Goal: Task Accomplishment & Management: Use online tool/utility

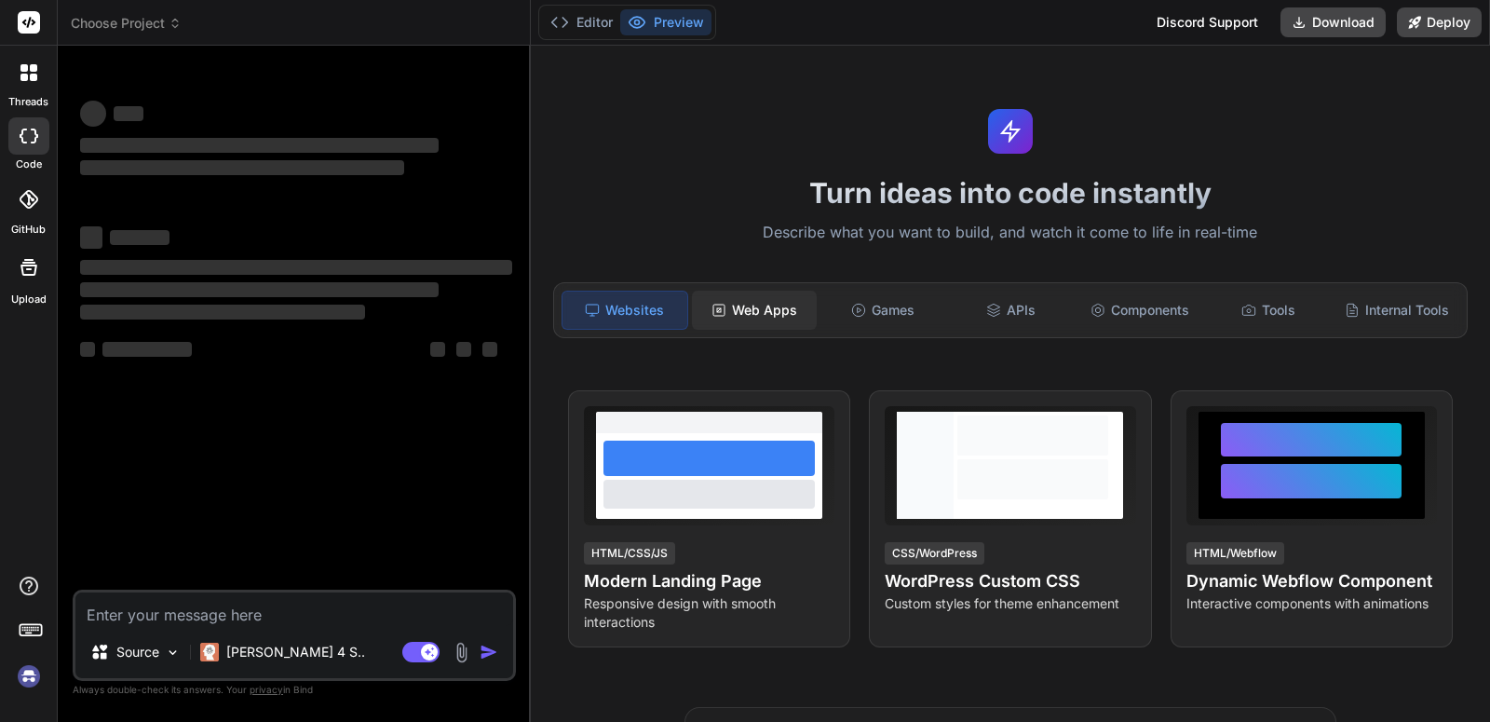
click at [768, 317] on div "Web Apps" at bounding box center [754, 310] width 125 height 39
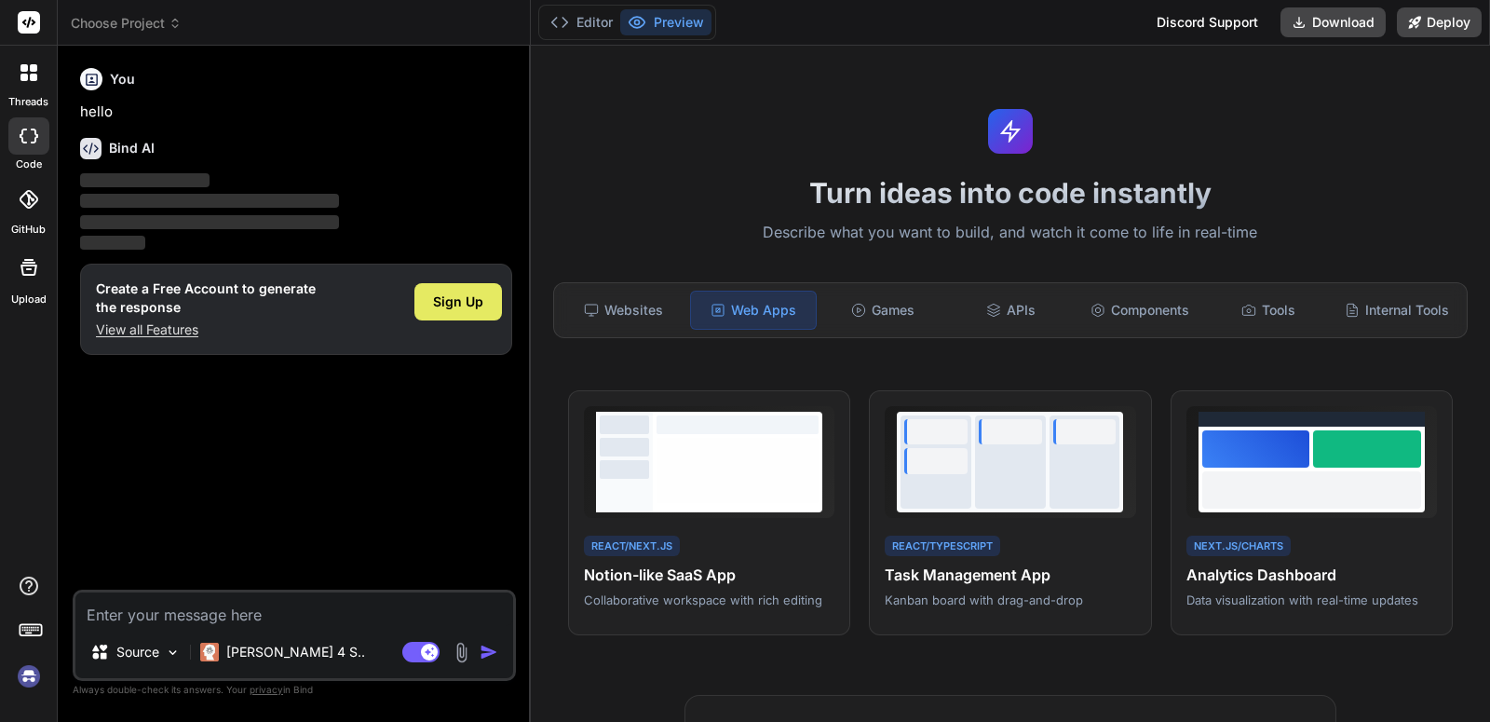
click at [477, 306] on span "Sign Up" at bounding box center [458, 301] width 50 height 19
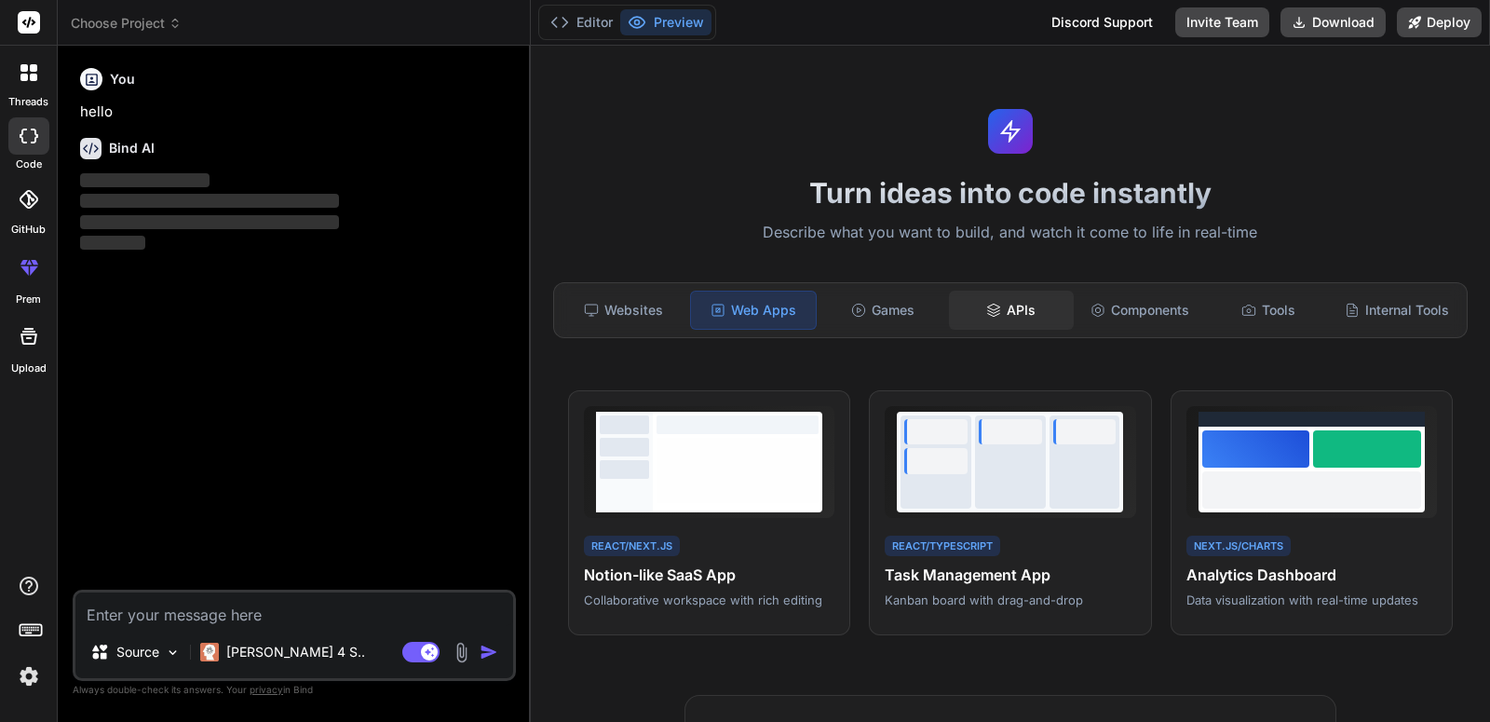
click at [1007, 321] on div "APIs" at bounding box center [1011, 310] width 125 height 39
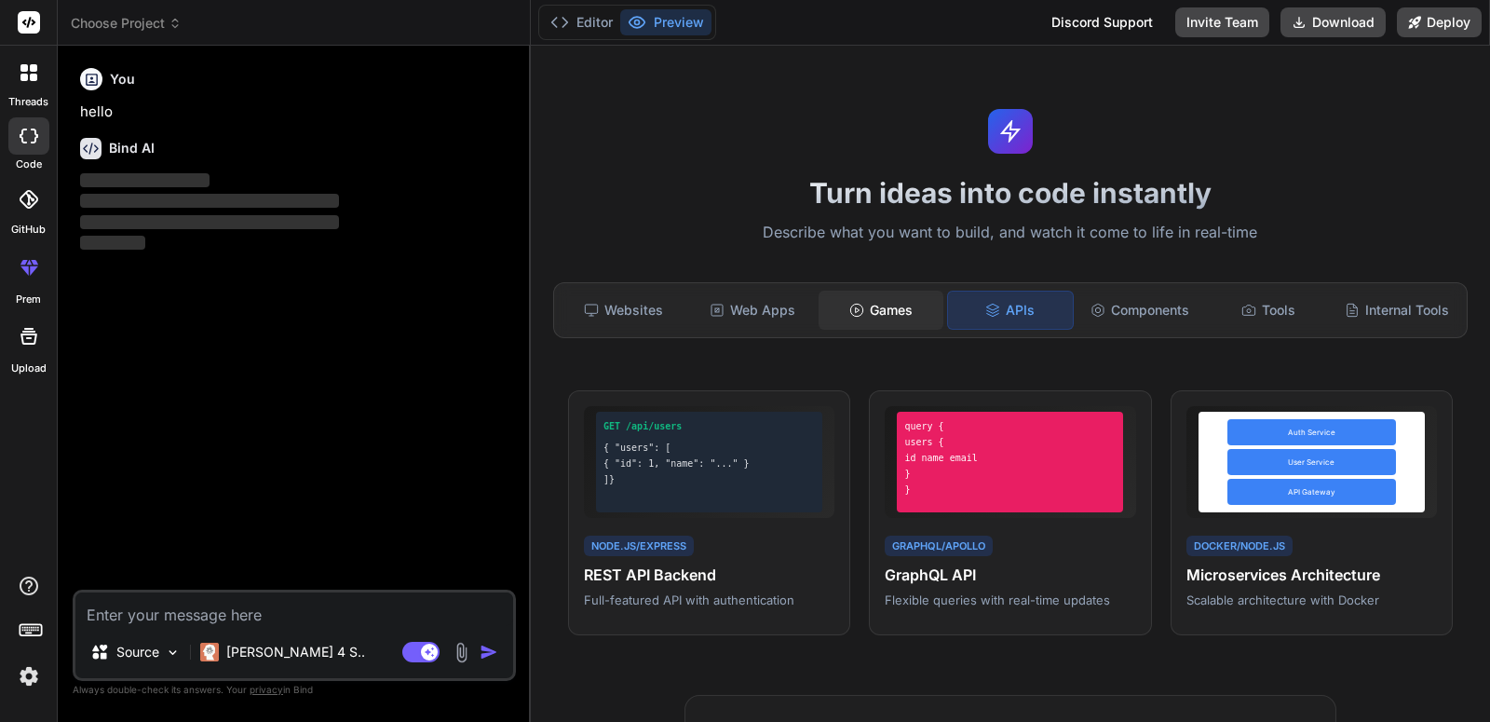
click at [916, 317] on div "Games" at bounding box center [881, 310] width 125 height 39
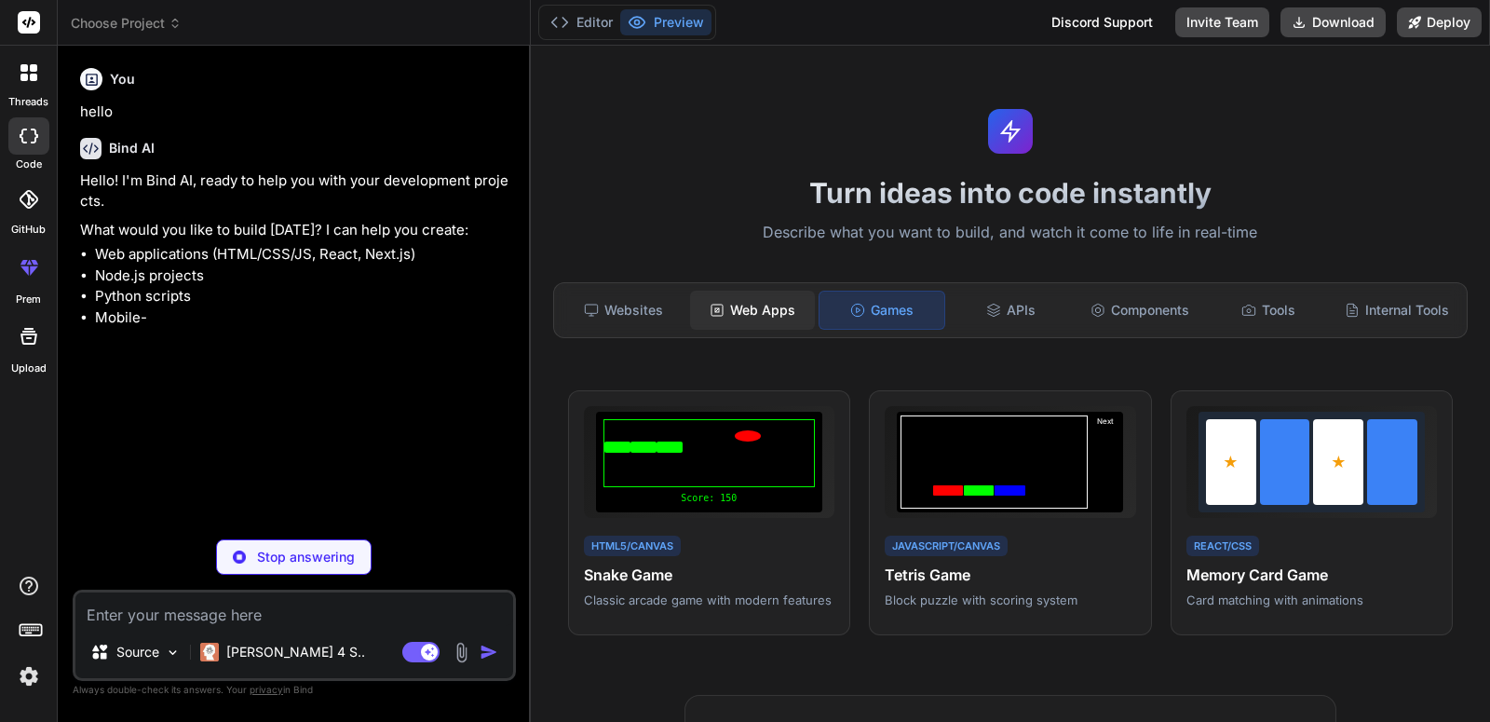
click at [803, 319] on div "Web Apps" at bounding box center [752, 310] width 125 height 39
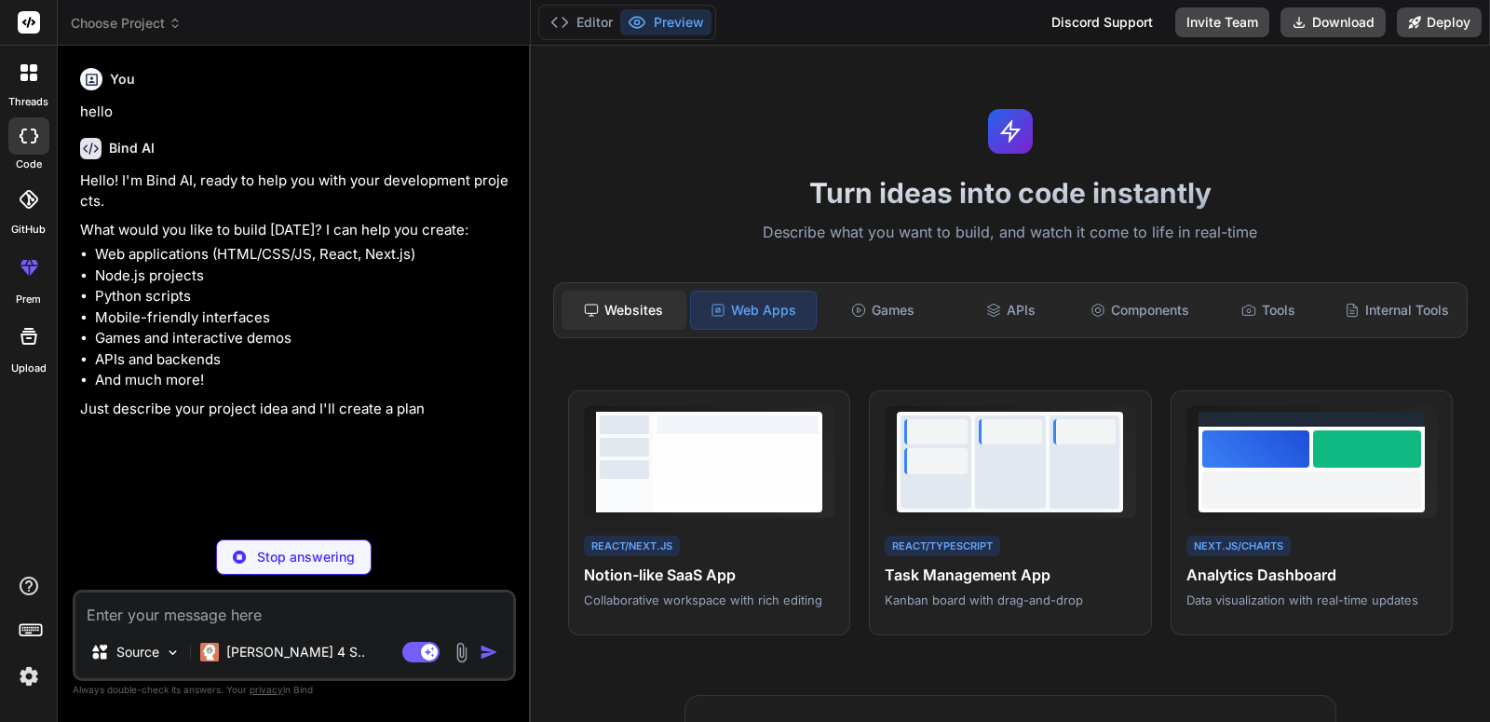
click at [651, 318] on div "Websites" at bounding box center [624, 310] width 125 height 39
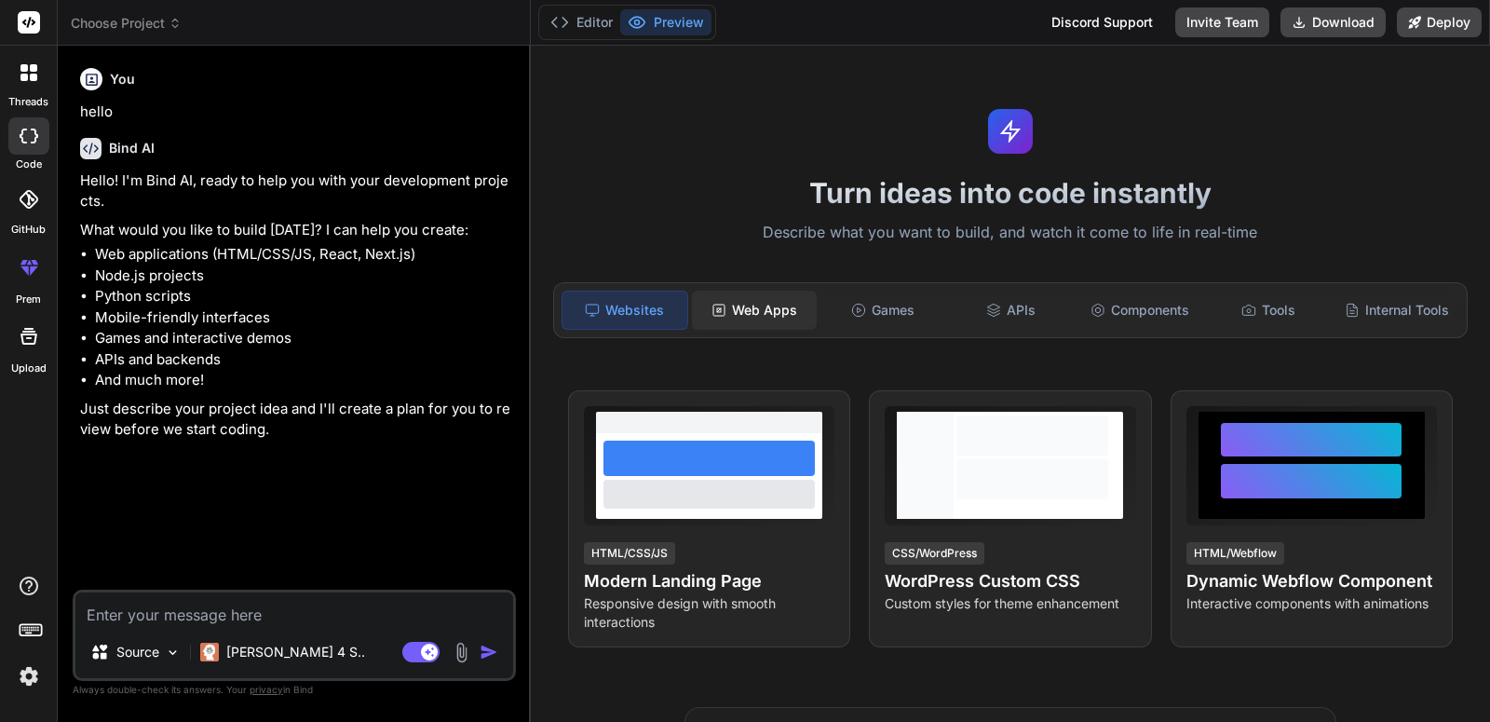
type textarea "x"
click at [731, 301] on div "Web Apps" at bounding box center [754, 310] width 125 height 39
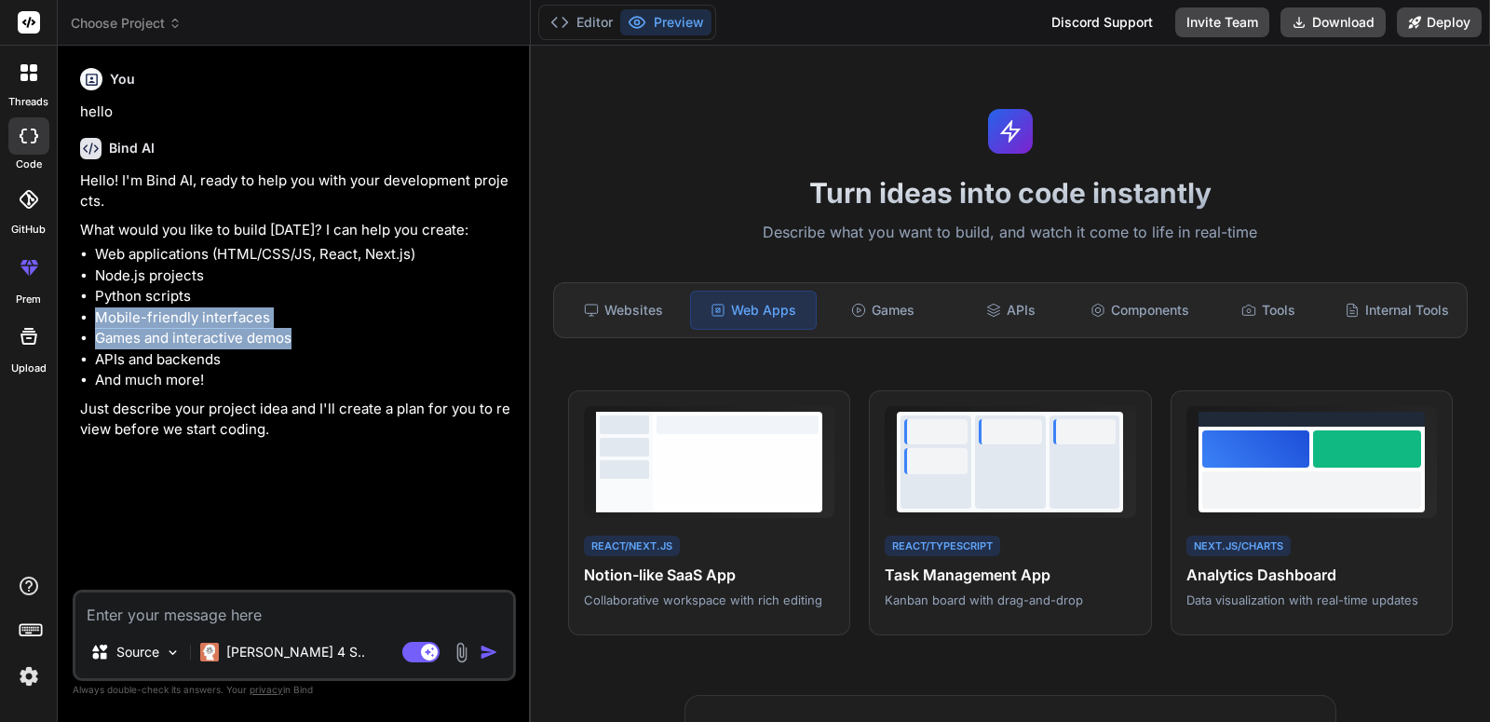
drag, startPoint x: 296, startPoint y: 340, endPoint x: 84, endPoint y: 328, distance: 212.7
click at [95, 328] on li "Games and interactive demos" at bounding box center [303, 338] width 417 height 21
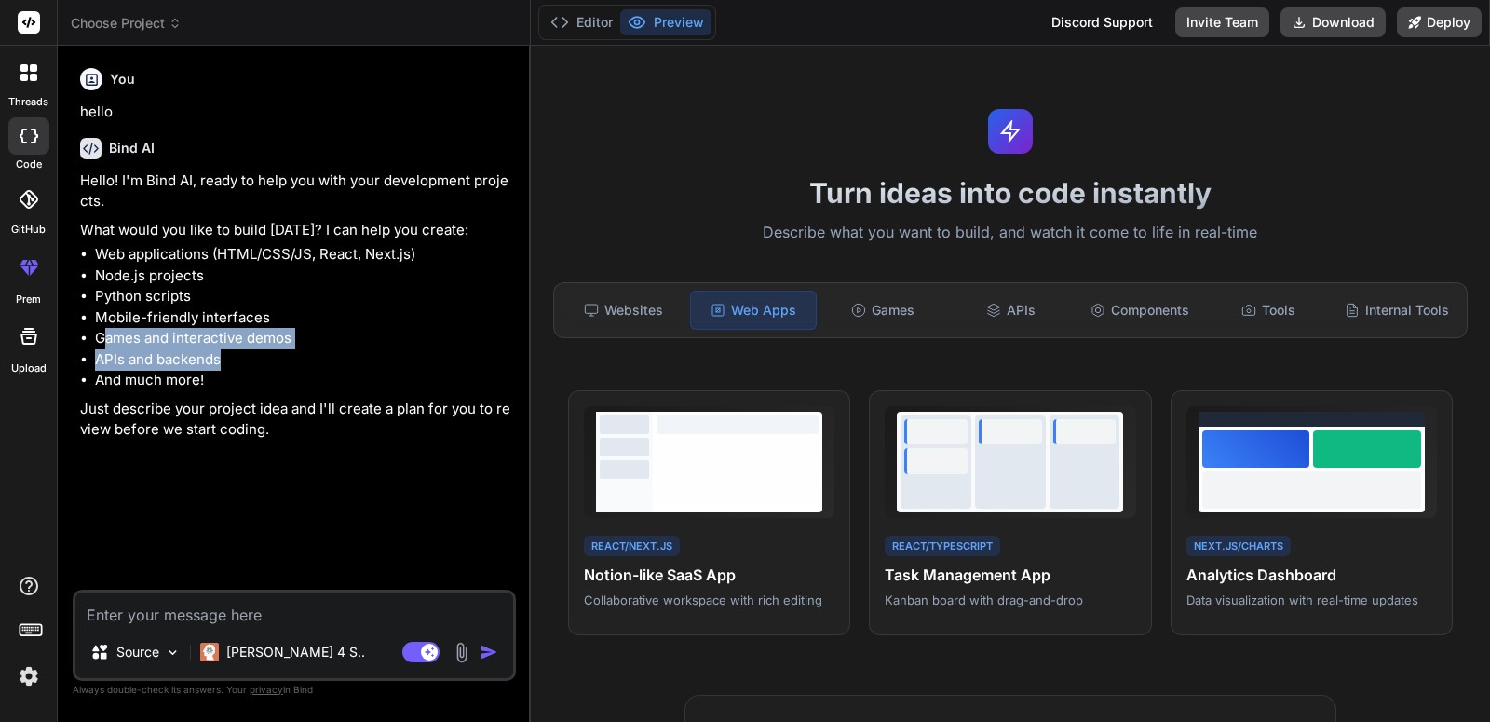
drag, startPoint x: 229, startPoint y: 360, endPoint x: 107, endPoint y: 348, distance: 122.6
click at [107, 348] on ul "Web applications (HTML/CSS/JS, React, Next.js) Node.js projects Python scripts …" at bounding box center [296, 317] width 432 height 147
click at [200, 606] on textarea at bounding box center [294, 609] width 438 height 34
click at [284, 620] on textarea at bounding box center [294, 609] width 438 height 34
paste textarea "Lorem i dolors, ametconsec Adipis & Elitseddoe Temporincid Utl Etdoloremag aliq…"
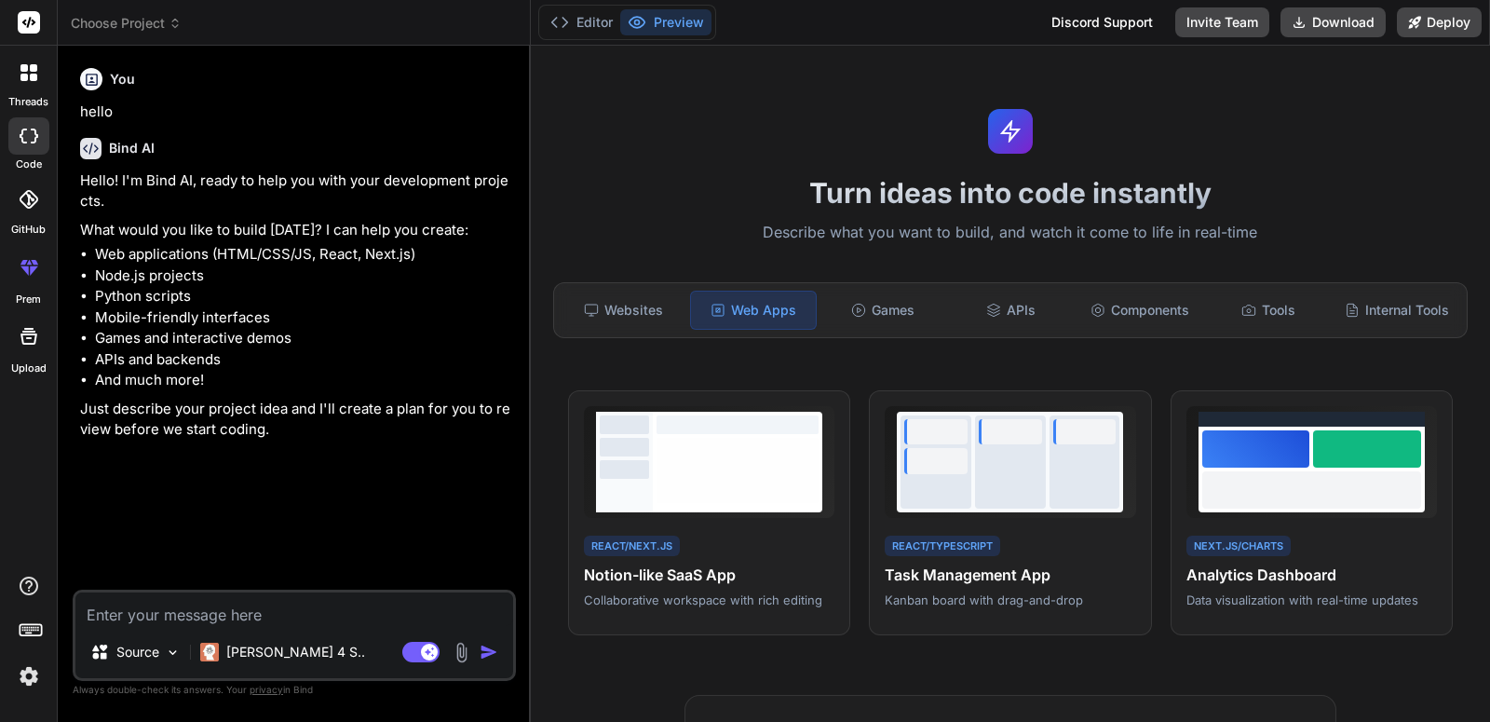
type textarea "Lorem i dolors, ametconsec Adipis & Elitseddoe Temporincid Utl Etdoloremag aliq…"
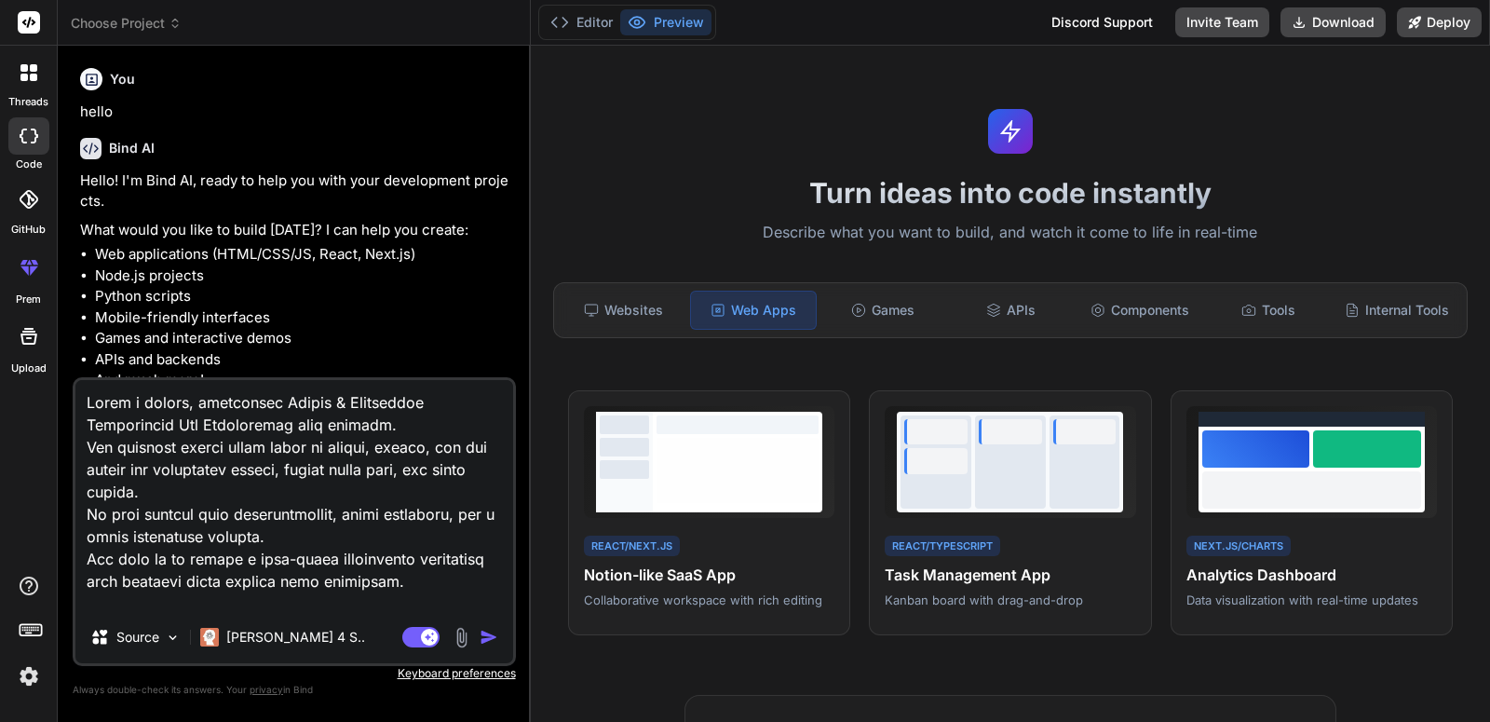
type textarea "x"
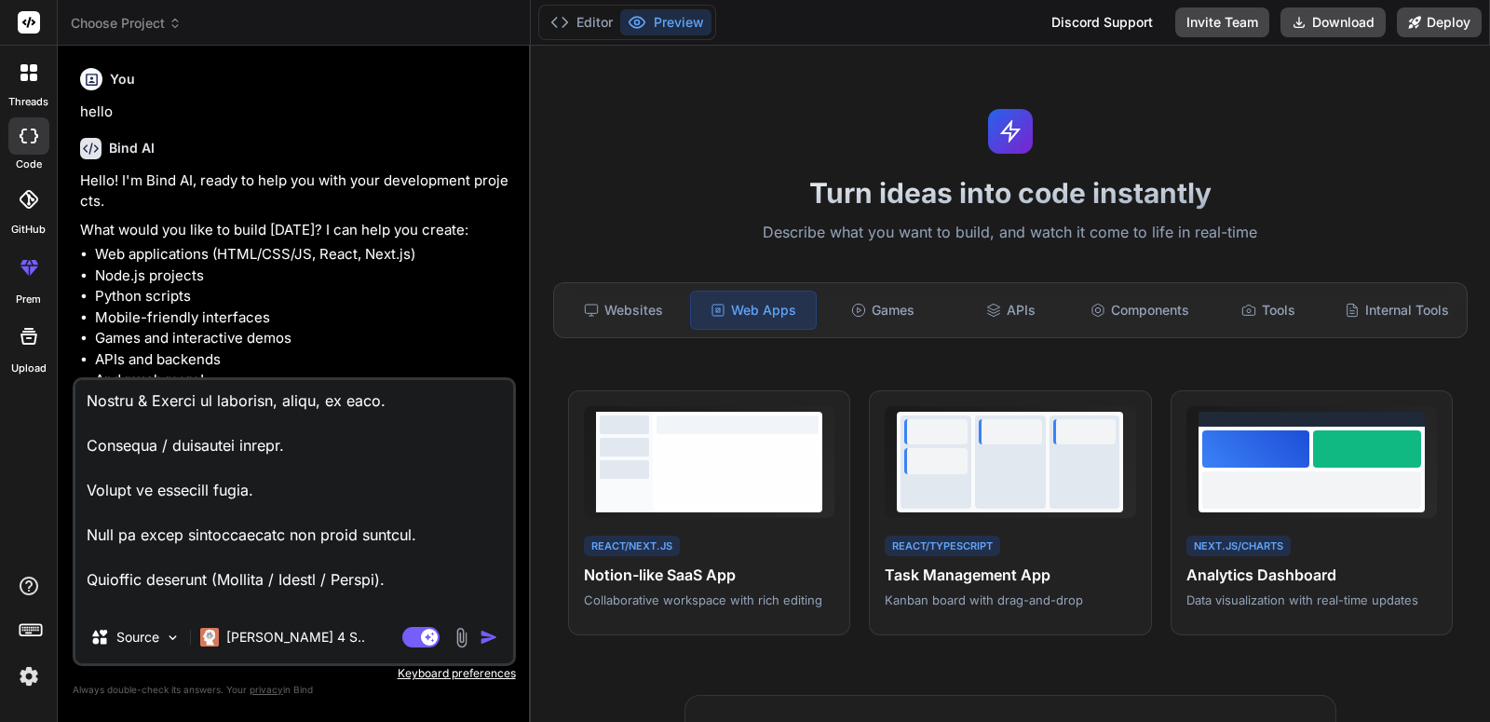
type textarea "Lorem i dolors, ametconsec Adipis & Elitseddoe Temporincid Utl Etdoloremag aliq…"
click at [490, 640] on img "button" at bounding box center [489, 637] width 19 height 19
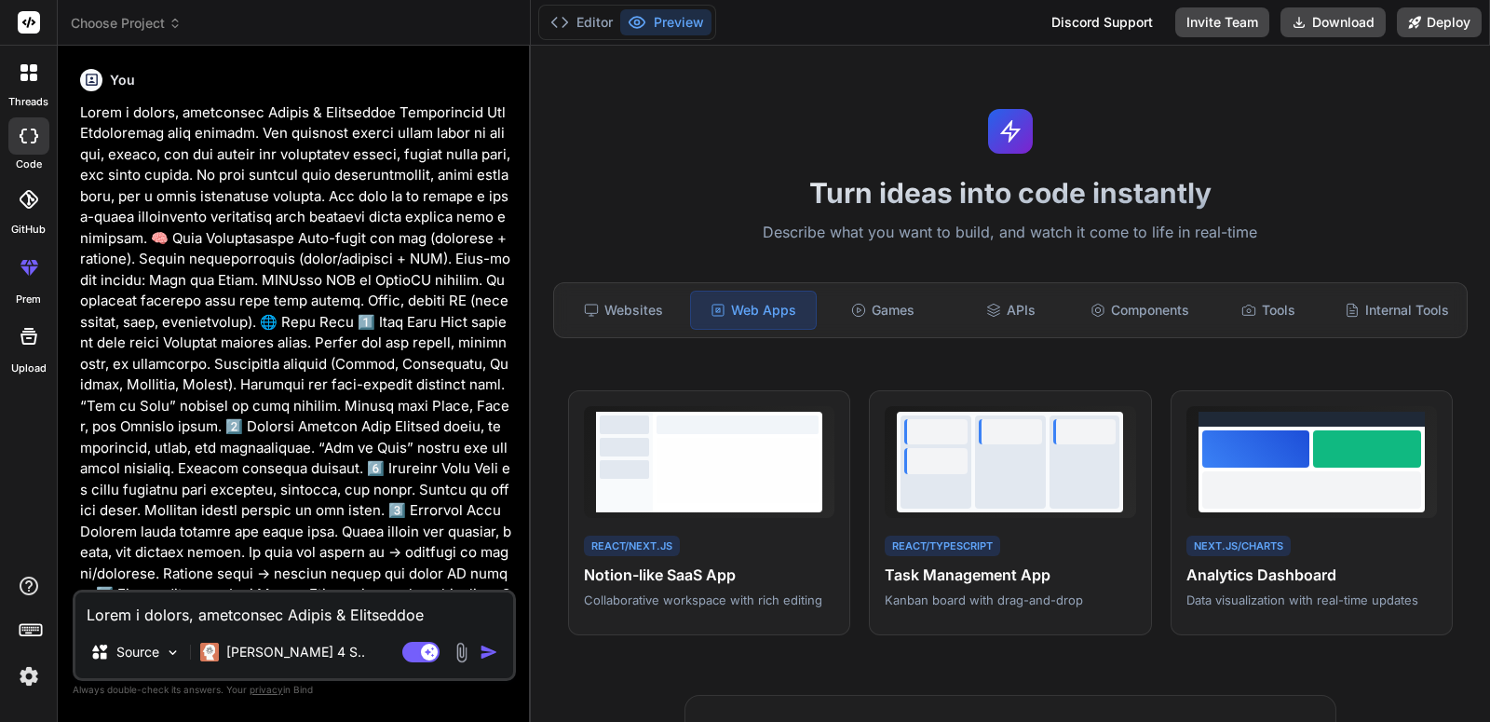
scroll to position [384, 0]
click at [583, 33] on button "Editor" at bounding box center [581, 22] width 77 height 26
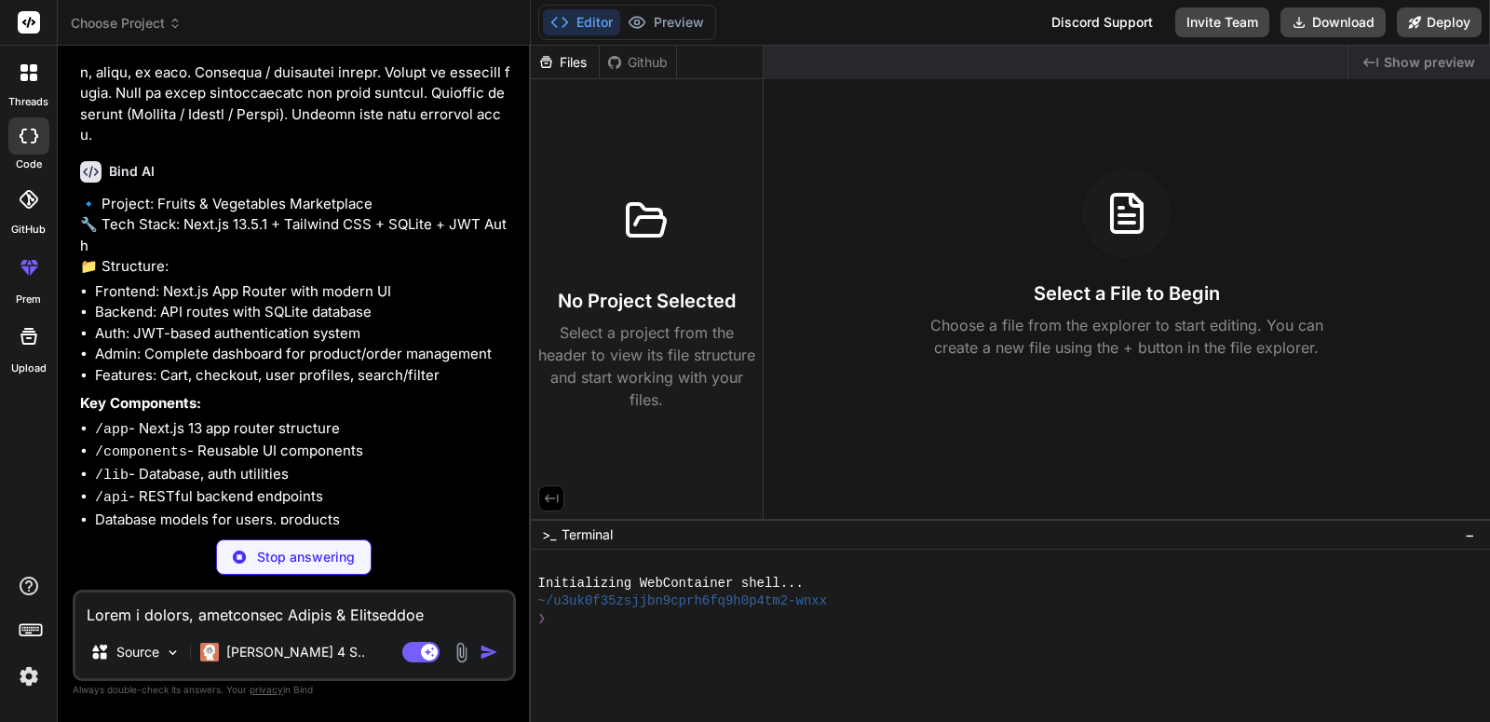
scroll to position [1450, 0]
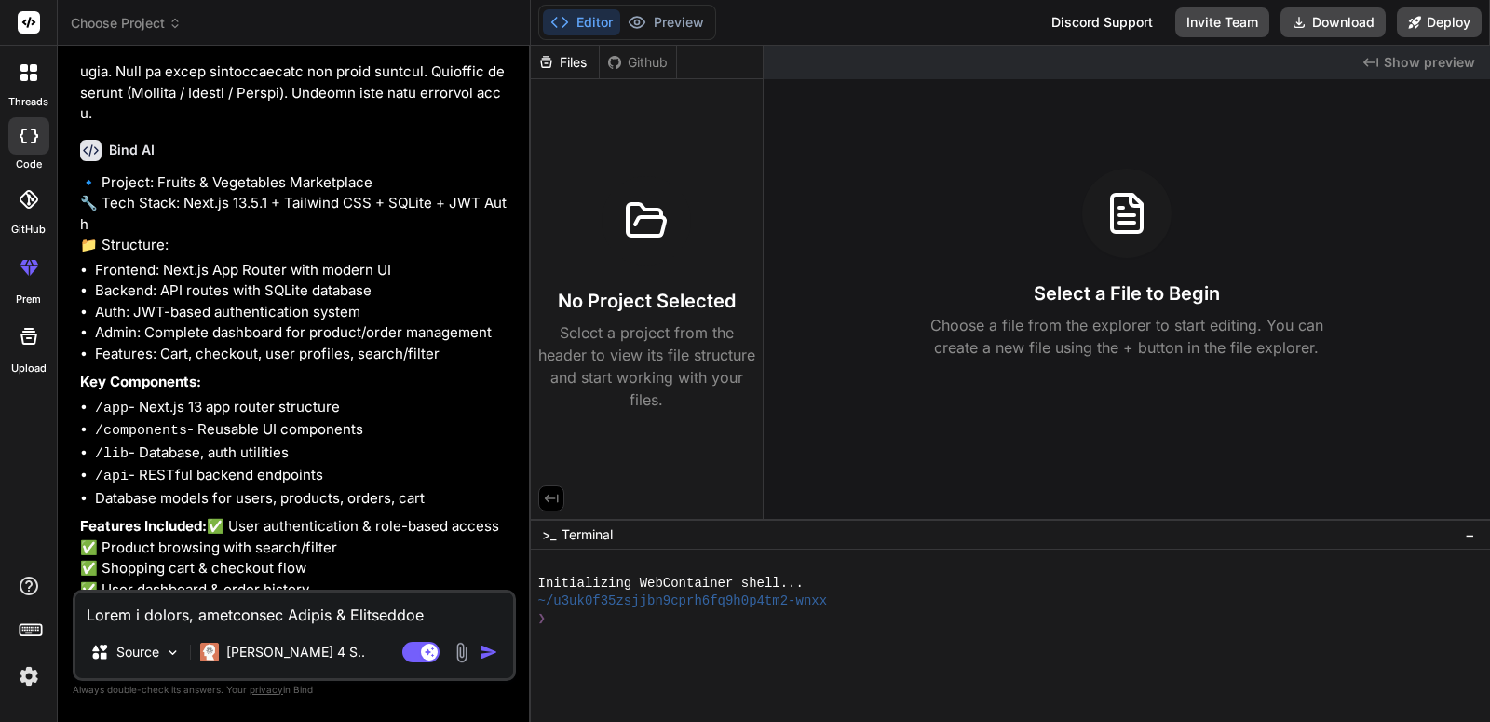
type textarea "x"
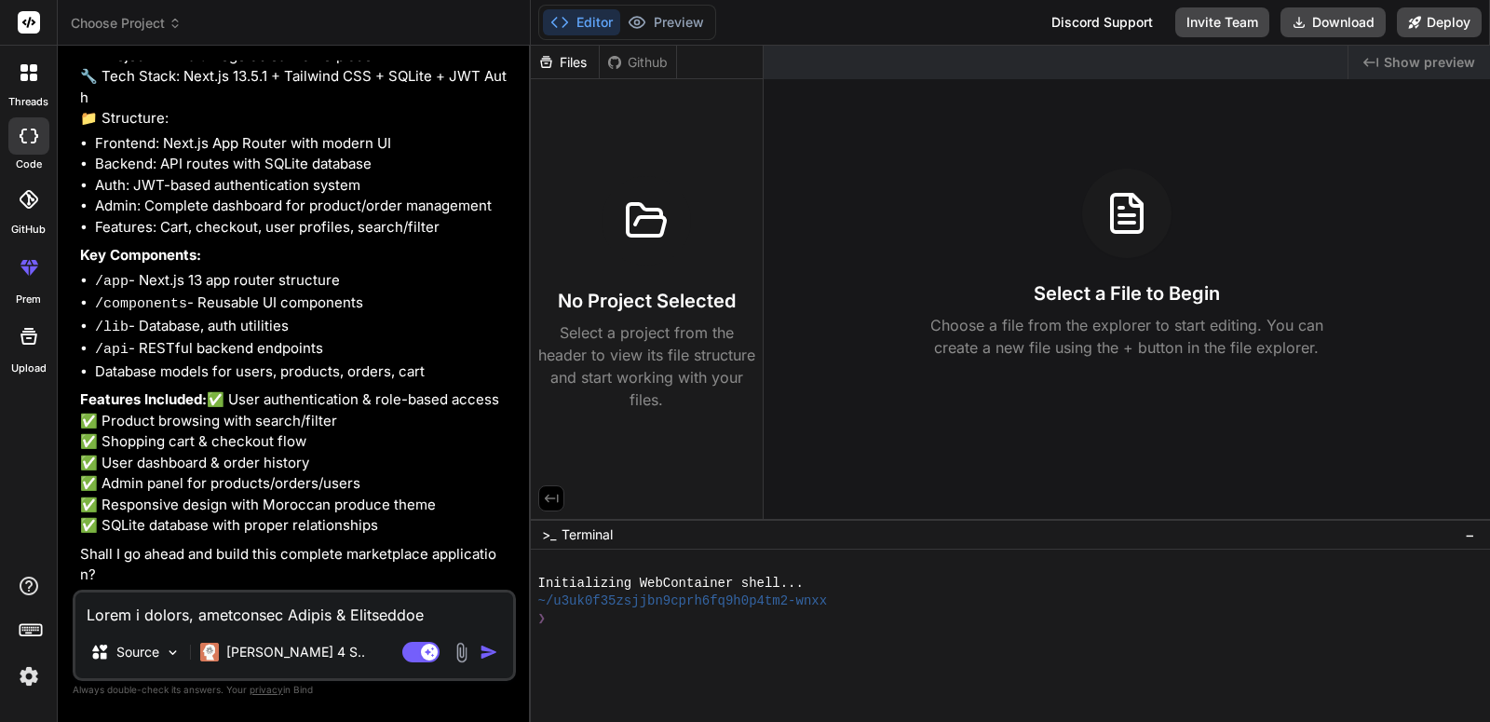
scroll to position [1718, 0]
click at [346, 603] on textarea at bounding box center [294, 609] width 438 height 34
type textarea "u"
type textarea "x"
type textarea "us"
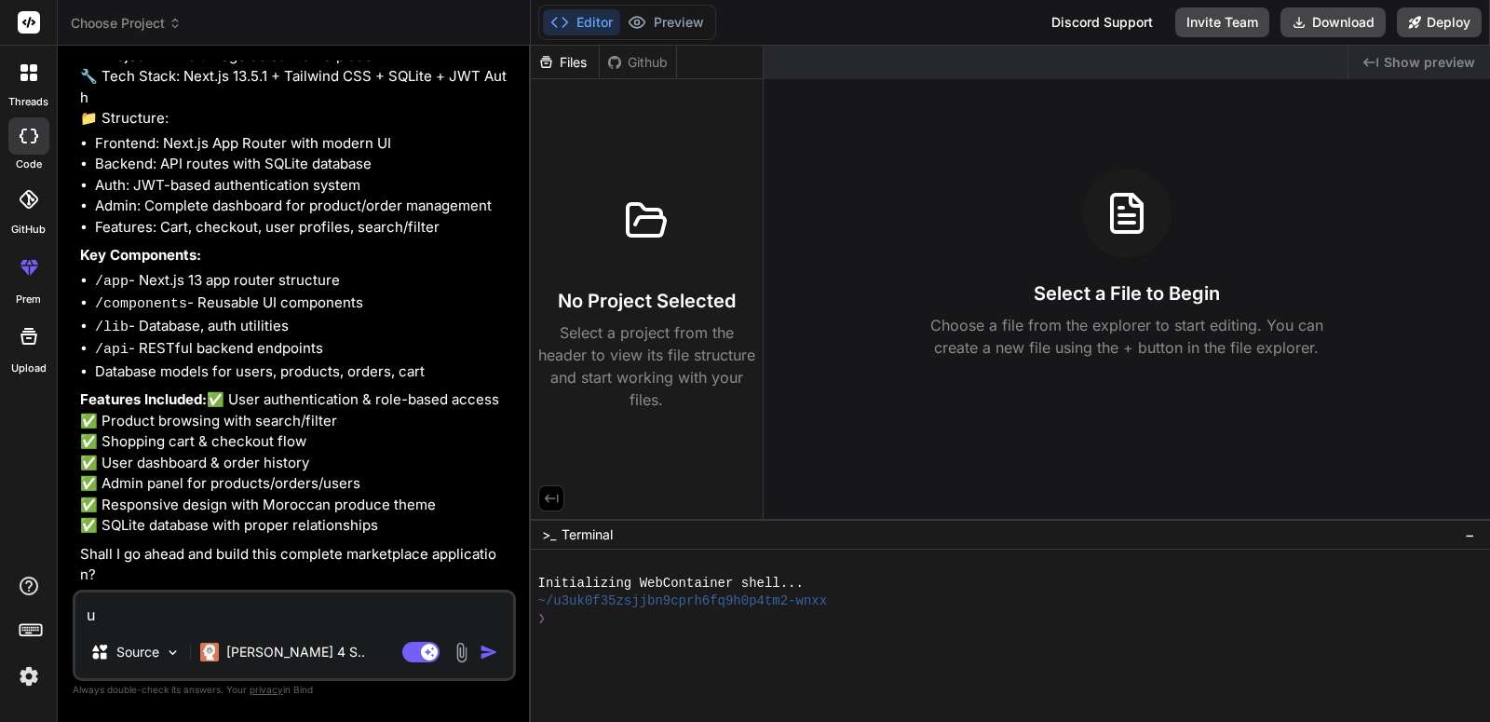
type textarea "x"
type textarea "use"
type textarea "x"
type textarea "use"
type textarea "x"
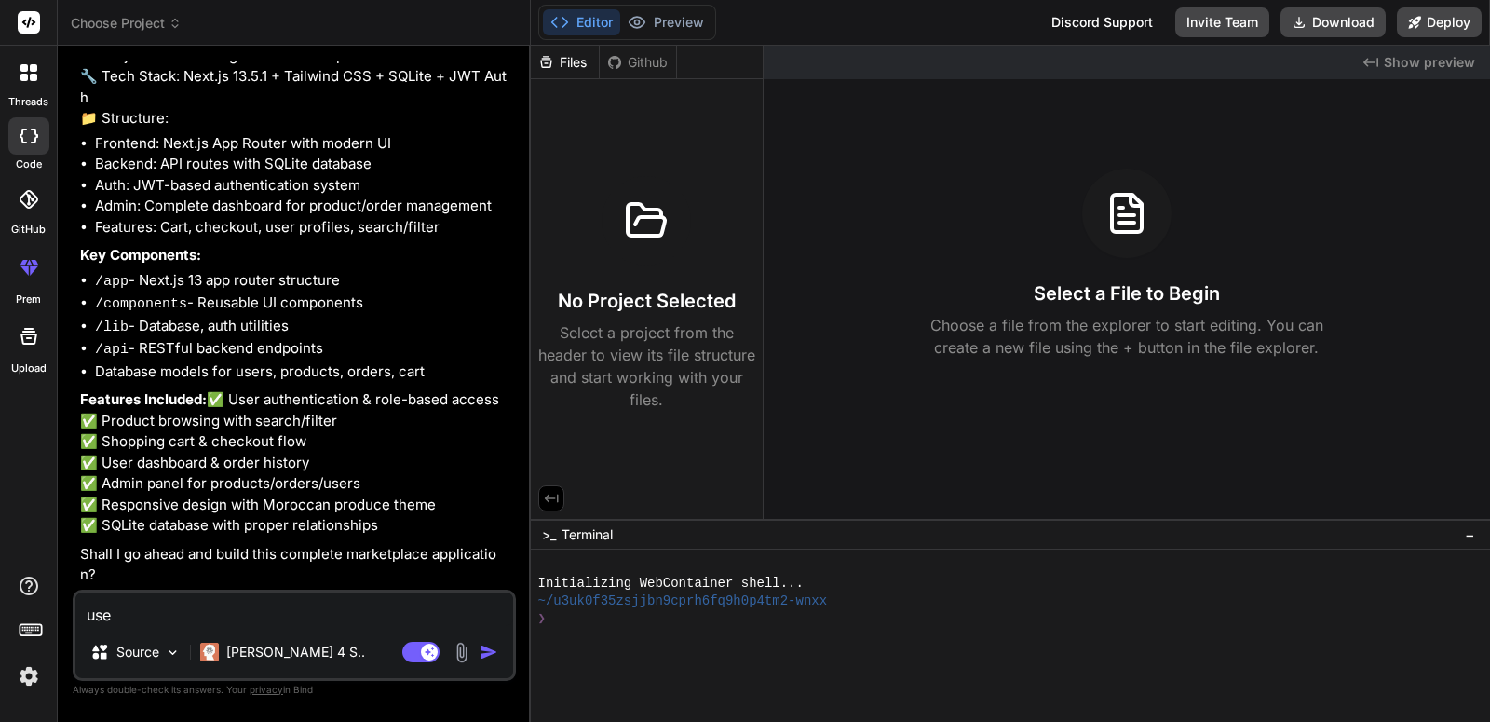
type textarea "use m"
type textarea "x"
type textarea "use mo"
type textarea "x"
type textarea "use mon"
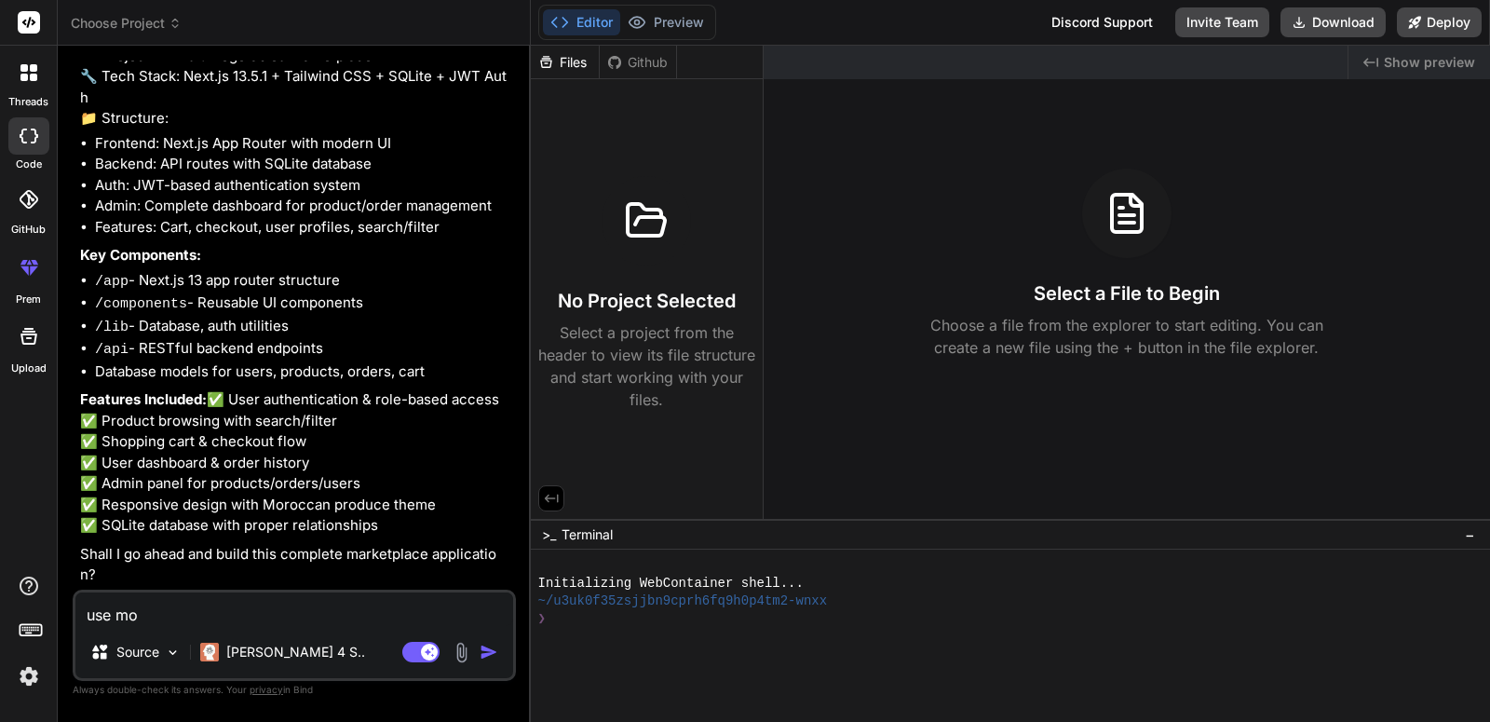
type textarea "x"
type textarea "use mong"
type textarea "x"
type textarea "use mongo"
type textarea "x"
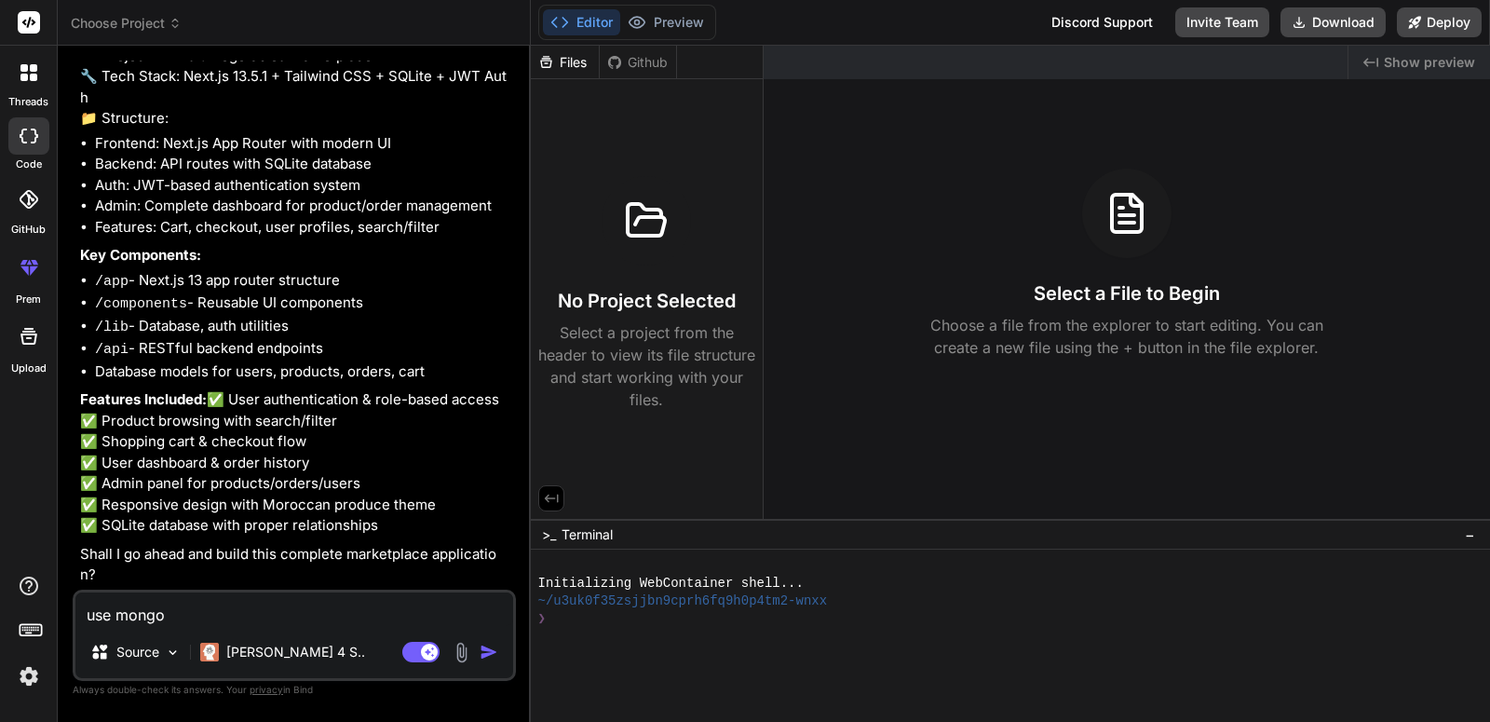
type textarea "use mongod"
type textarea "x"
type textarea "use mongodb"
type textarea "x"
type textarea "use mongodb"
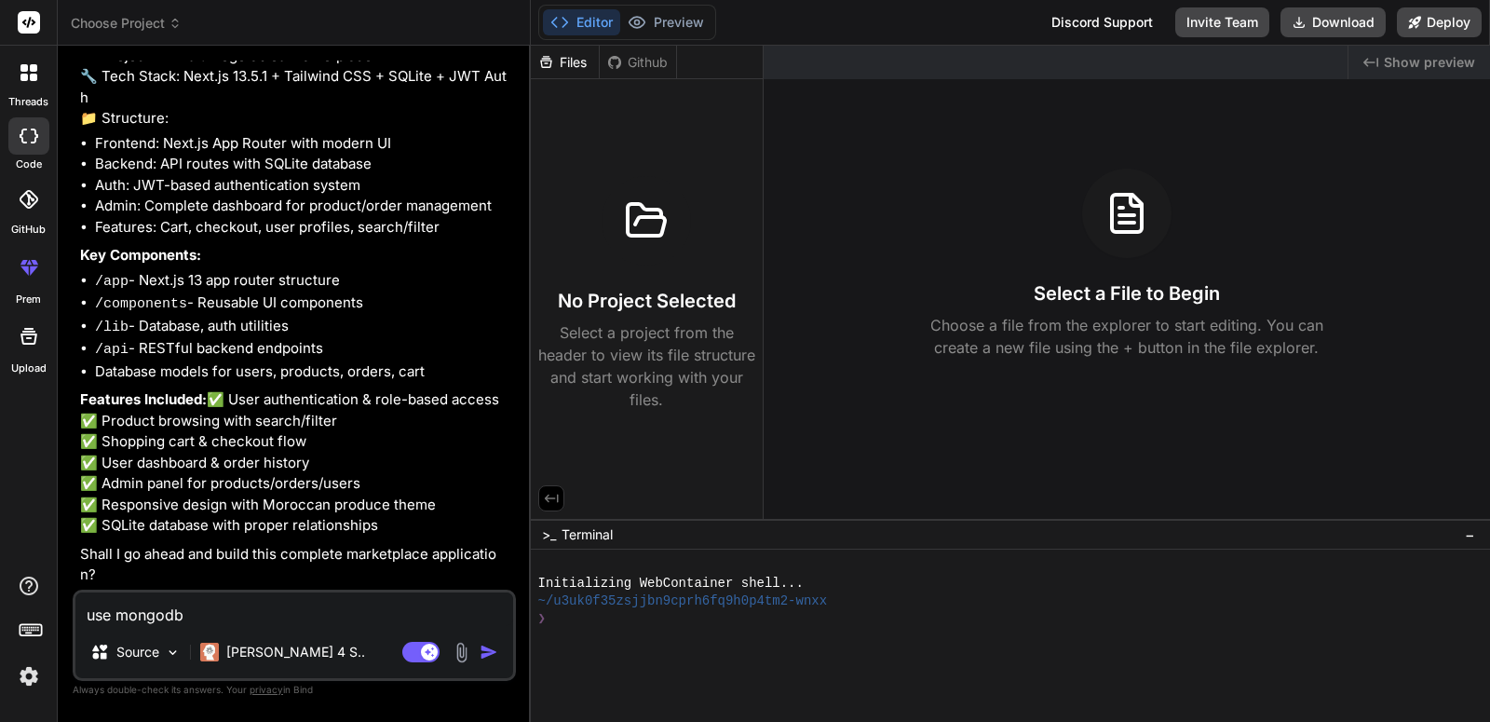
type textarea "x"
type textarea "use mongodb d"
type textarea "x"
type textarea "use mongodb db"
type textarea "x"
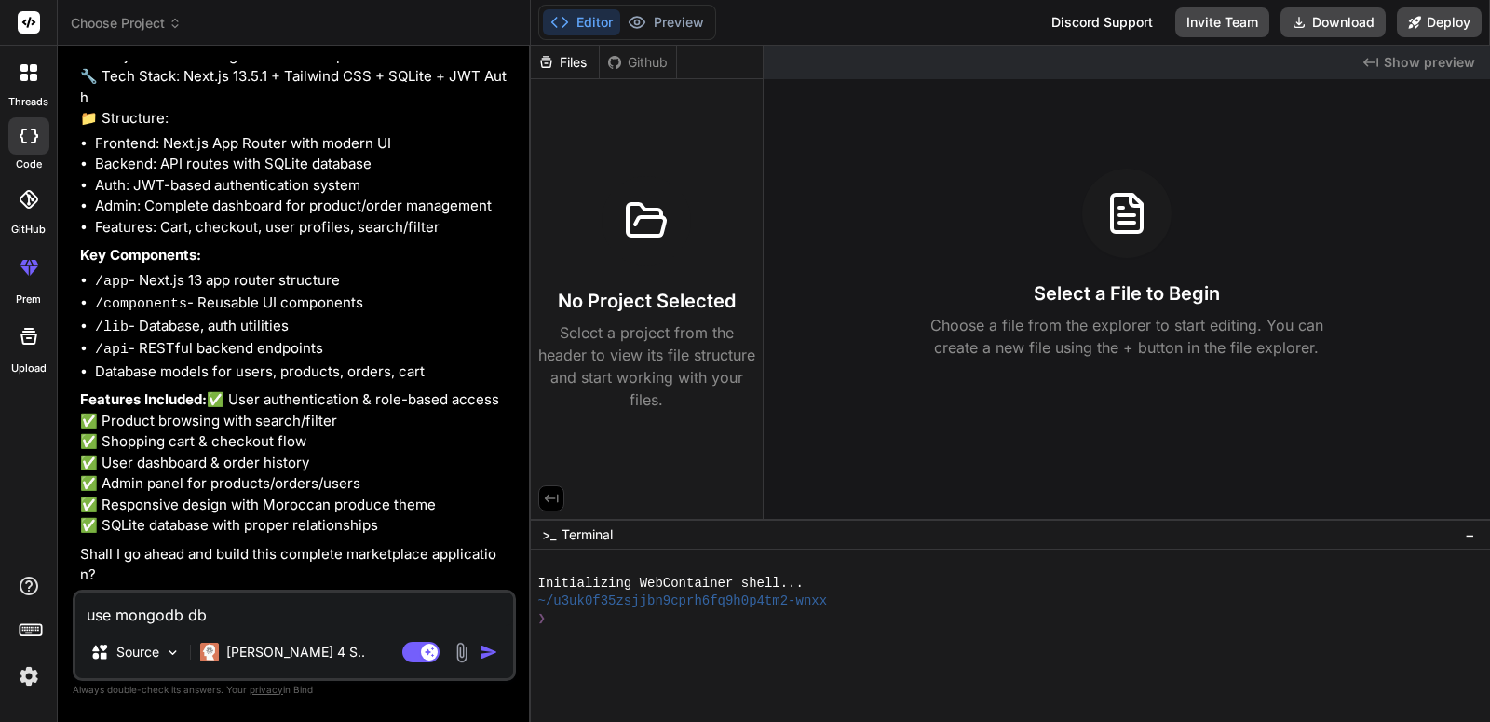
type textarea "use mongodb db"
type textarea "x"
type textarea "use mongodb db a"
type textarea "x"
type textarea "use mongodb db an"
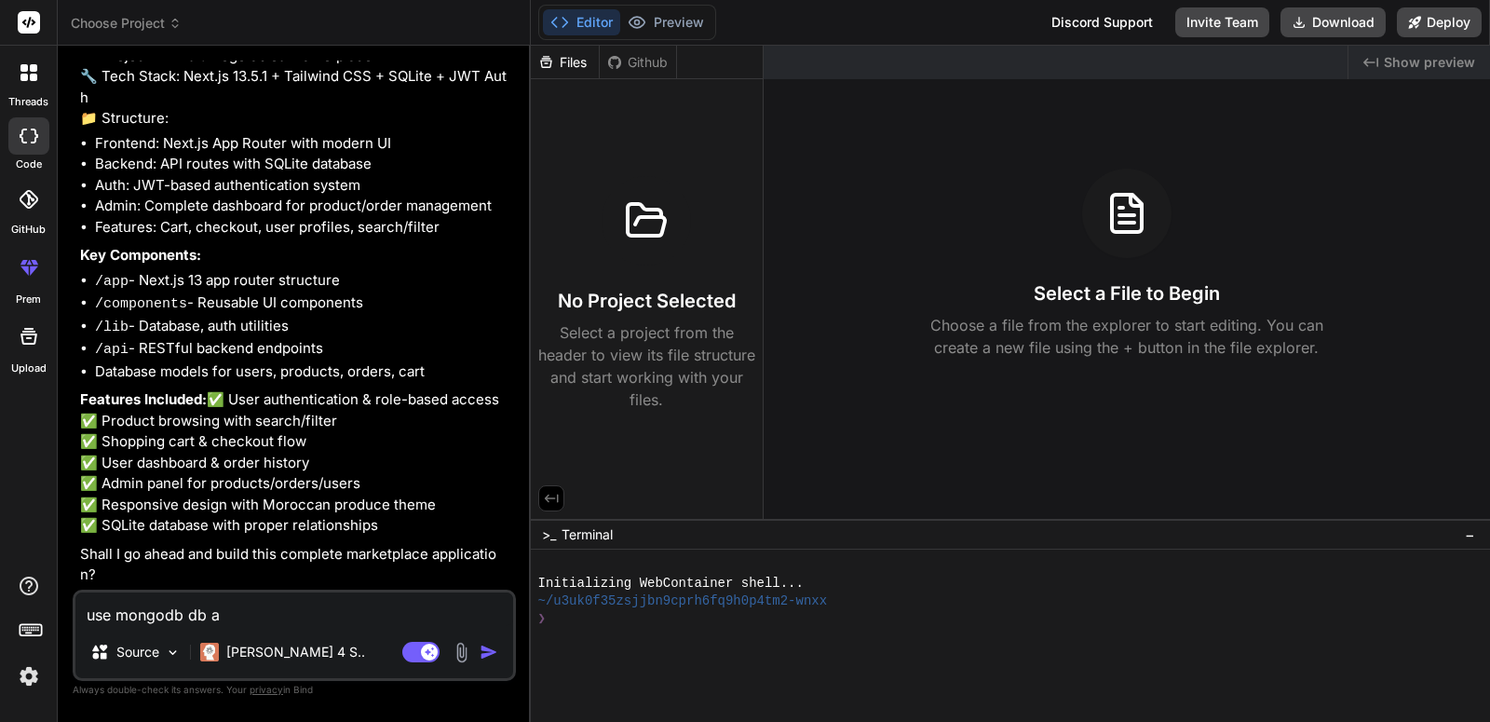
type textarea "x"
type textarea "use mongodb db and"
type textarea "x"
type textarea "use mongodb db and"
type textarea "x"
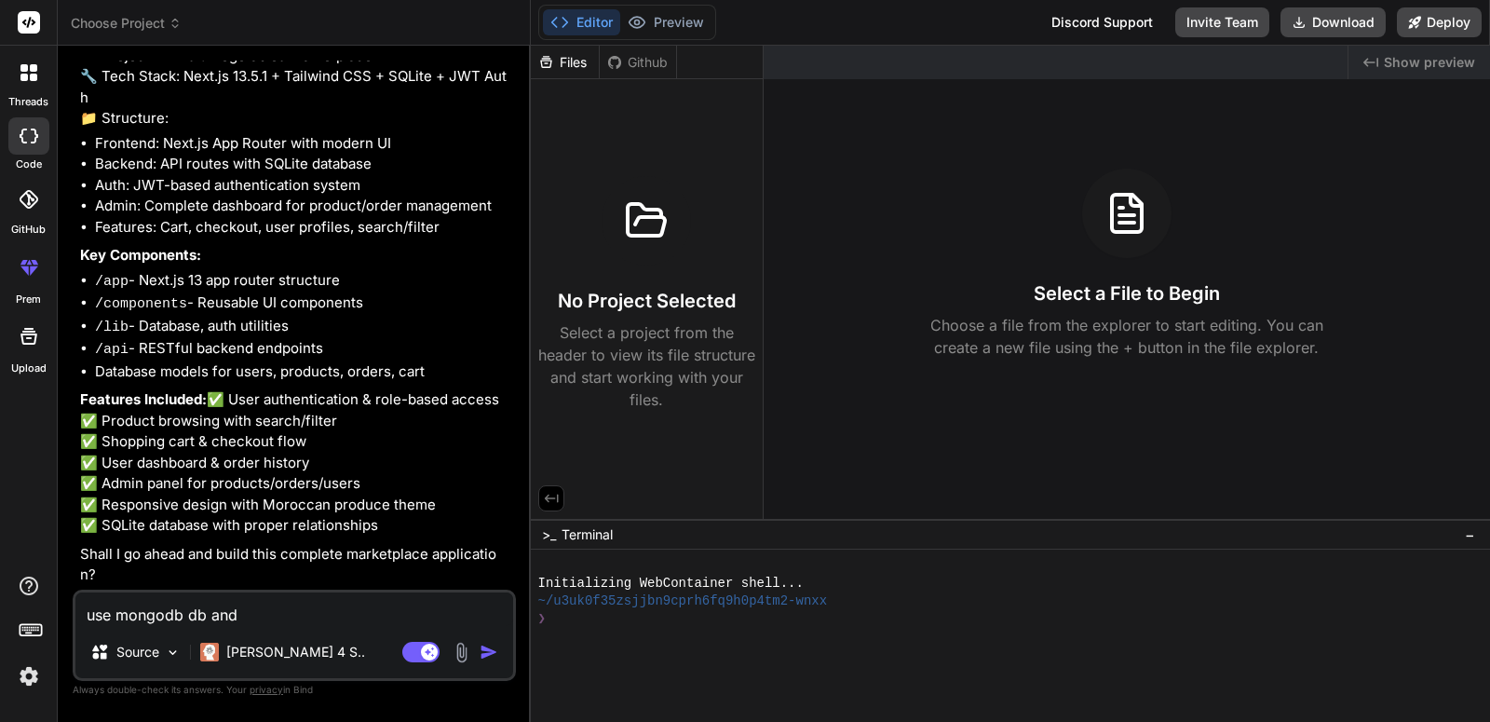
type textarea "use mongodb db and g"
type textarea "x"
type textarea "use mongodb db and go"
type textarea "x"
type textarea "use mongodb db and go"
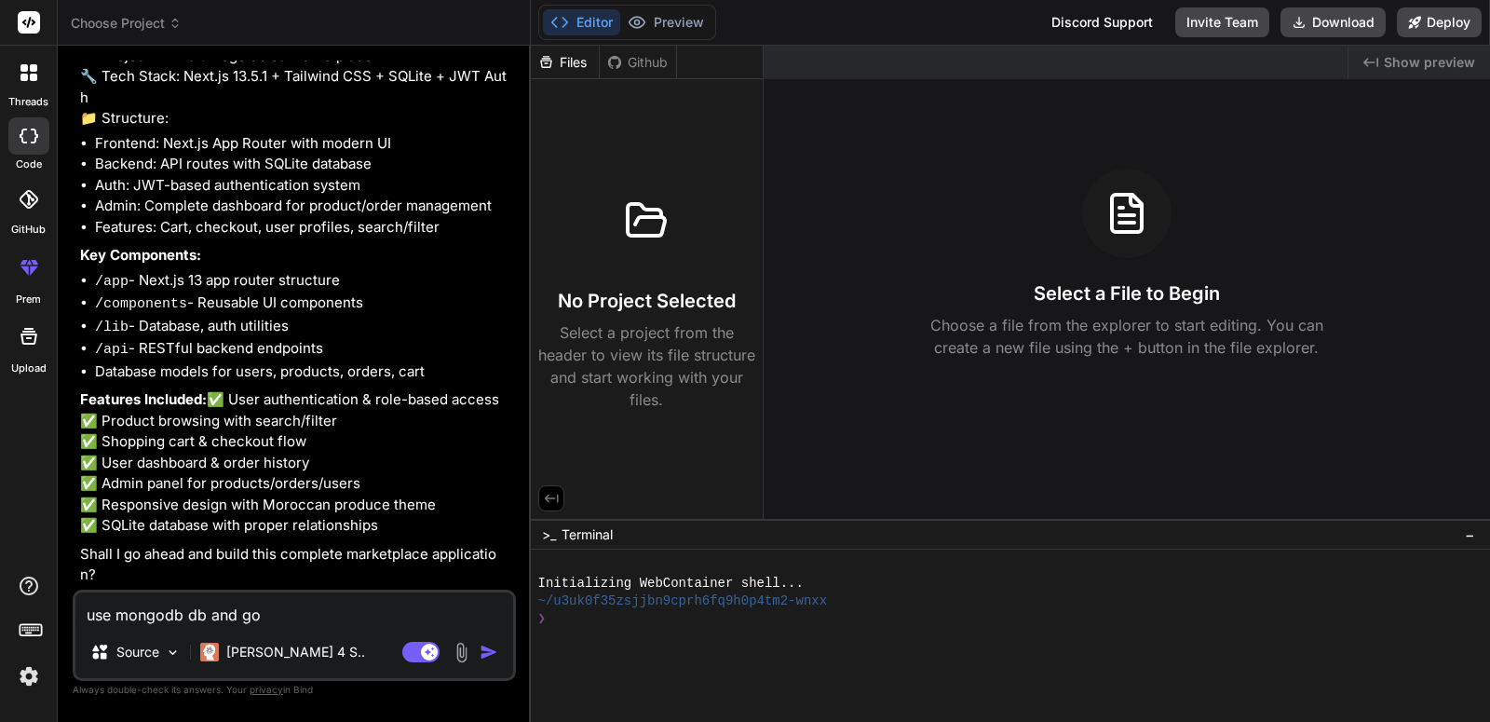
type textarea "x"
type textarea "use mongodb db and go"
click at [489, 648] on img "button" at bounding box center [489, 652] width 19 height 19
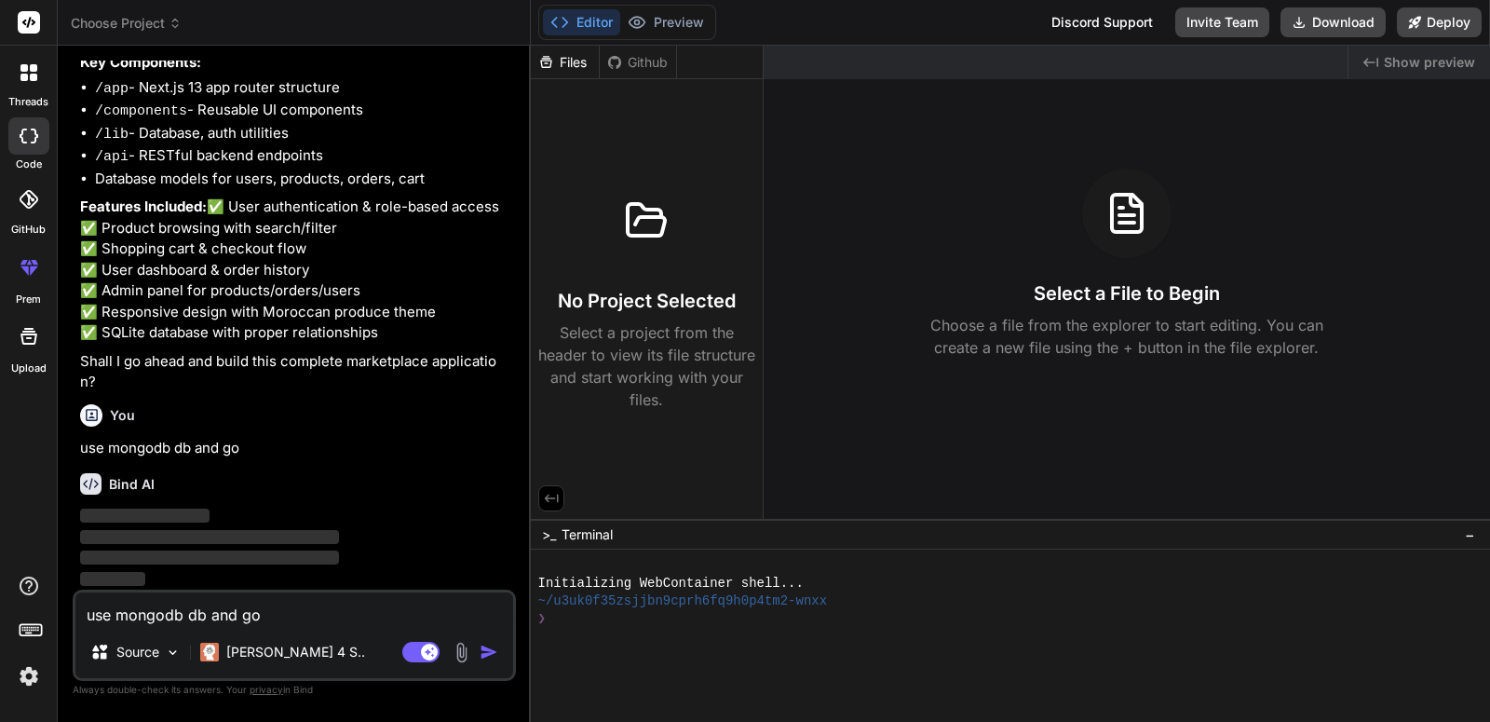
scroll to position [1893, 0]
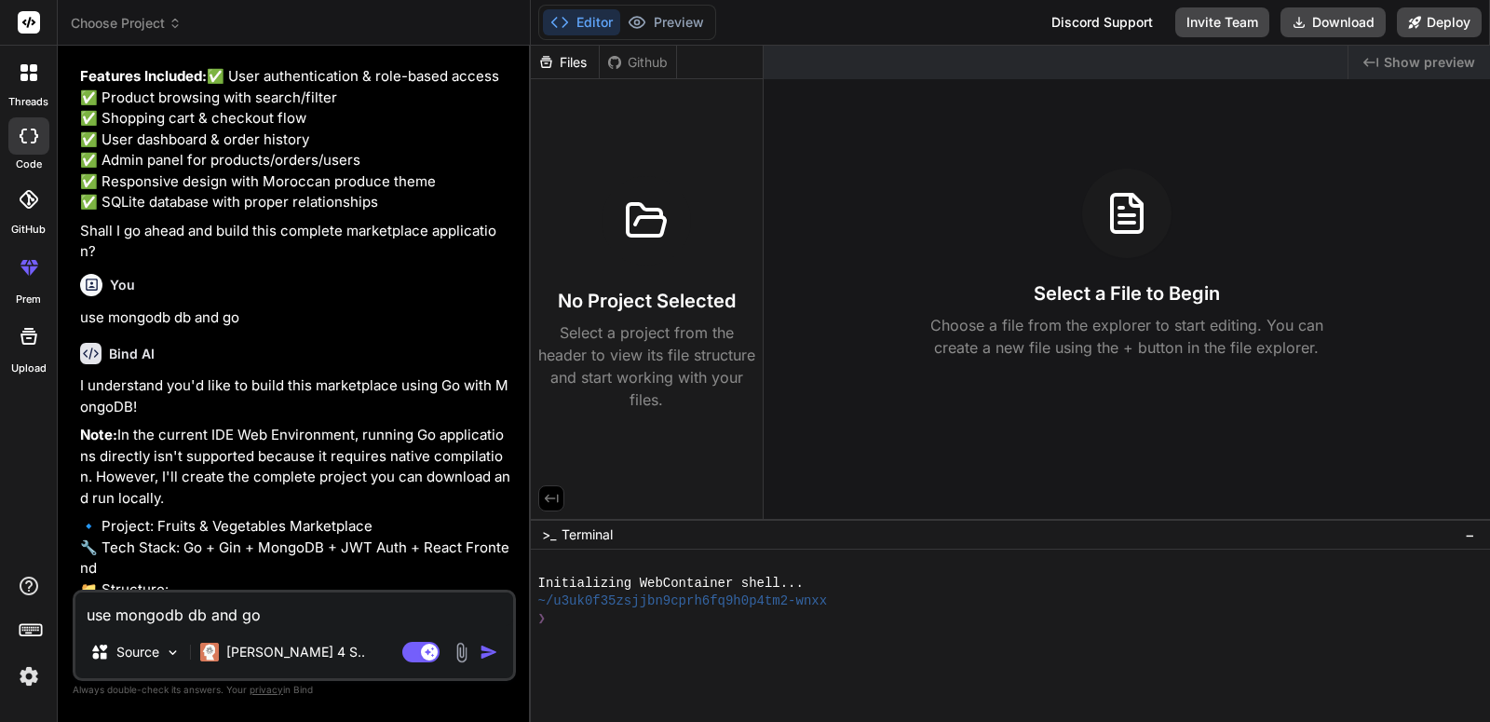
type textarea "x"
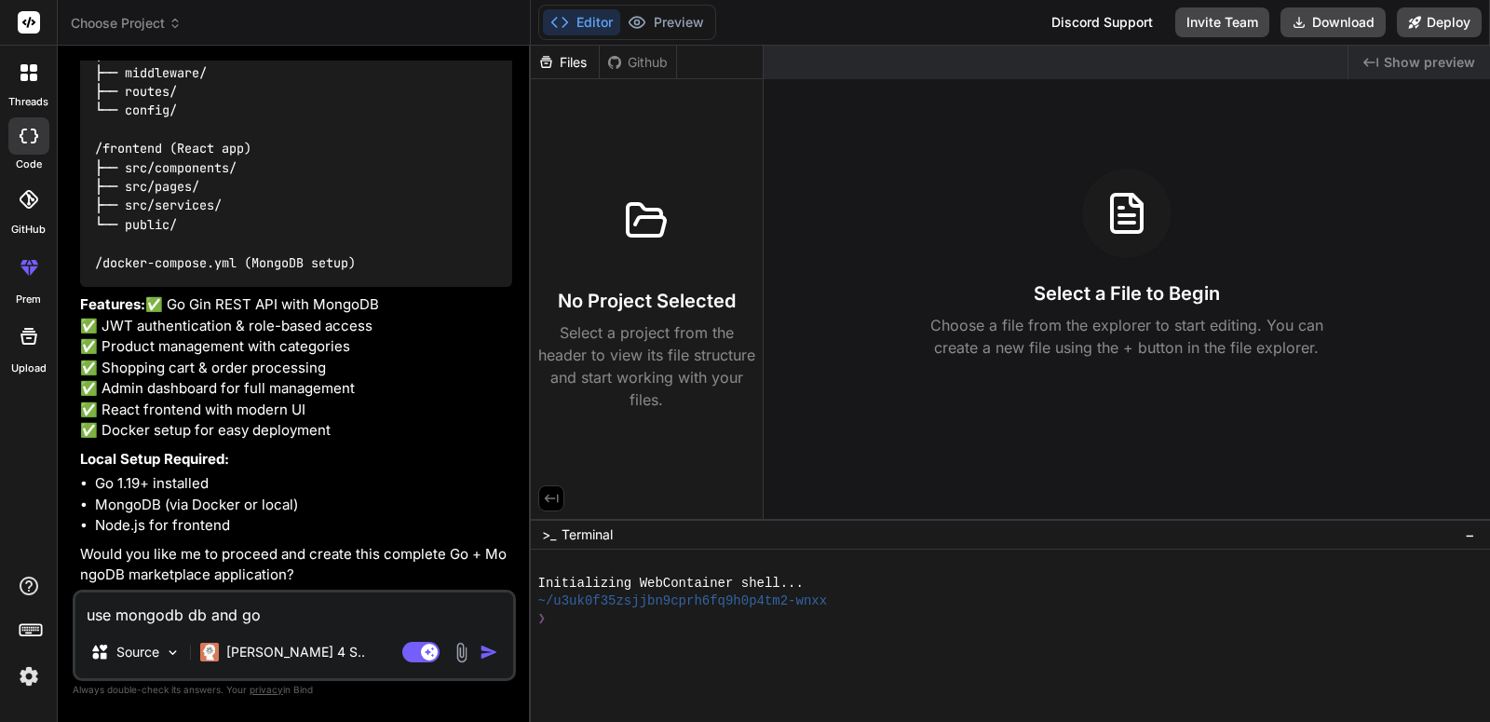
scroll to position [3060, 0]
click at [292, 599] on textarea "use mongodb db and go" at bounding box center [294, 609] width 438 height 34
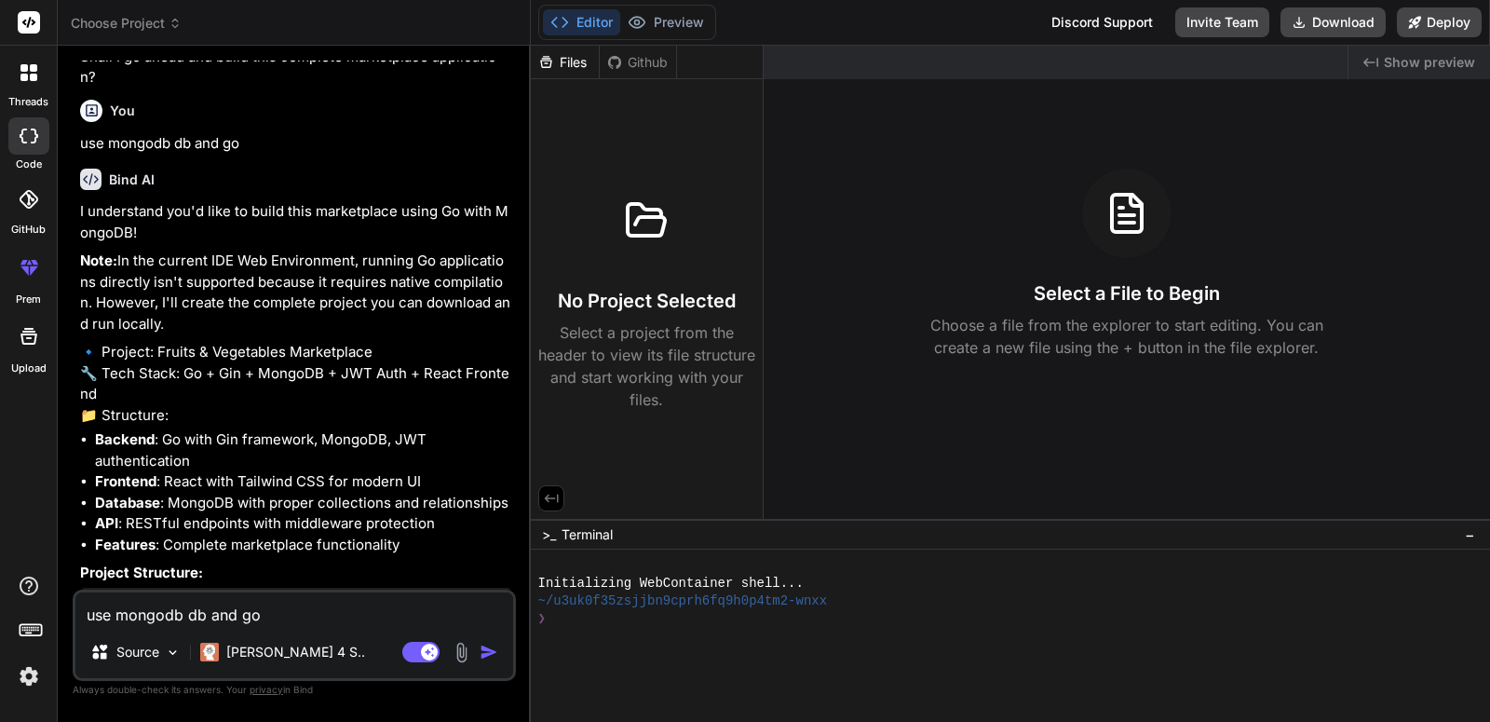
scroll to position [2153, 0]
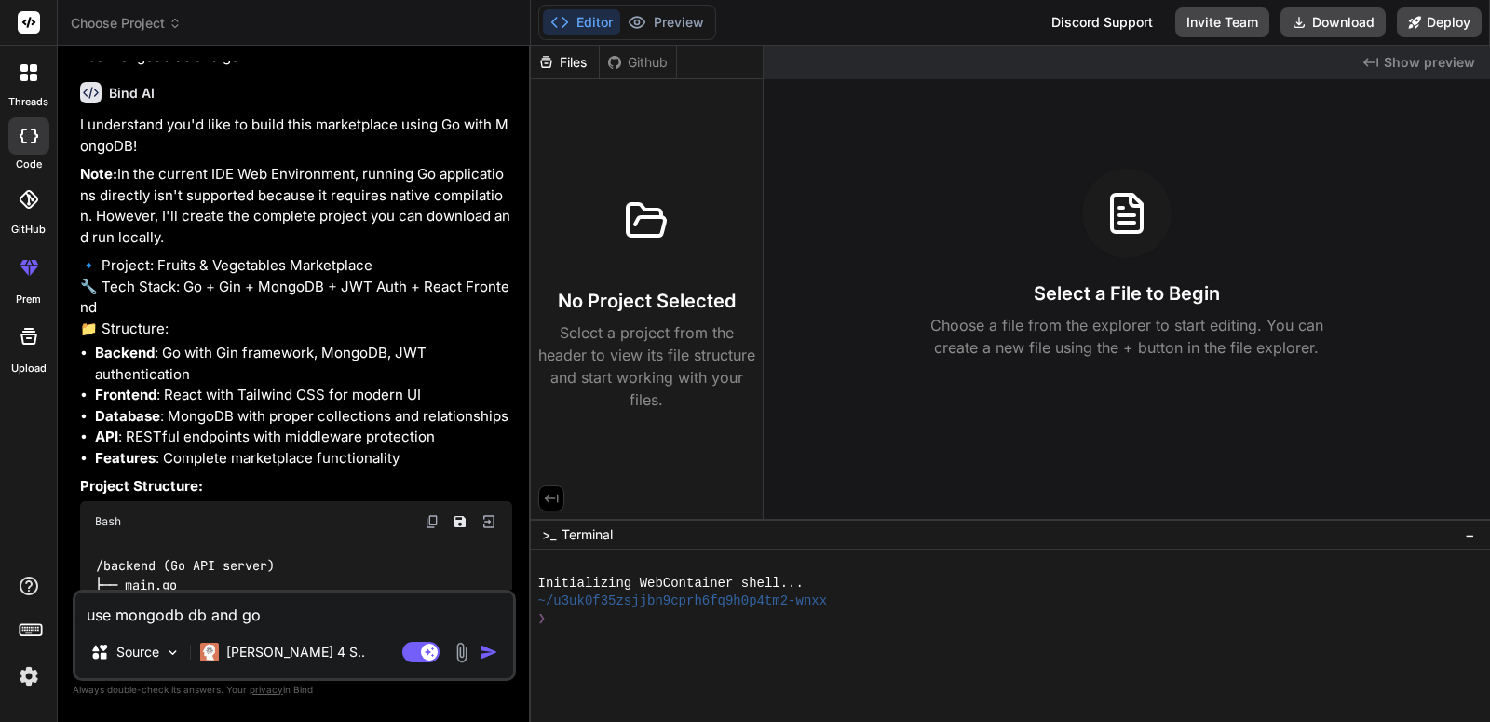
click at [266, 618] on textarea "use mongodb db and go" at bounding box center [294, 609] width 438 height 34
type textarea "n"
type textarea "x"
type textarea "nn"
type textarea "x"
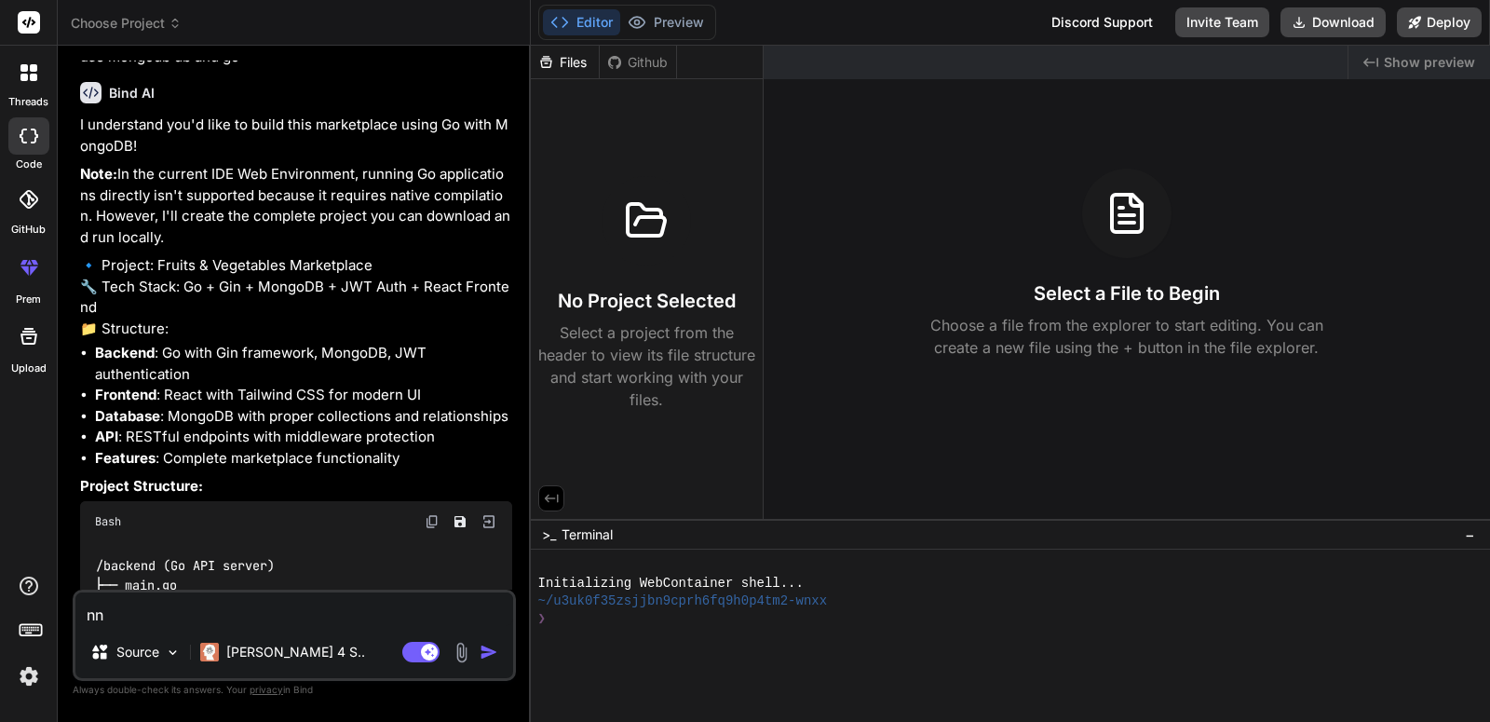
type textarea "nnn"
type textarea "x"
type textarea "nnn"
type textarea "x"
type textarea "nnn u"
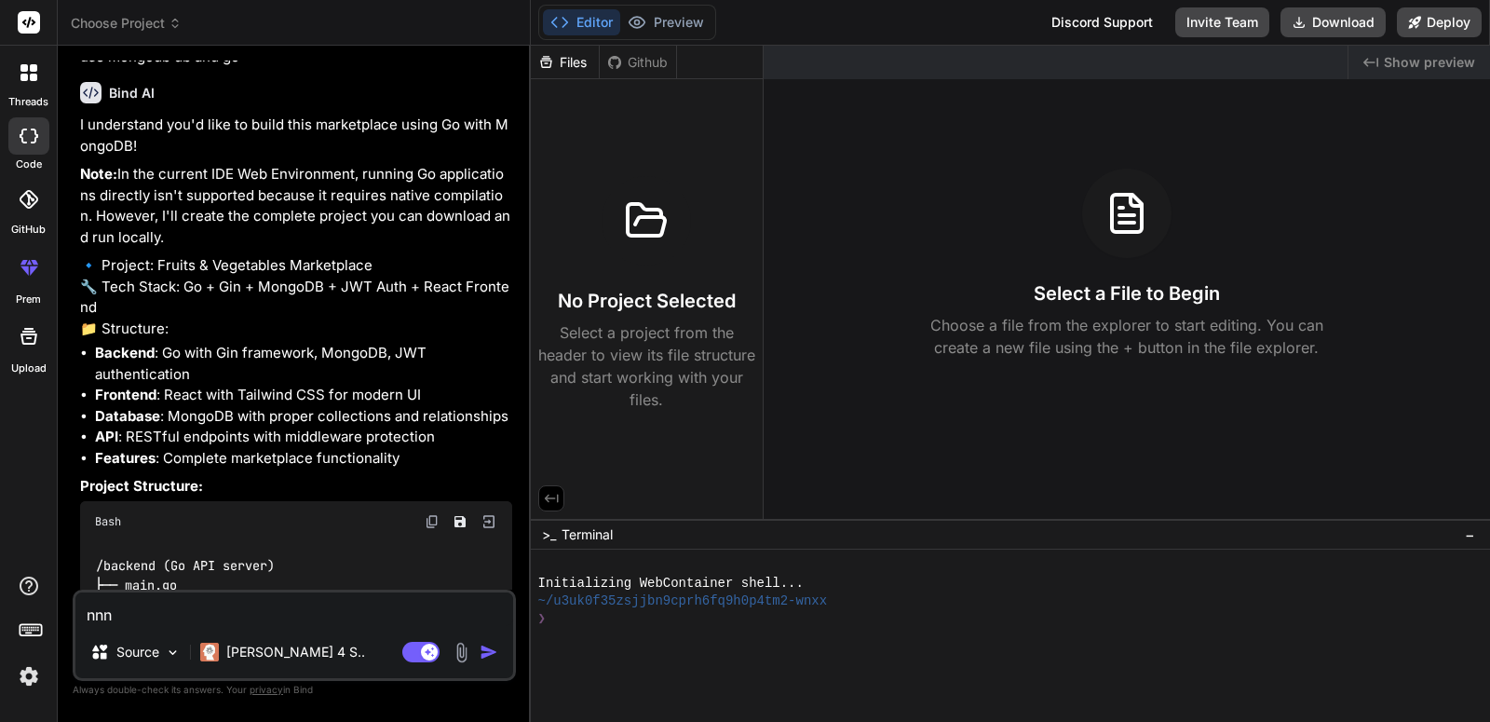
type textarea "x"
type textarea "nnn us"
type textarea "x"
type textarea "nnn use"
type textarea "x"
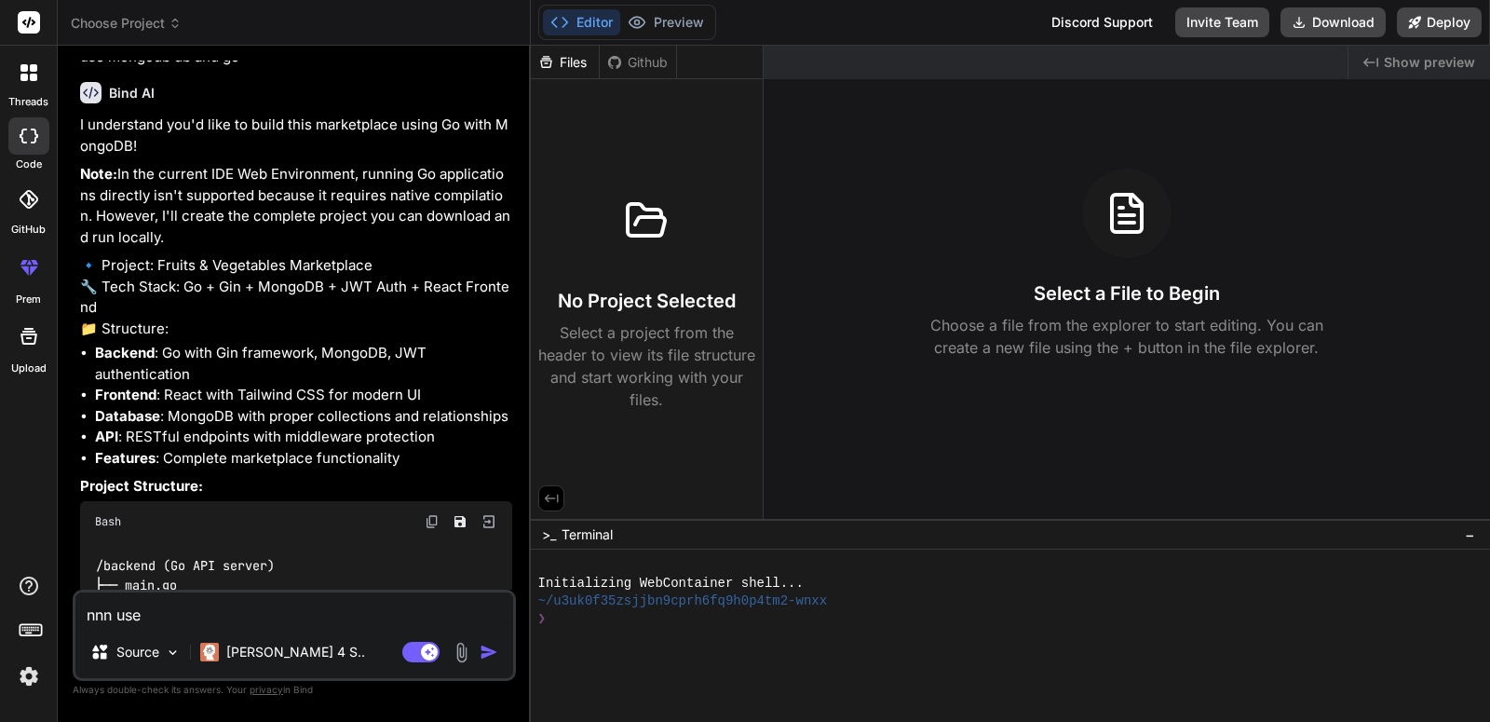
type textarea "nnn use"
type textarea "x"
type textarea "nnn use n"
type textarea "x"
type textarea "nnn use ne"
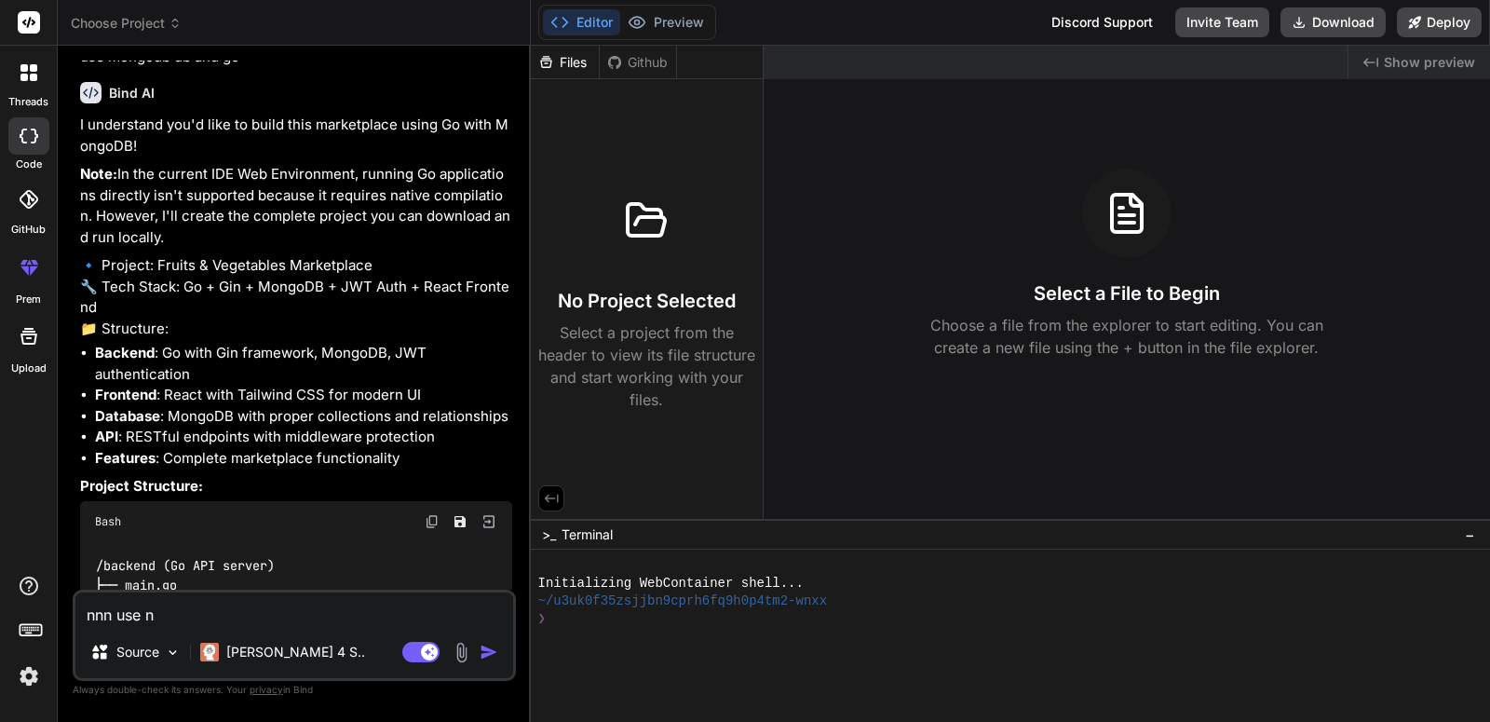
type textarea "x"
type textarea "nnn use nex"
type textarea "x"
type textarea "nnn use next"
type textarea "x"
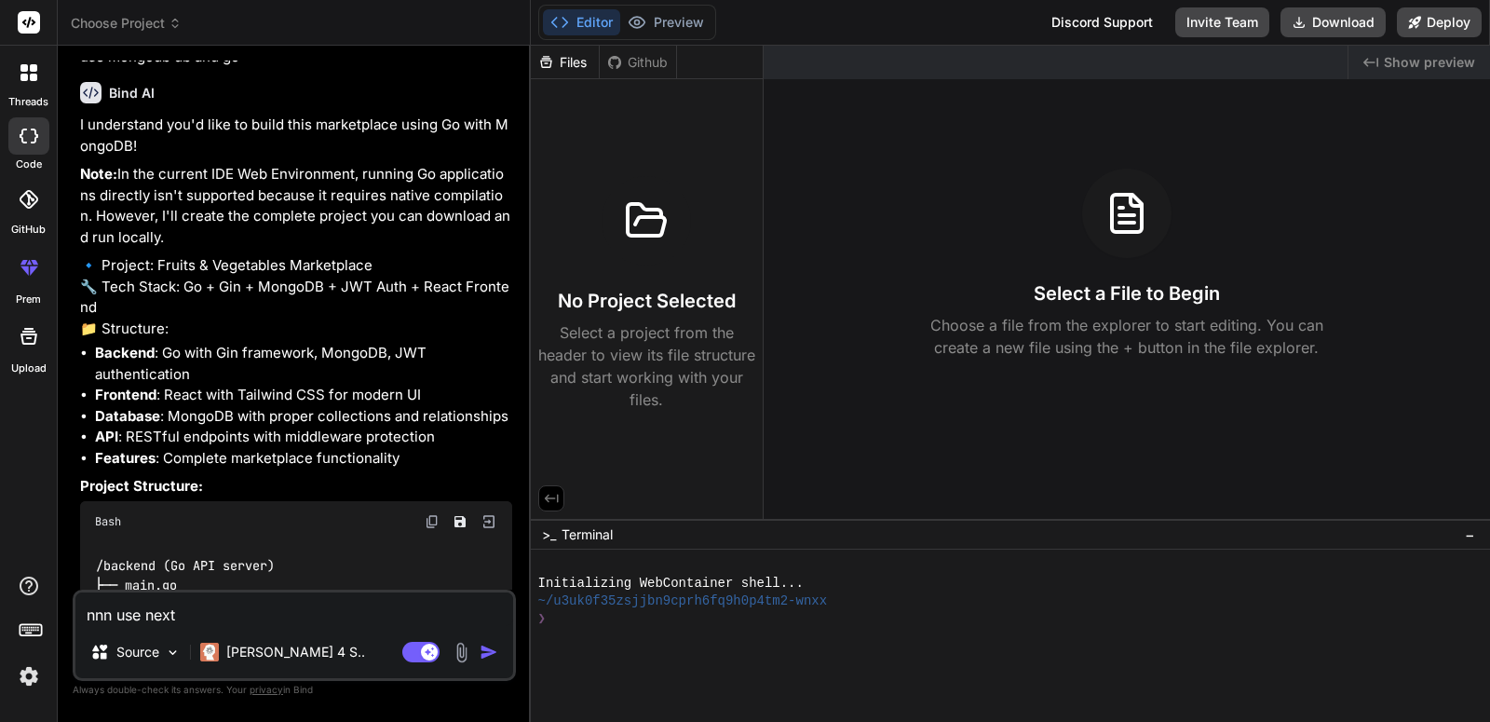
type textarea "nnn use nextj"
type textarea "x"
type textarea "nnn use nextjs"
type textarea "x"
type textarea "nnn use nextjs"
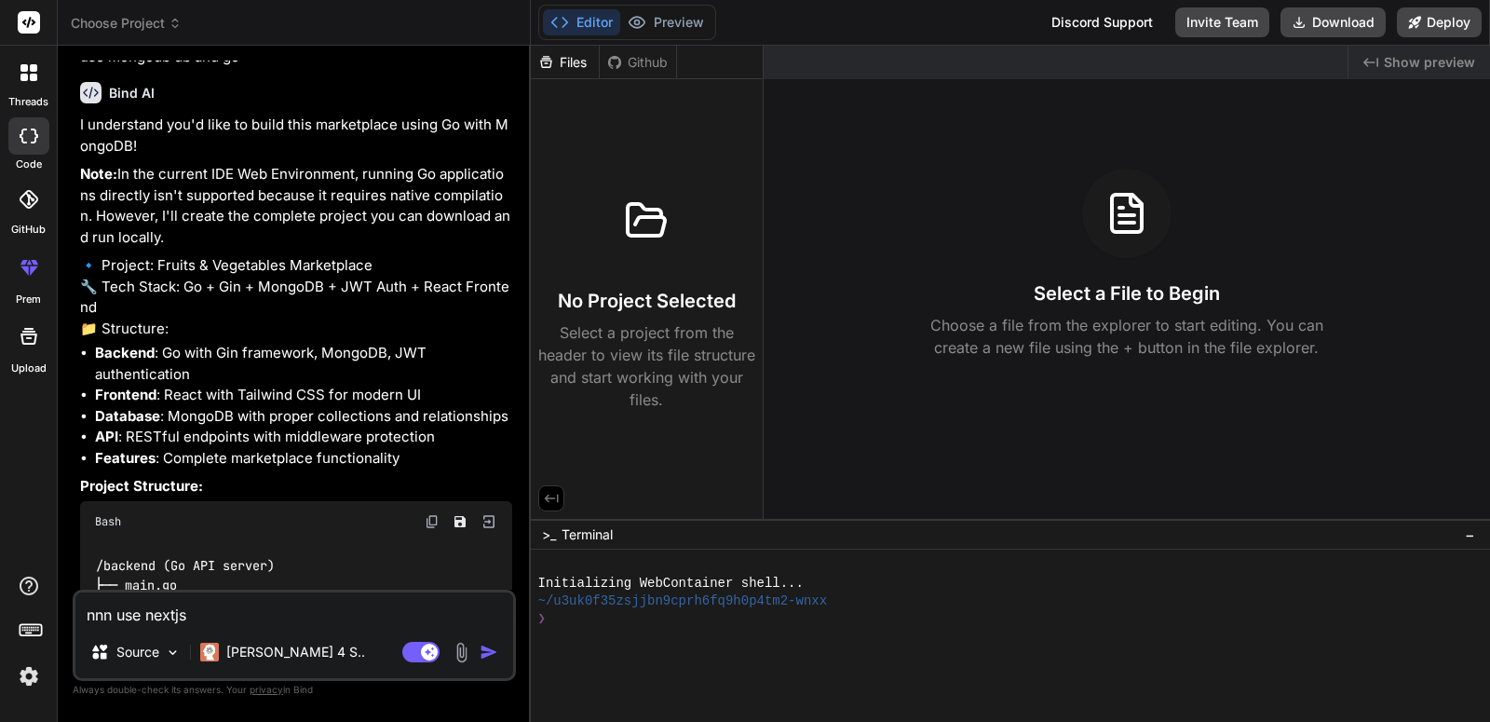
type textarea "x"
type textarea "nnn use nextjs a"
type textarea "x"
type textarea "nnn use nextjs an"
type textarea "x"
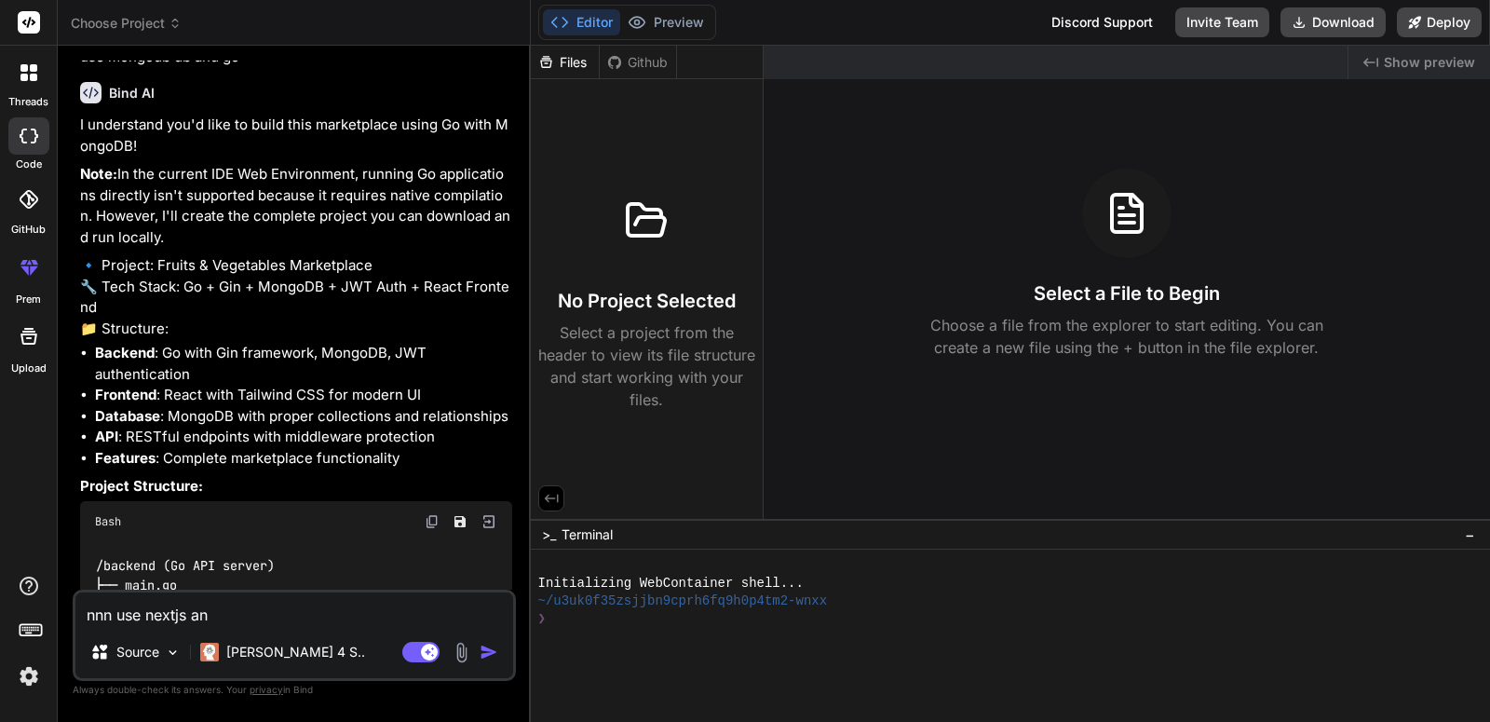
type textarea "nnn use nextjs and"
type textarea "x"
type textarea "nnn use nextjs and"
type textarea "x"
type textarea "nnn use nextjs and m"
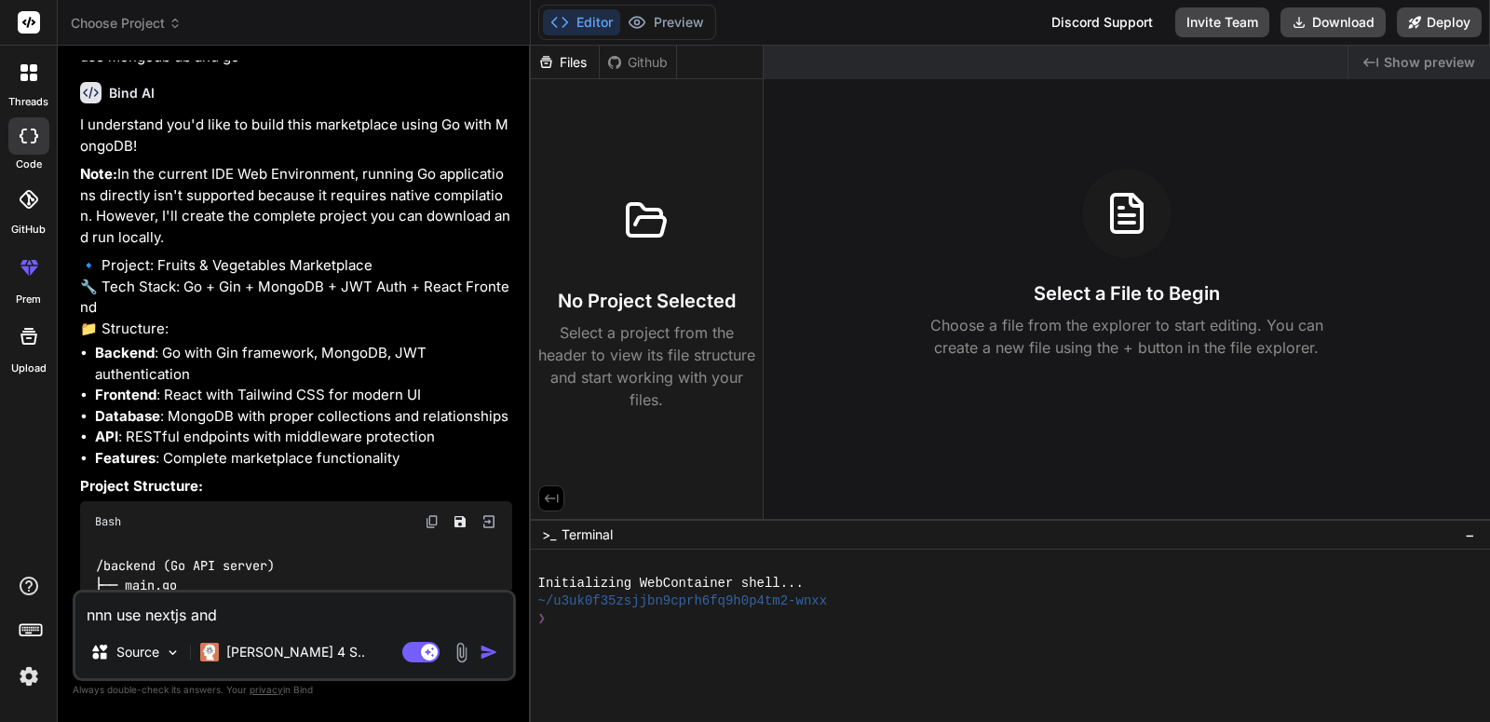
type textarea "x"
type textarea "nnn use nextjs and mo"
type textarea "x"
type textarea "nnn use nextjs and mon"
type textarea "x"
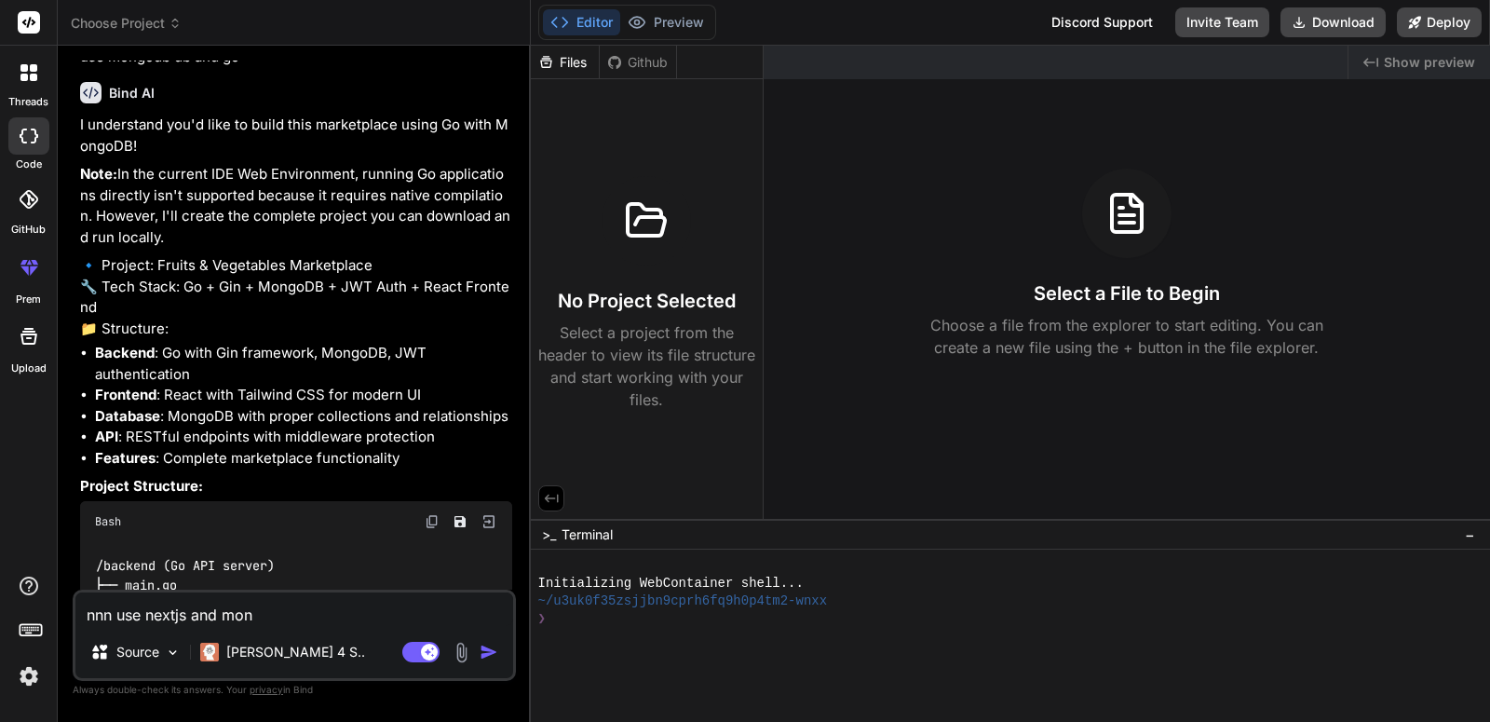
type textarea "nnn use nextjs and mong"
type textarea "x"
type textarea "nnn use nextjs and mongo"
type textarea "x"
type textarea "nnn use nextjs and mongod"
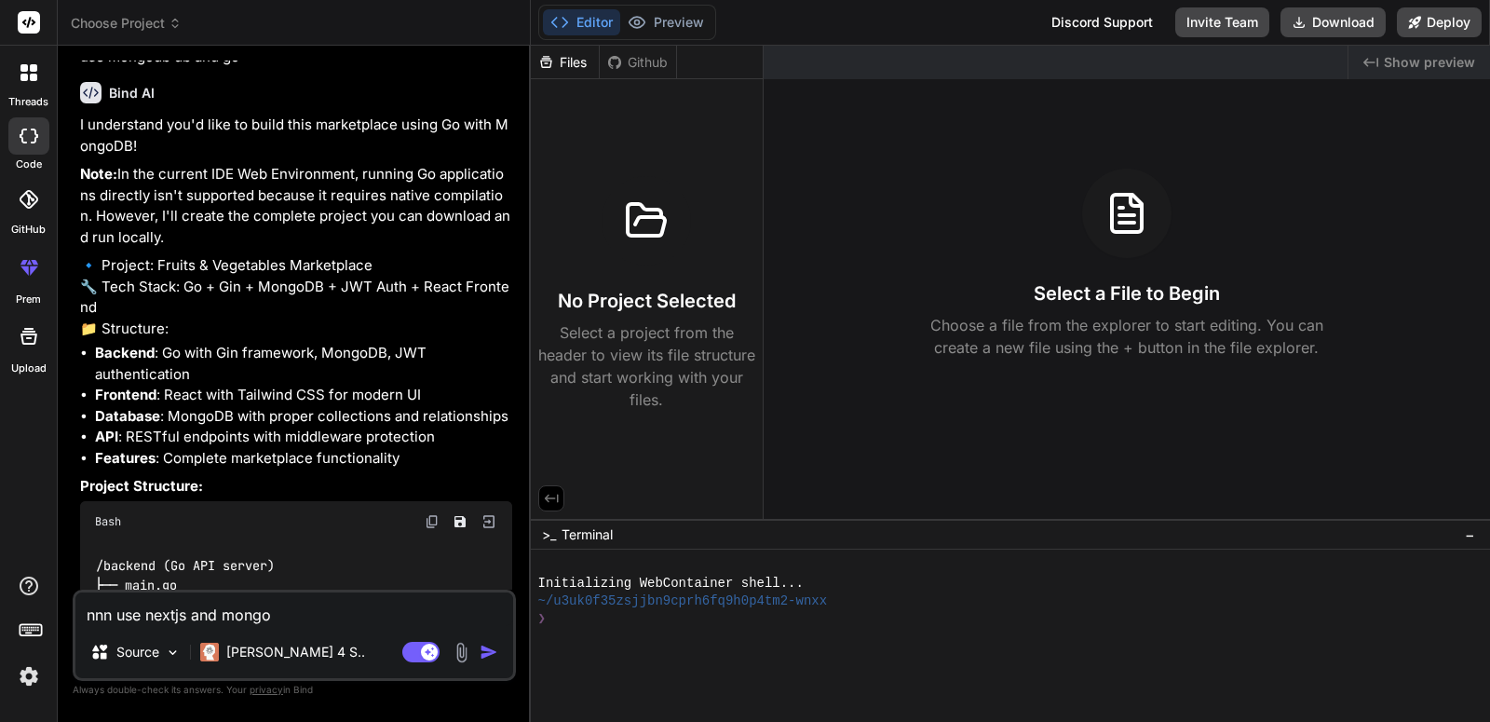
type textarea "x"
type textarea "nnn use nextjs and mongodb"
type textarea "x"
type textarea "nnn use nextjs and mongodb"
type textarea "x"
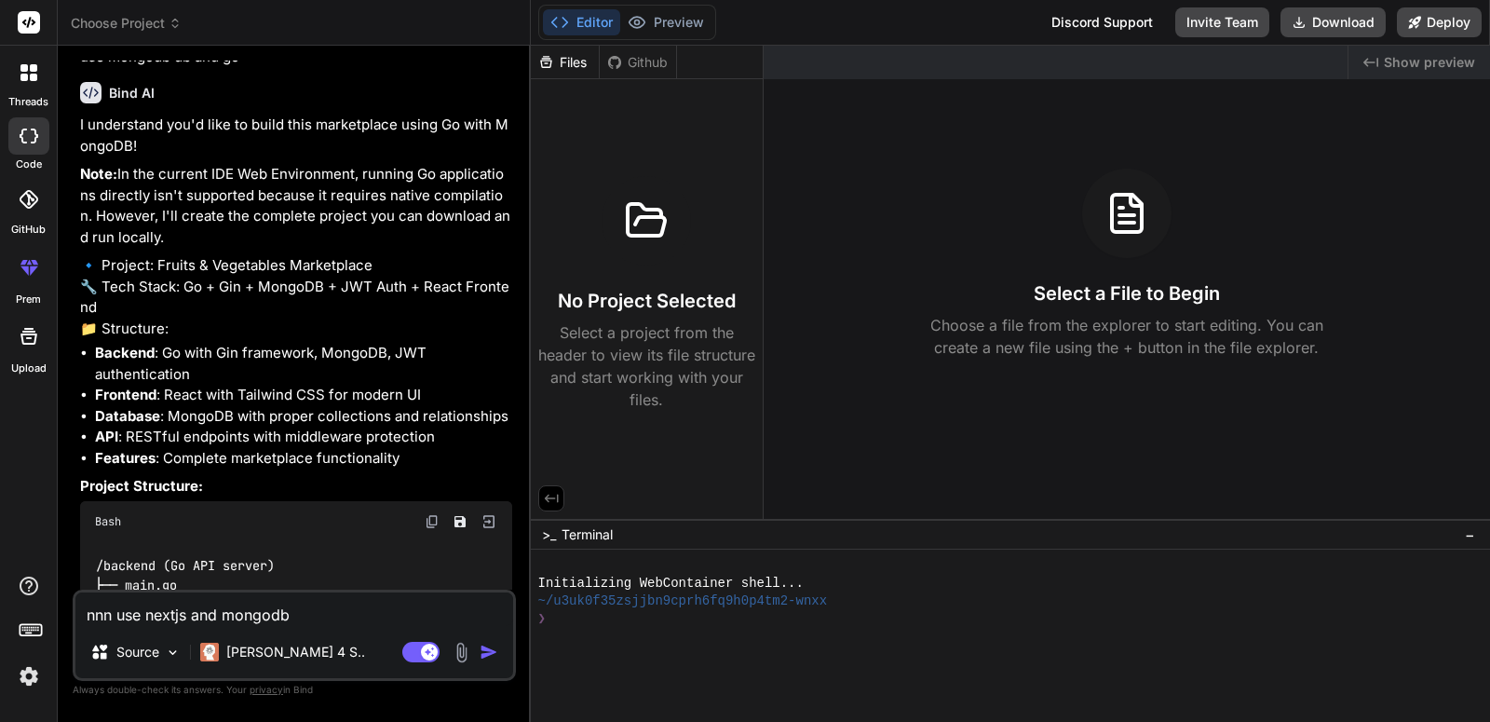
type textarea "nnn use nextjs and mongodb t"
type textarea "x"
type textarea "nnn use nextjs and mongodb ty"
type textarea "x"
type textarea "nnn use nextjs and mongodb typ"
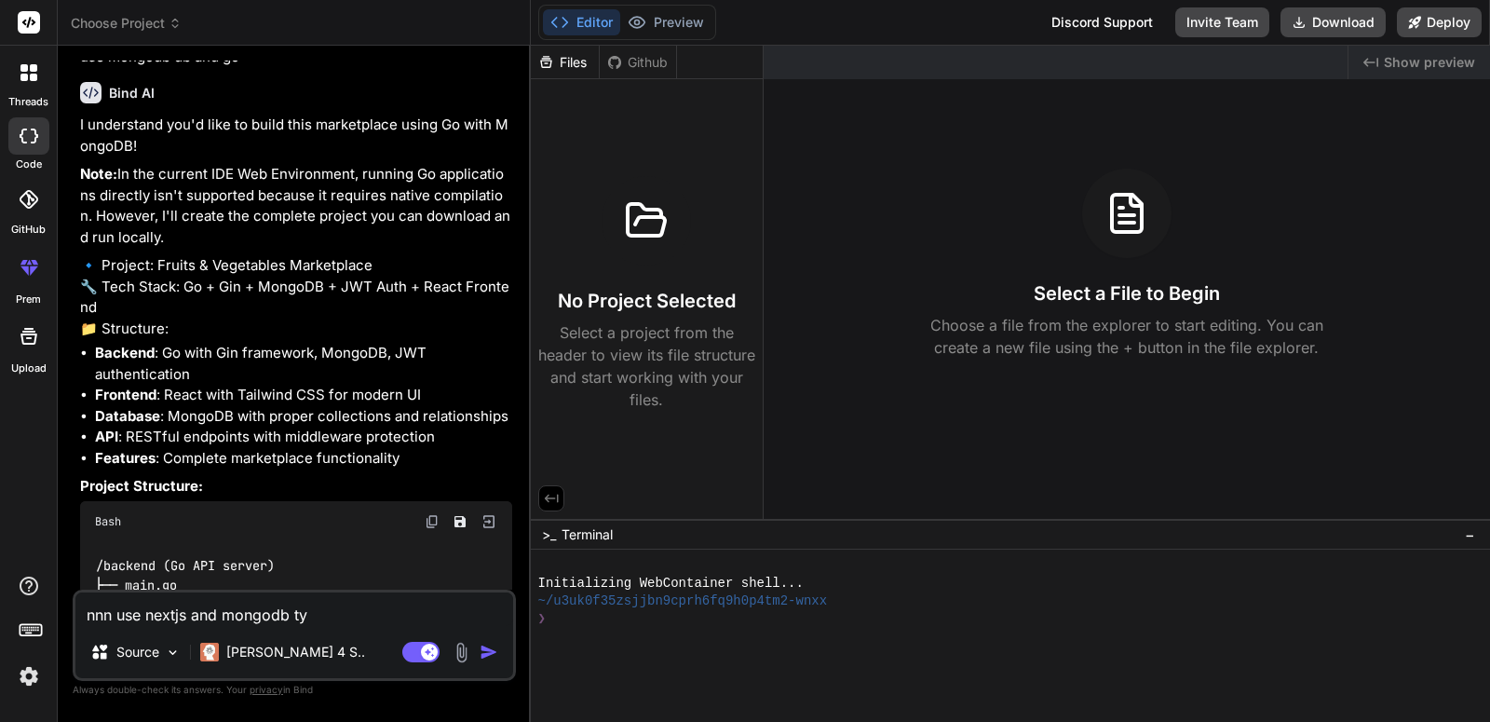
type textarea "x"
type textarea "nnn use nextjs and mongodb typs"
type textarea "x"
type textarea "nnn use nextjs and mongodb typsc"
type textarea "x"
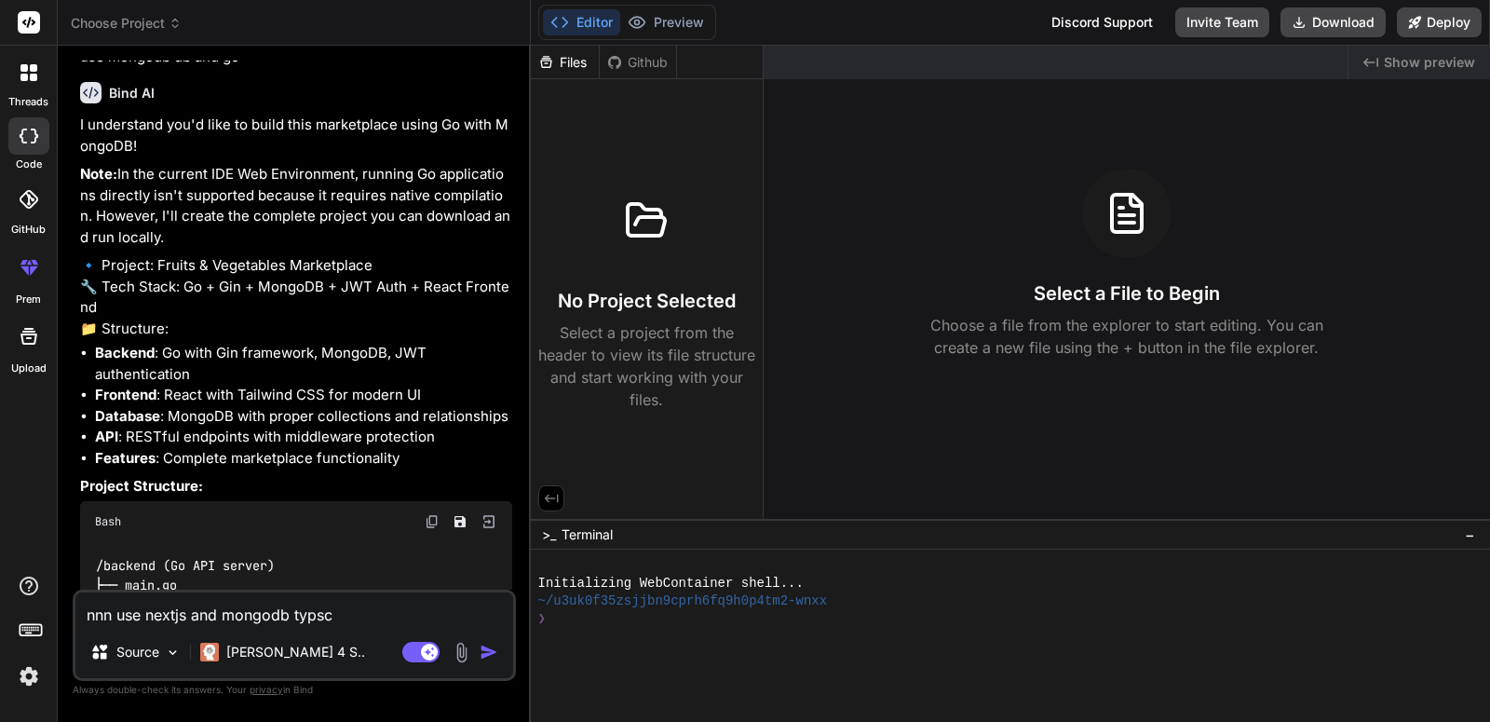
type textarea "nnn use nextjs and mongodb typscr"
type textarea "x"
type textarea "nnn use nextjs and mongodb typscri"
type textarea "x"
type textarea "nnn use nextjs and mongodb typscrip"
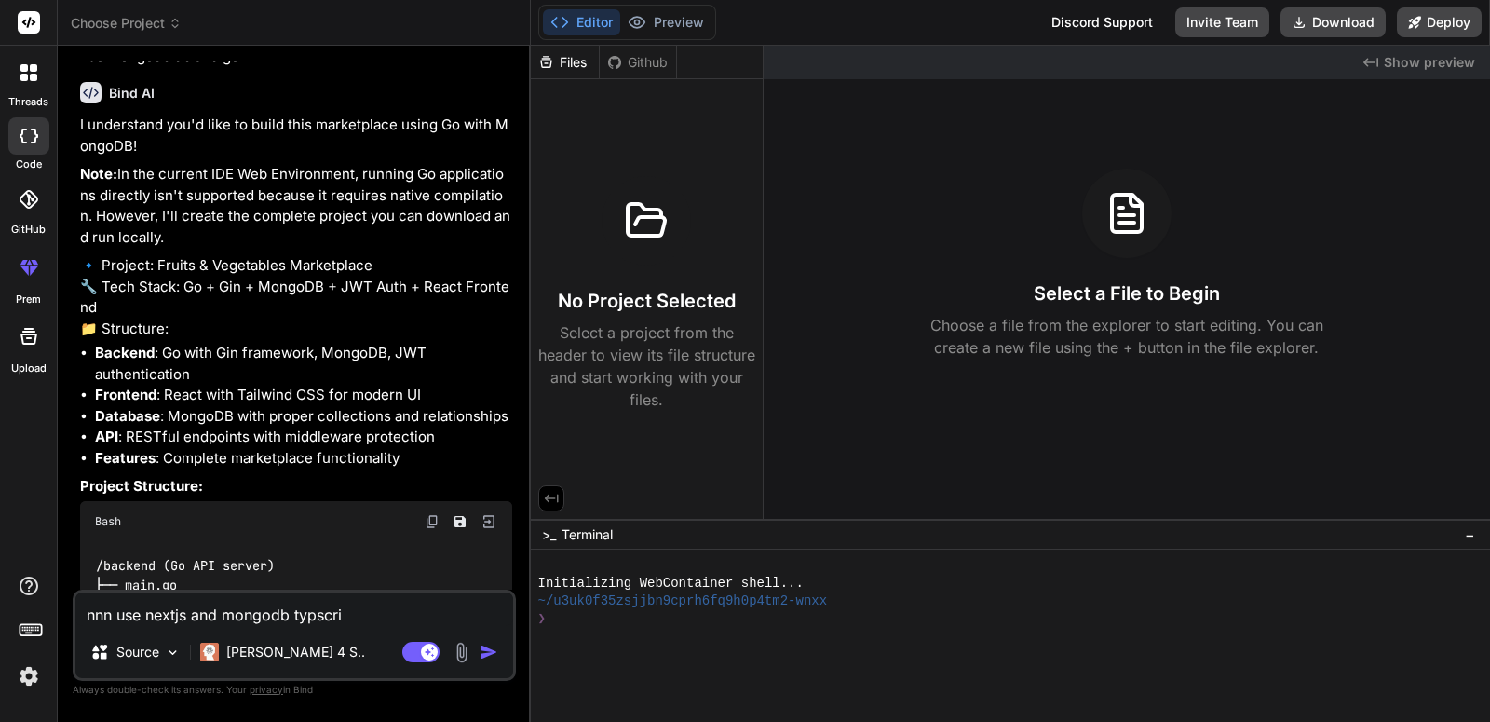
type textarea "x"
type textarea "nnn use nextjs and mongodb typscript"
type textarea "x"
type textarea "nnn use nextjs and mongodb typscript"
type textarea "x"
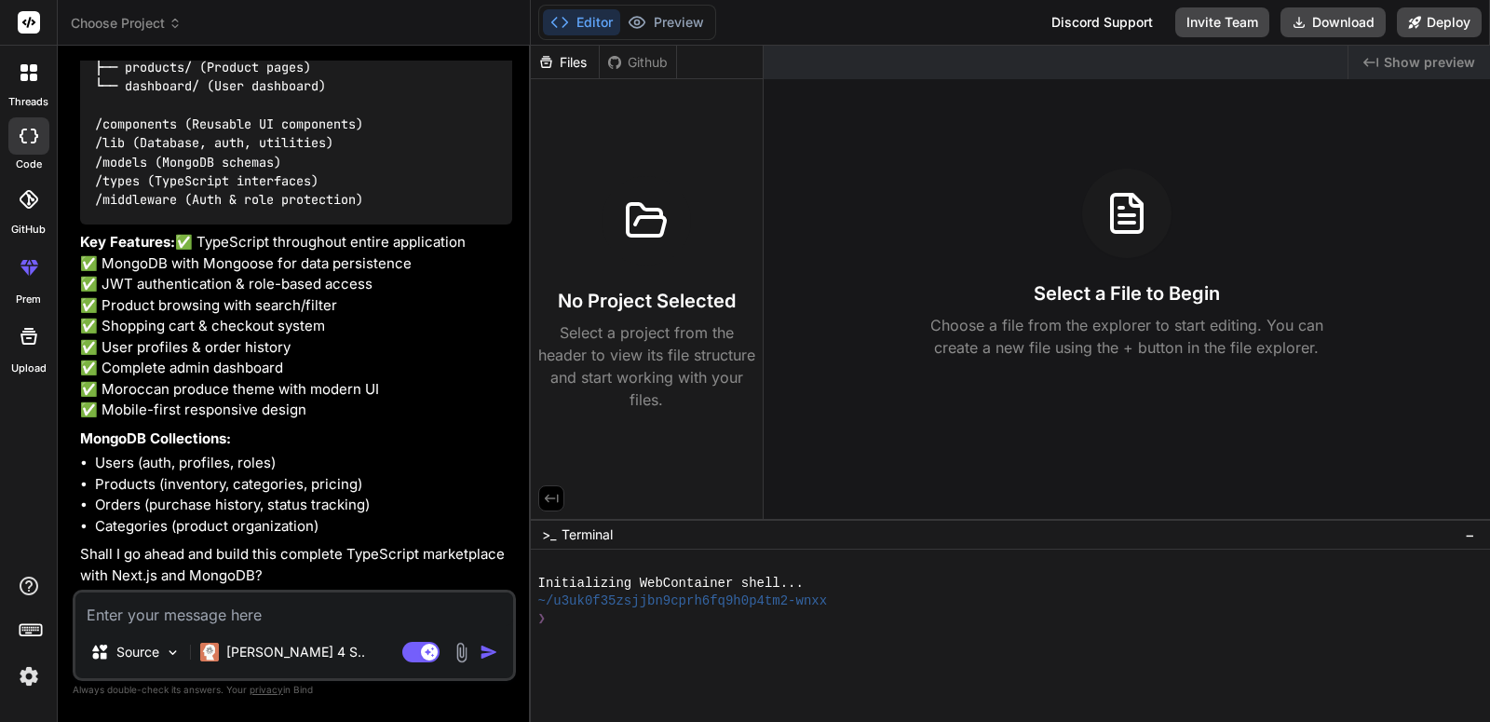
scroll to position [3921, 0]
type textarea "x"
click at [187, 609] on textarea at bounding box center [294, 609] width 438 height 34
type textarea "y"
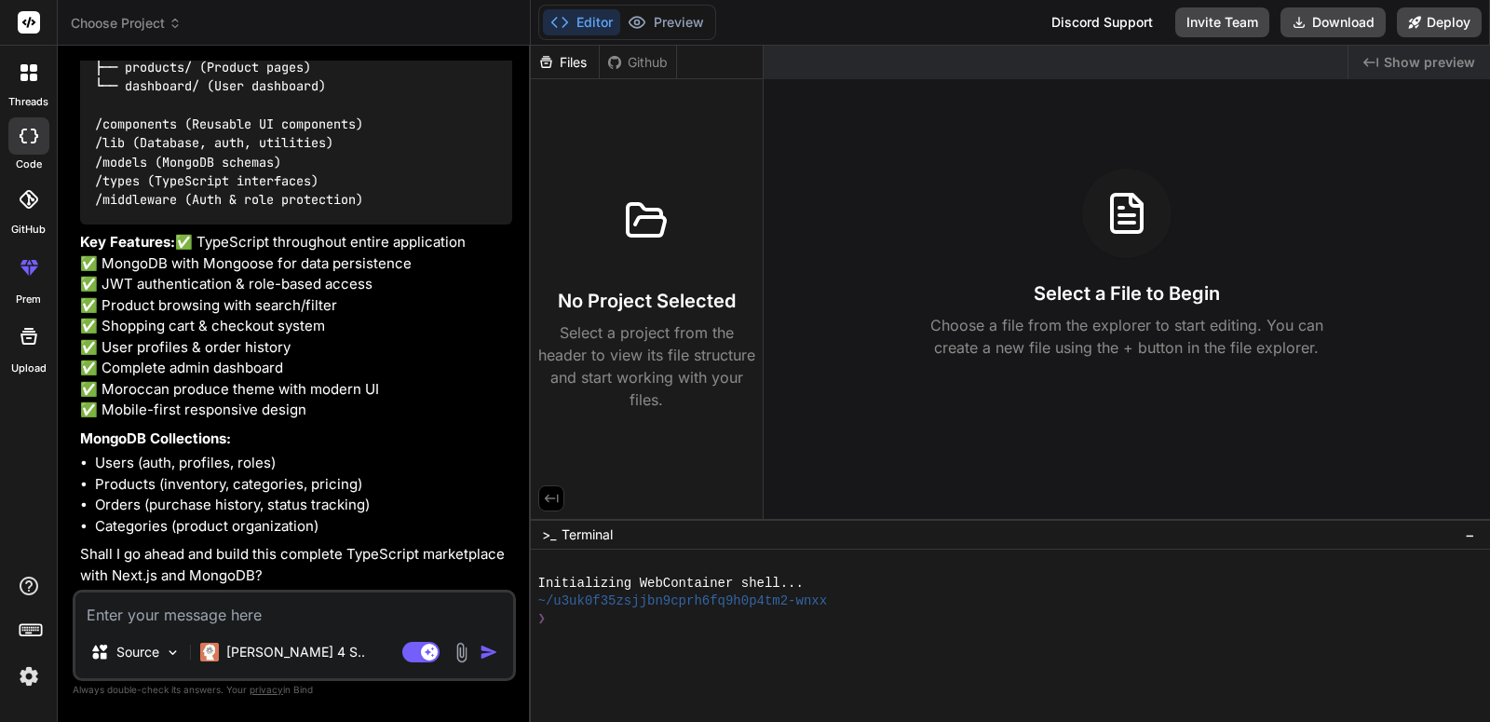
type textarea "x"
type textarea "ye"
type textarea "x"
type textarea "yes"
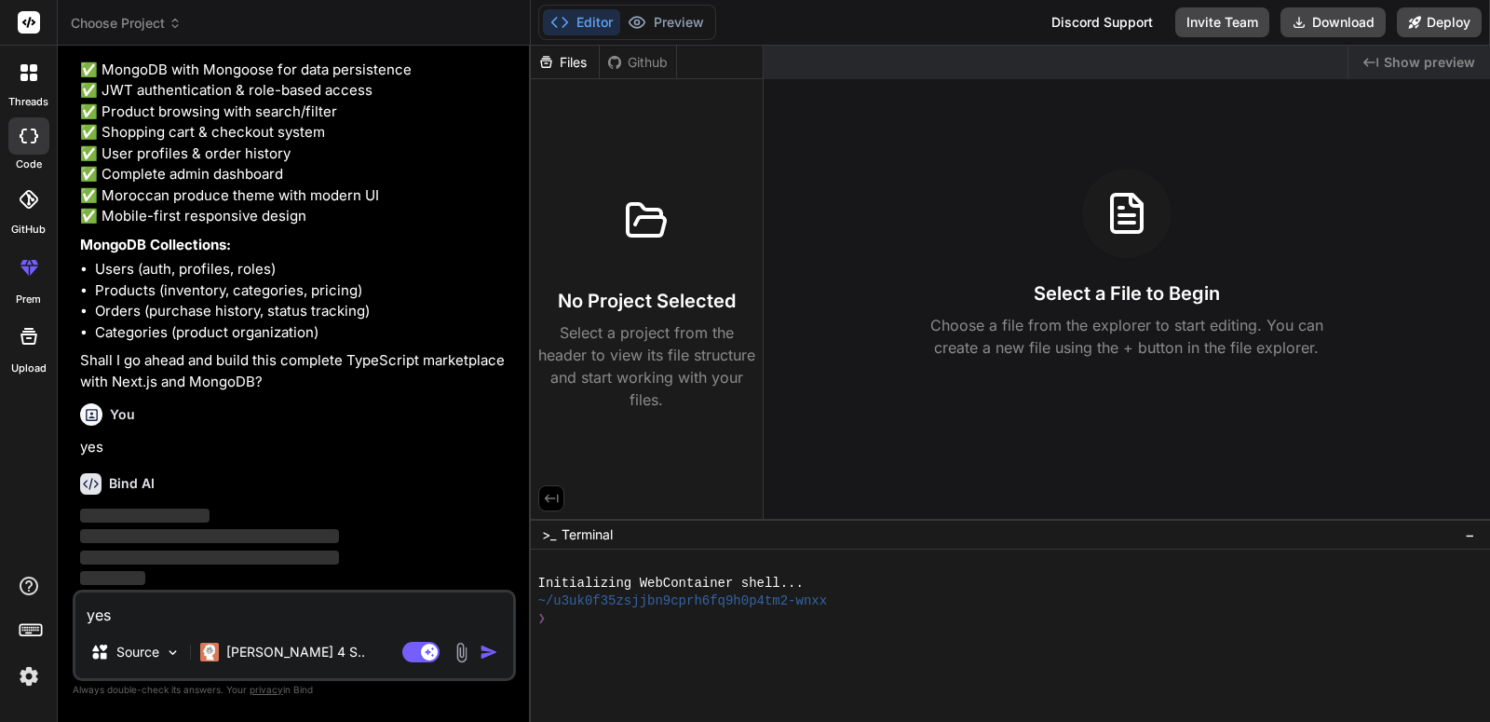
type textarea "x"
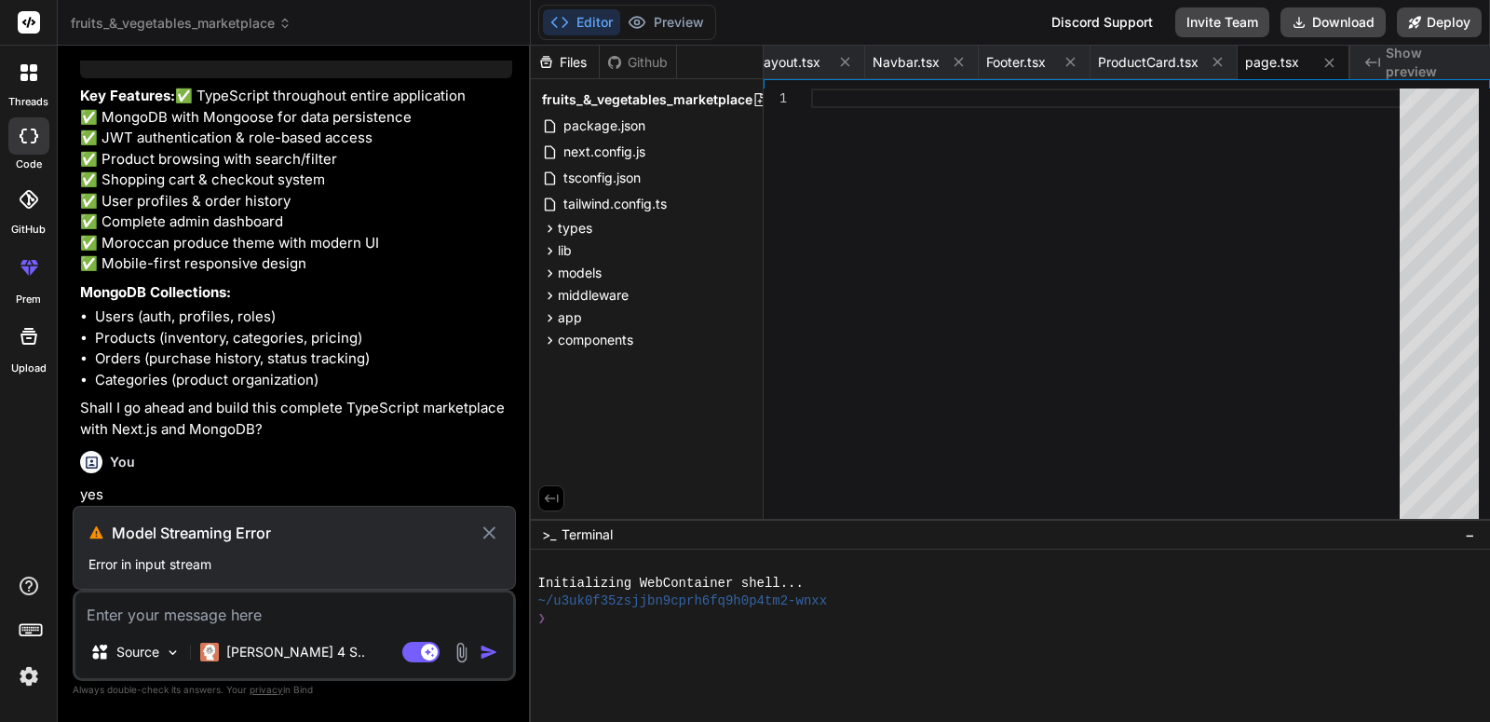
scroll to position [4434, 0]
click at [482, 537] on icon at bounding box center [489, 533] width 21 height 22
type textarea "x"
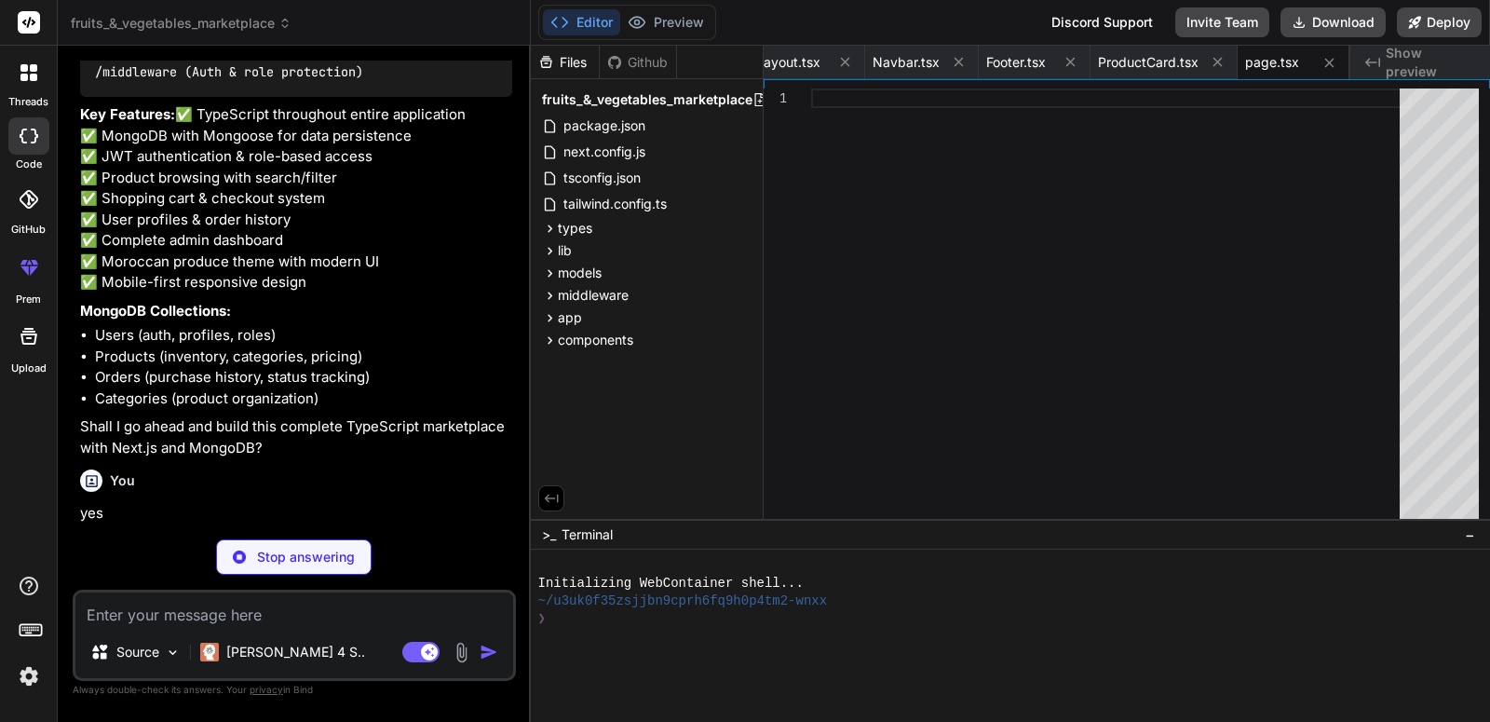
click at [321, 619] on textarea at bounding box center [294, 609] width 438 height 34
drag, startPoint x: 110, startPoint y: 341, endPoint x: 182, endPoint y: 338, distance: 71.8
click at [182, 338] on li "Users (auth, profiles, roles)" at bounding box center [303, 335] width 417 height 21
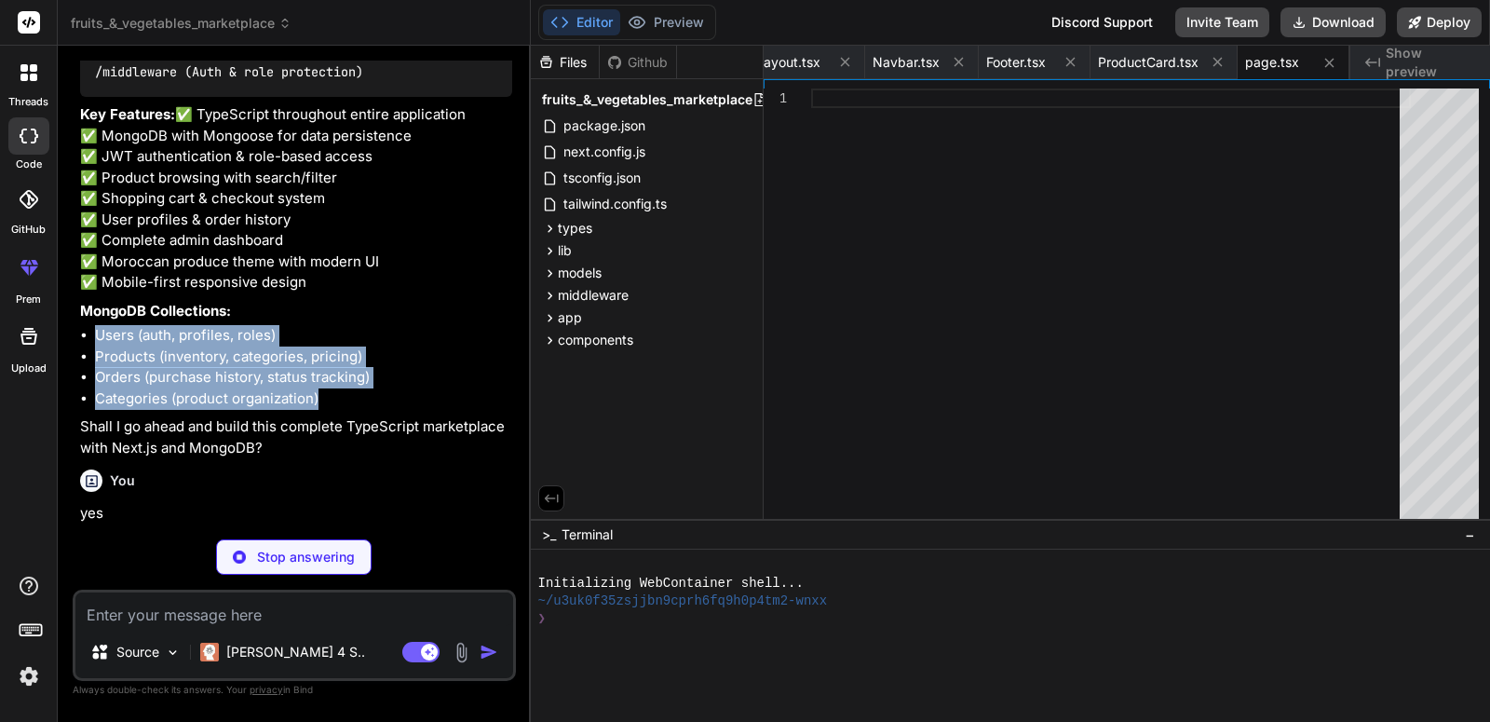
drag, startPoint x: 91, startPoint y: 334, endPoint x: 352, endPoint y: 401, distance: 269.1
click at [352, 401] on ul "Users (auth, profiles, roles) Products (inventory, categories, pricing) Orders …" at bounding box center [296, 367] width 432 height 84
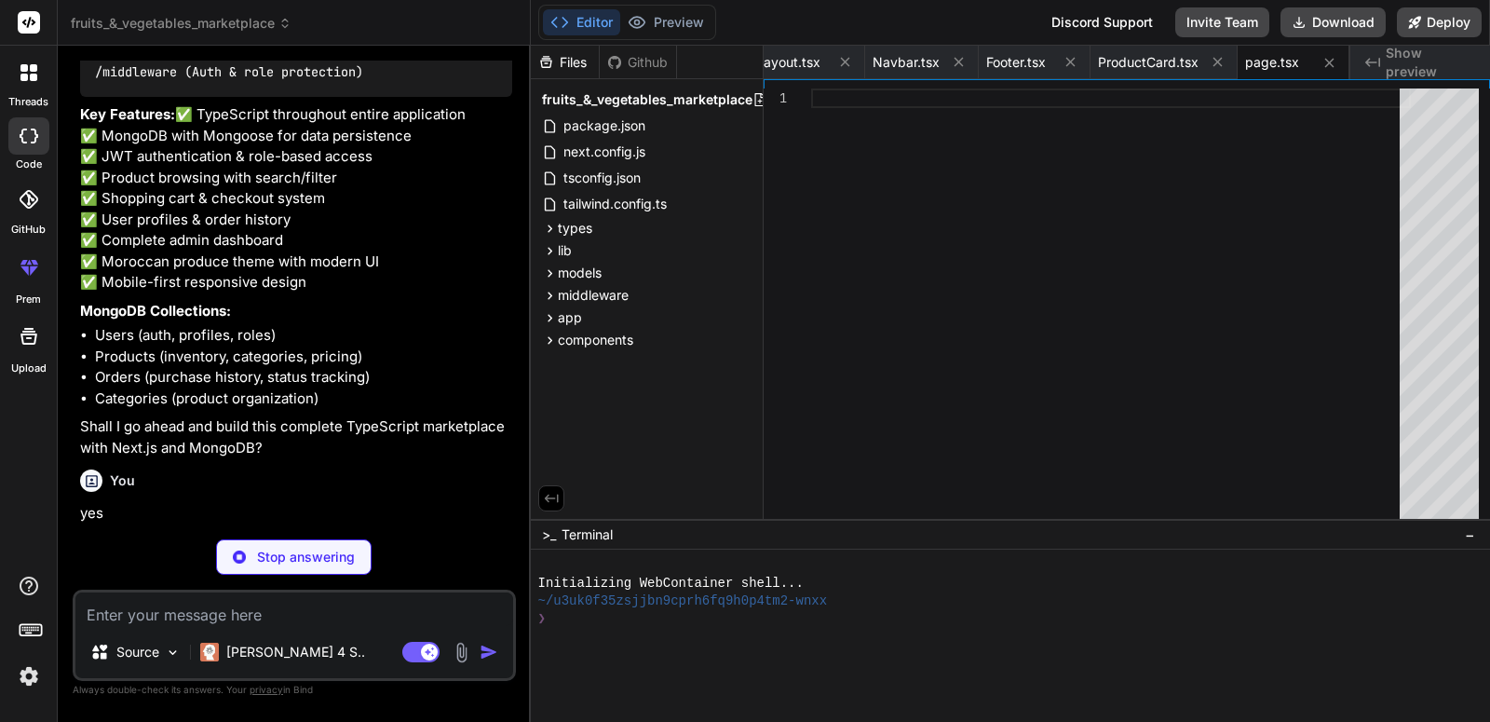
click at [293, 607] on textarea at bounding box center [294, 609] width 438 height 34
type textarea "c"
type textarea "x"
type textarea "co"
type textarea "x"
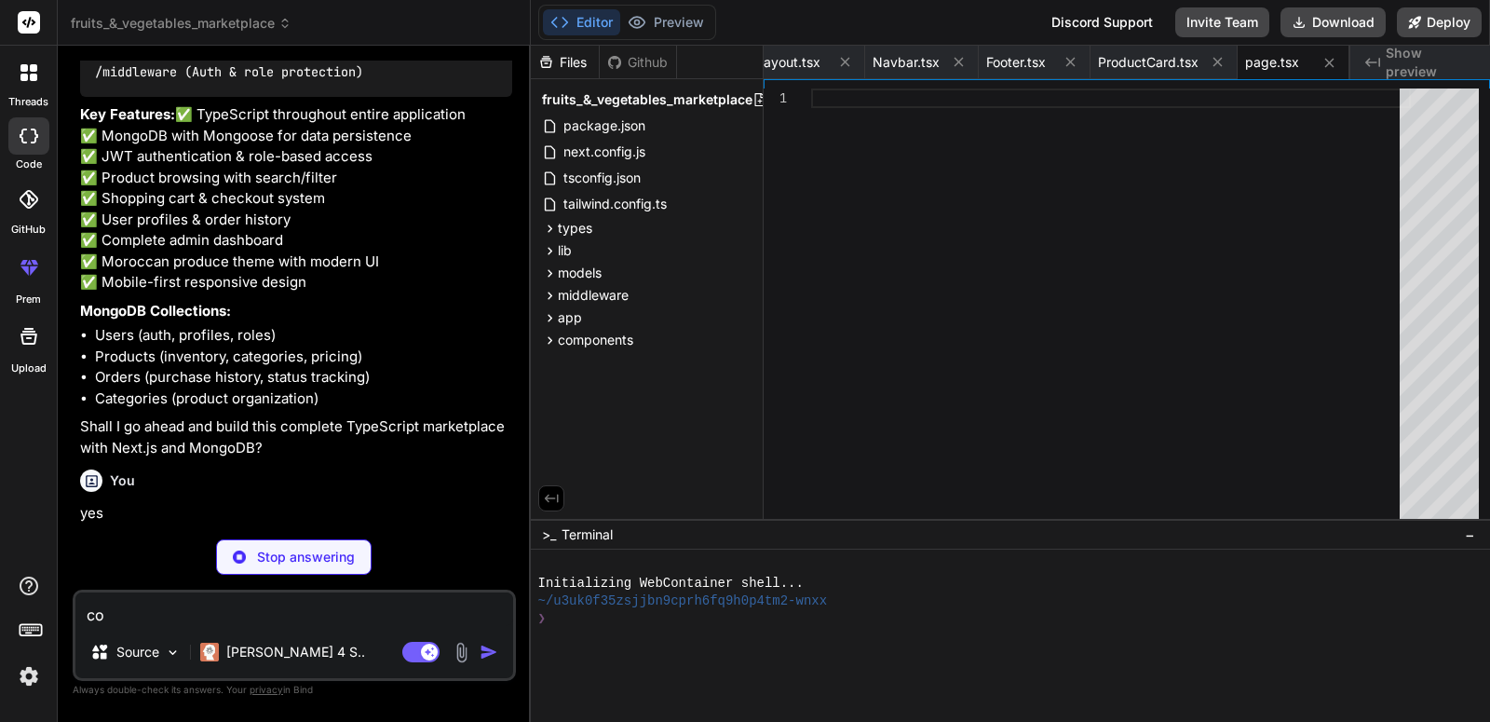
type textarea "con"
type textarea "x"
type textarea "cont"
type textarea "x"
type textarea "[PERSON_NAME]"
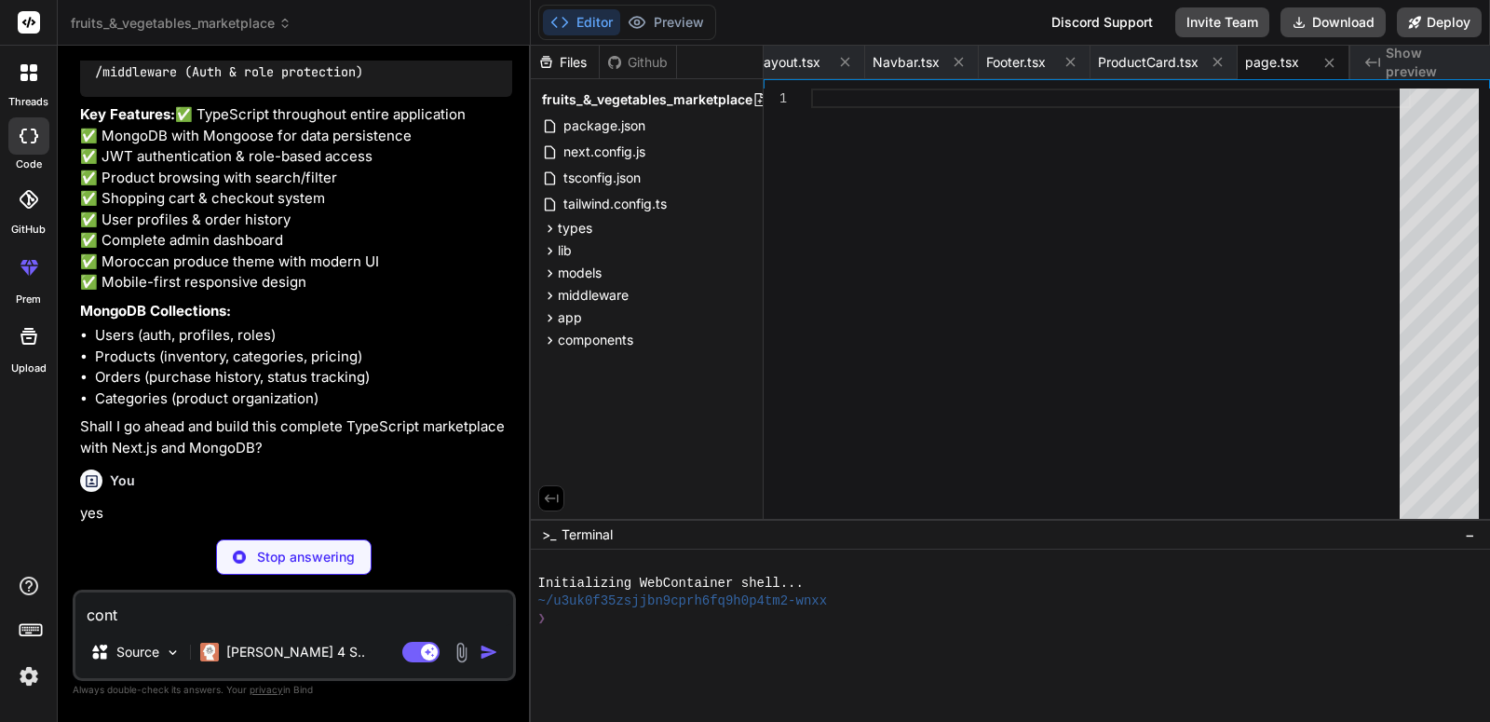
type textarea "x"
type textarea "contin"
type textarea "x"
type textarea "continu"
type textarea "x"
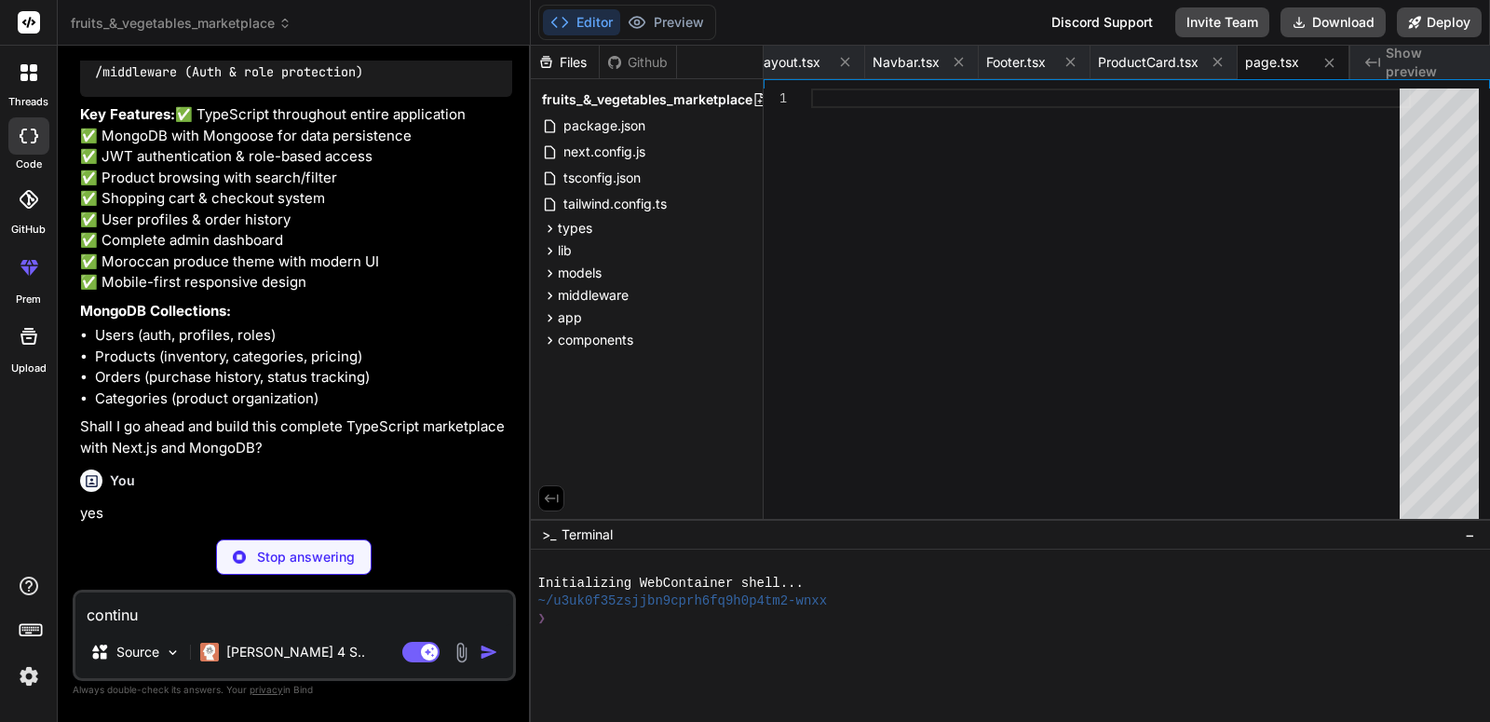
type textarea "continue"
type textarea "x"
type textarea "continue"
type textarea "x"
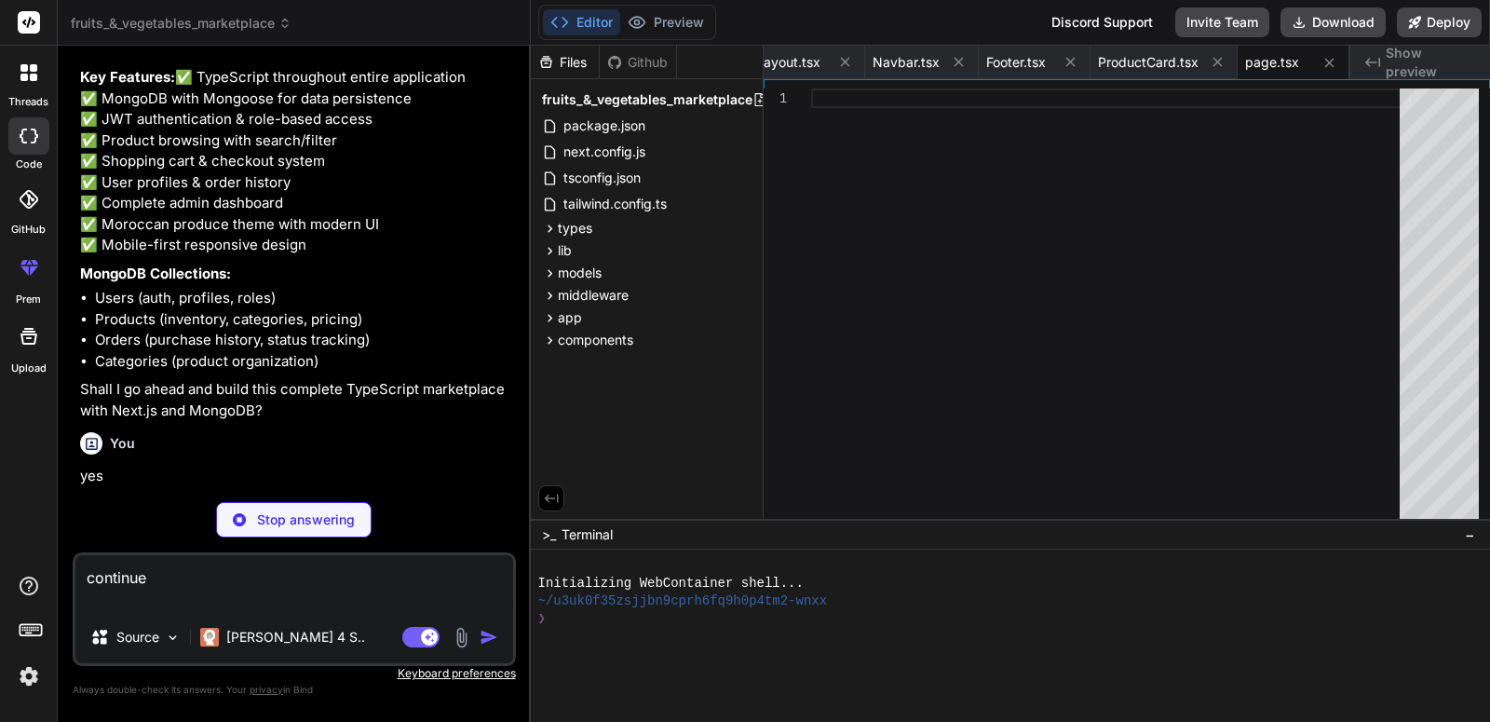
type textarea "continue"
click at [645, 59] on div "Github" at bounding box center [638, 62] width 76 height 19
click at [678, 16] on button "Preview" at bounding box center [665, 22] width 91 height 26
click at [598, 23] on button "Editor" at bounding box center [581, 22] width 77 height 26
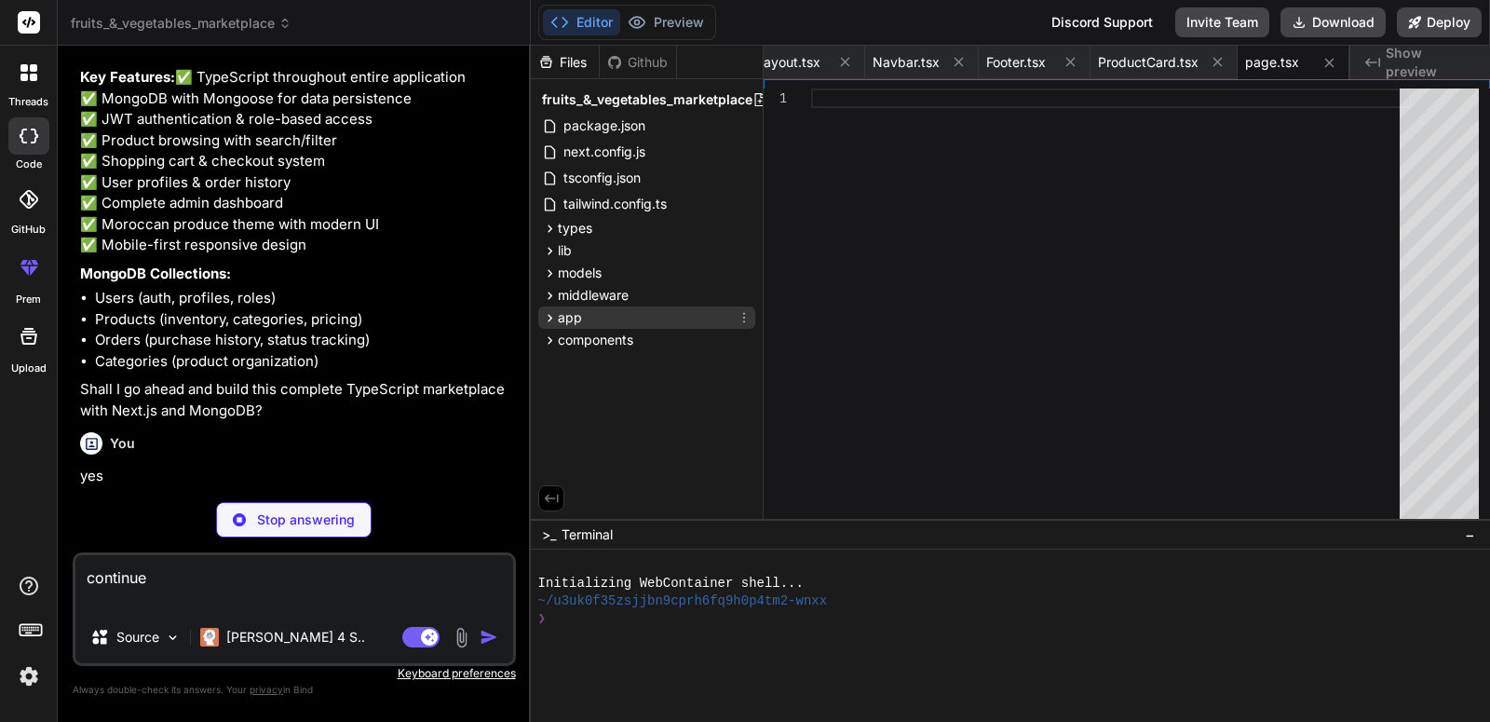
click at [614, 320] on div "app" at bounding box center [646, 317] width 217 height 22
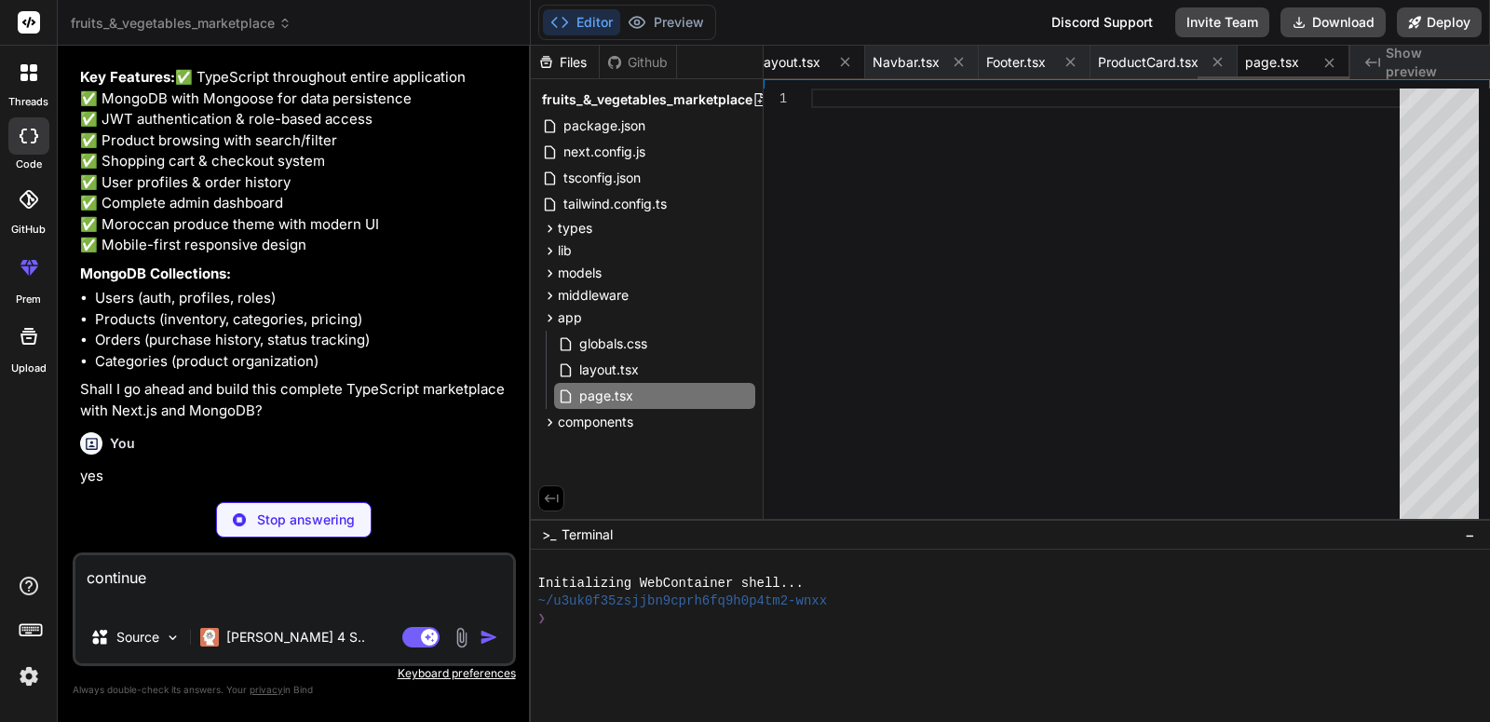
click at [801, 56] on span "layout.tsx" at bounding box center [791, 62] width 60 height 19
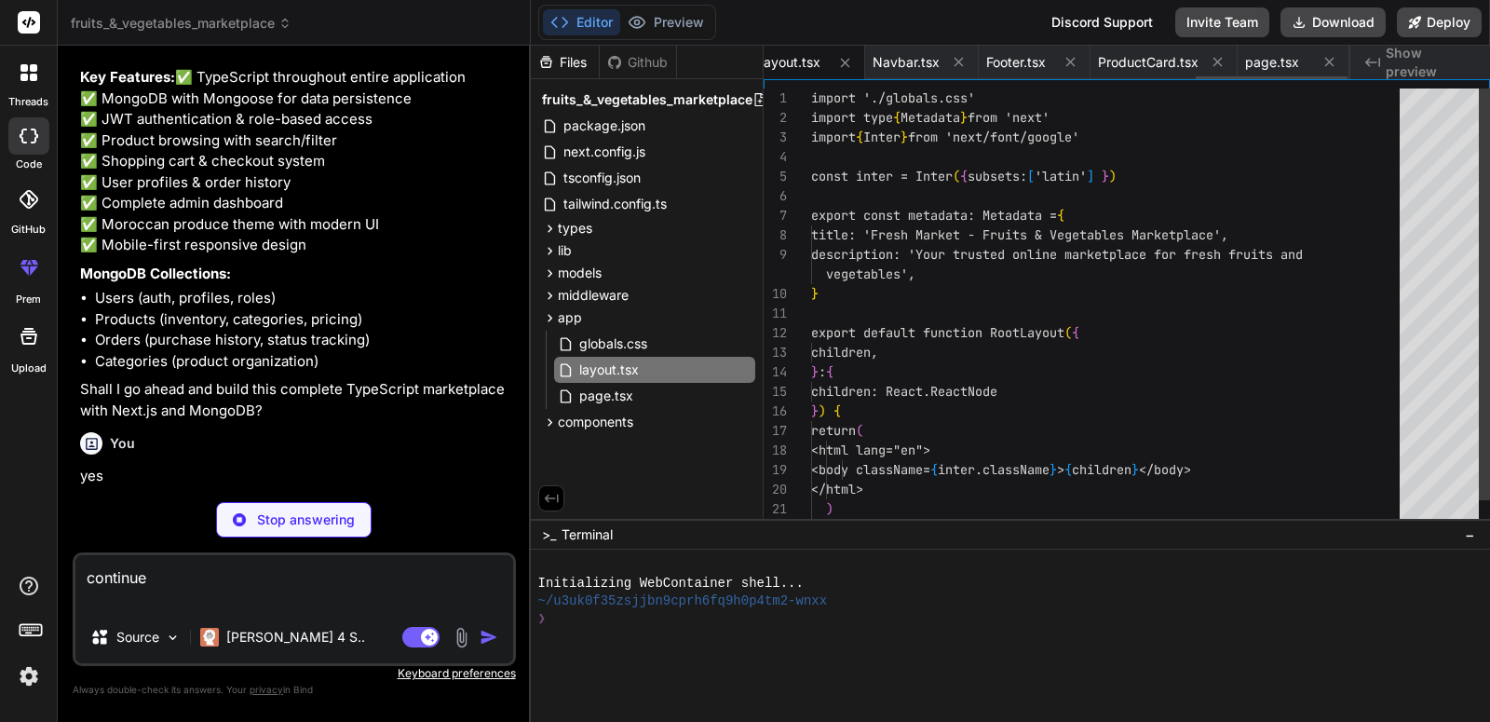
scroll to position [0, 1675]
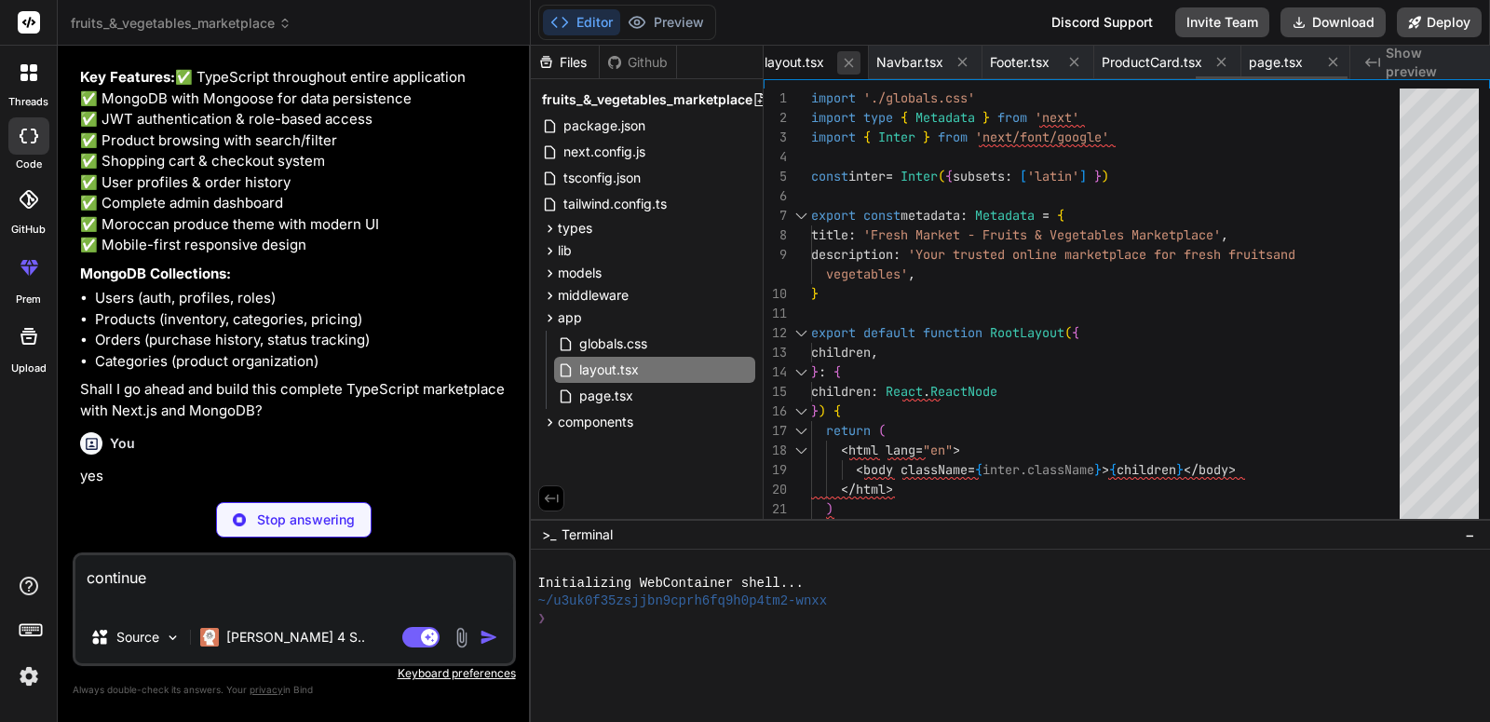
click at [851, 59] on icon at bounding box center [849, 63] width 16 height 16
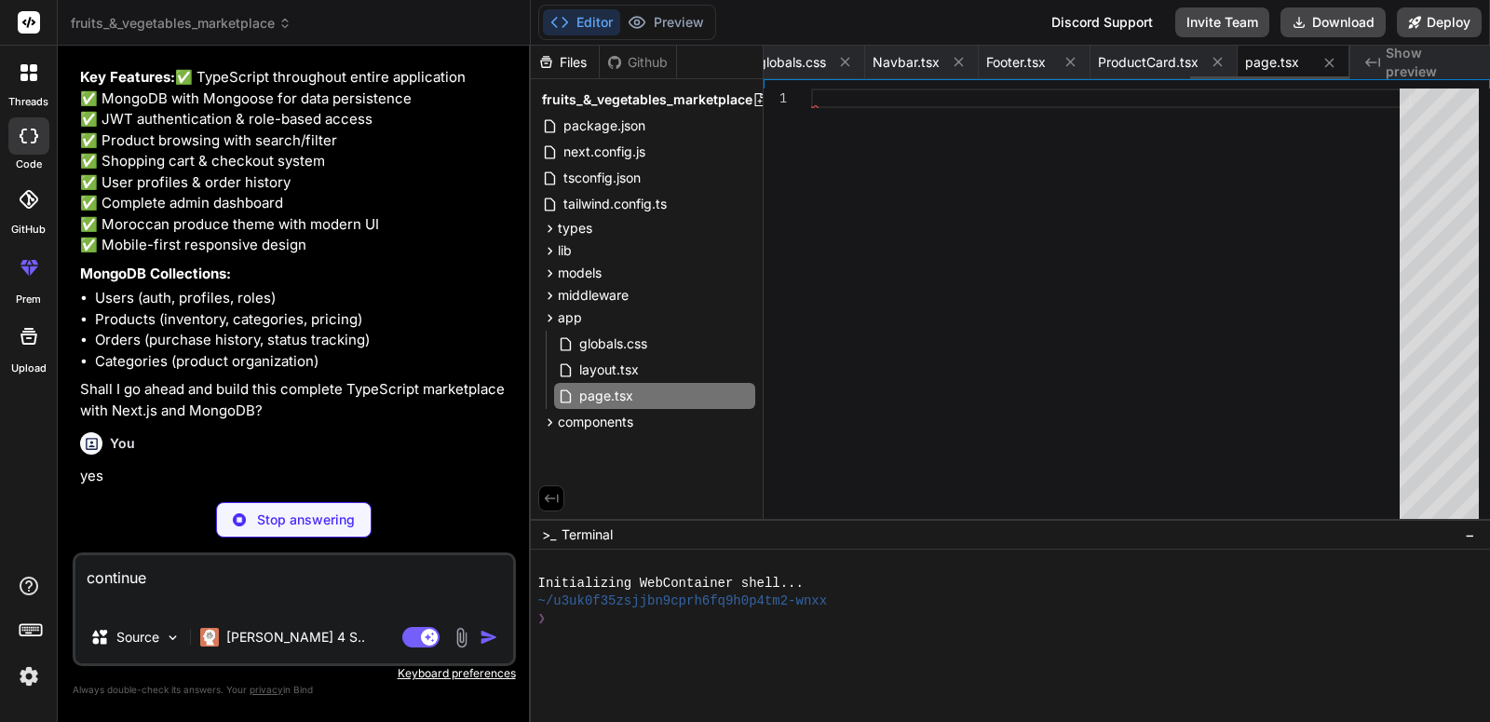
click at [851, 59] on icon at bounding box center [845, 62] width 16 height 16
click at [849, 59] on icon at bounding box center [844, 62] width 9 height 9
click at [738, 59] on icon at bounding box center [732, 62] width 9 height 9
click at [849, 59] on icon at bounding box center [844, 62] width 9 height 9
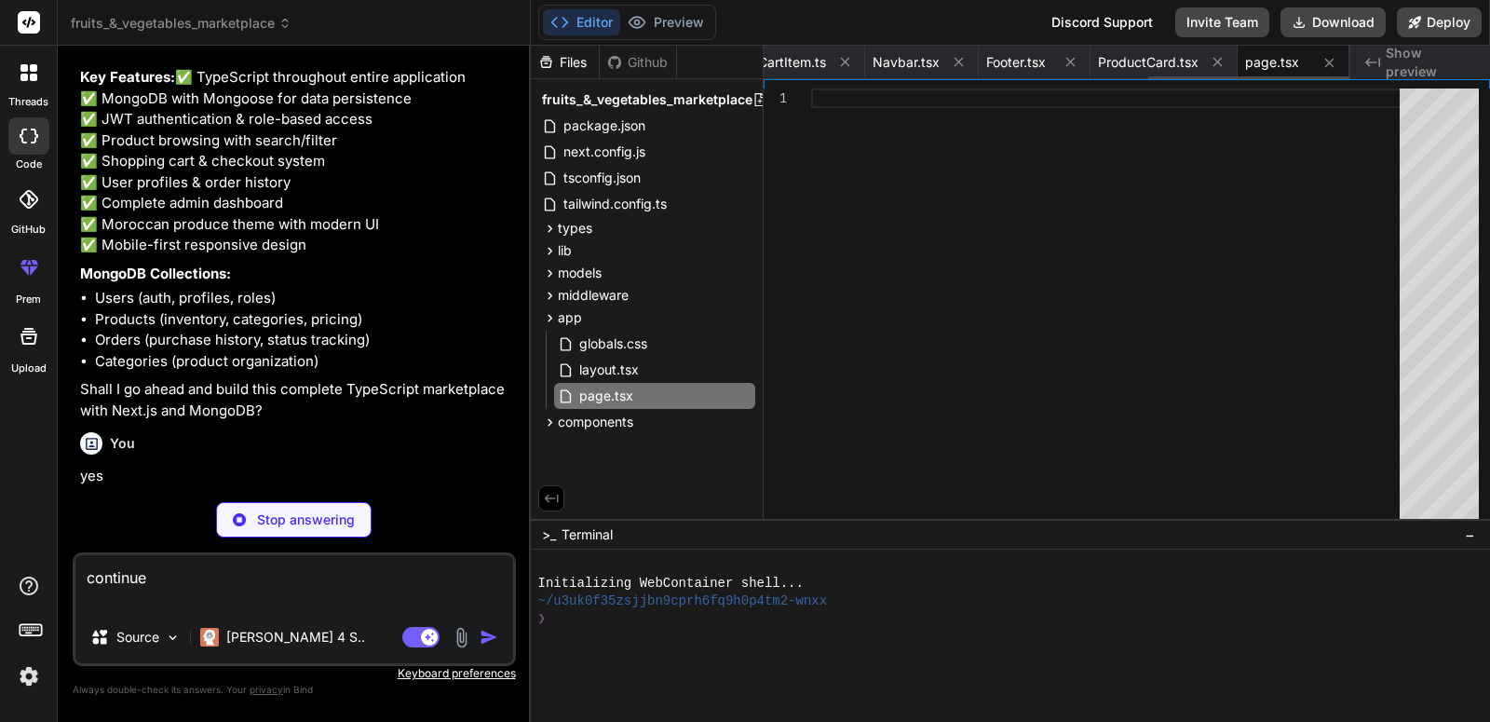
click at [735, 59] on icon at bounding box center [730, 62] width 9 height 9
click at [849, 59] on icon at bounding box center [844, 62] width 9 height 9
click at [736, 59] on icon at bounding box center [728, 62] width 16 height 16
click at [851, 59] on icon at bounding box center [845, 62] width 16 height 16
click at [733, 59] on icon at bounding box center [725, 62] width 16 height 16
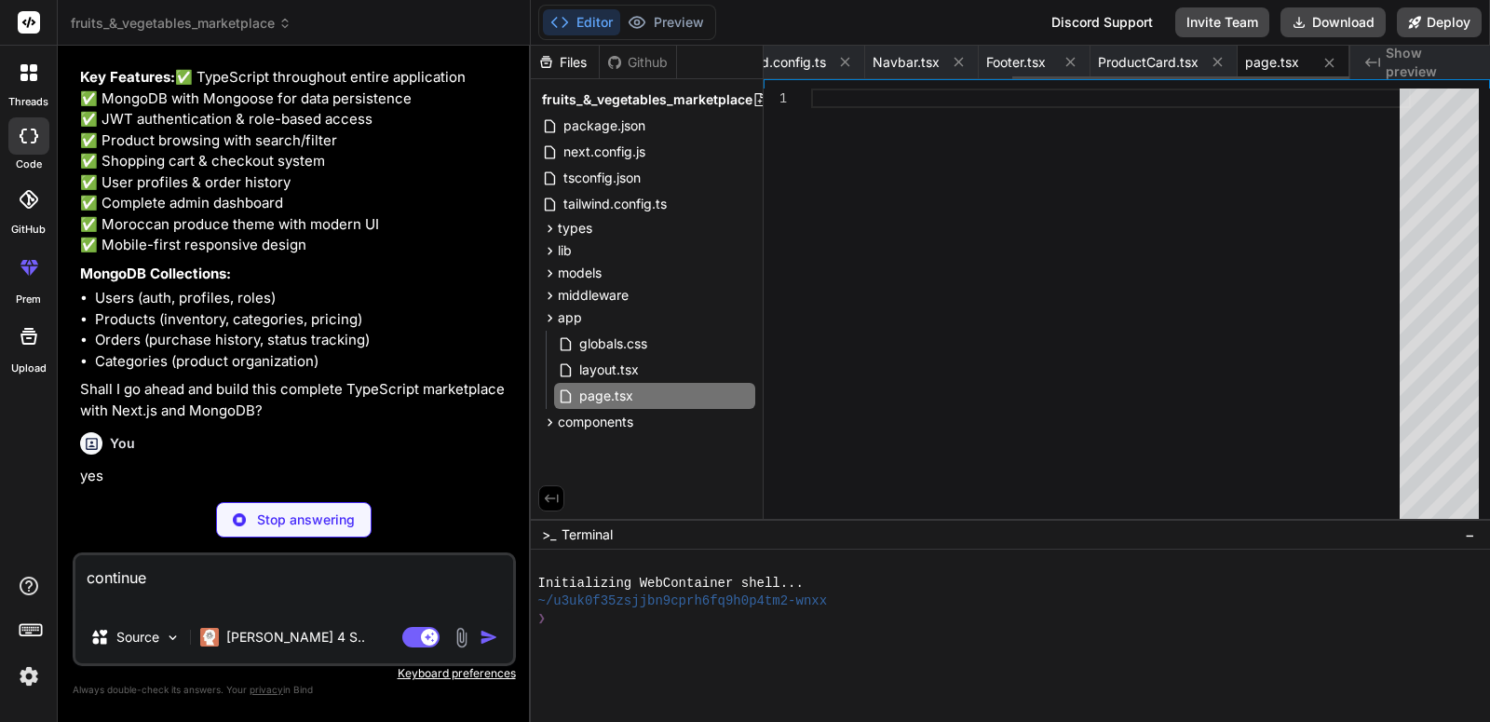
click at [851, 59] on icon at bounding box center [845, 62] width 16 height 16
click at [700, 59] on icon at bounding box center [694, 62] width 9 height 9
click at [850, 59] on icon at bounding box center [845, 62] width 9 height 9
click at [726, 59] on icon at bounding box center [718, 62] width 16 height 16
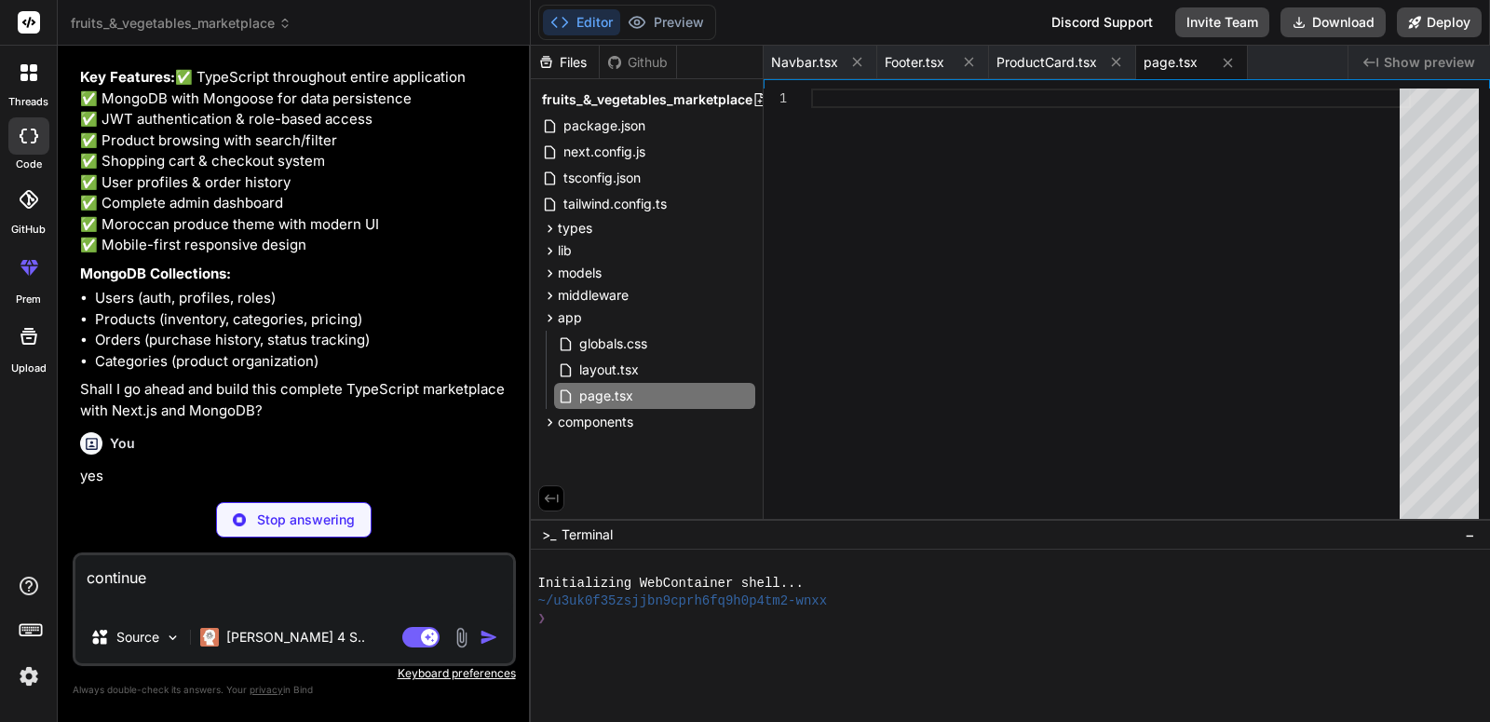
scroll to position [0, 0]
click at [851, 59] on icon at bounding box center [857, 62] width 16 height 16
click at [961, 59] on icon at bounding box center [969, 62] width 16 height 16
click at [851, 59] on span "ProductCard.tsx" at bounding box center [821, 62] width 101 height 19
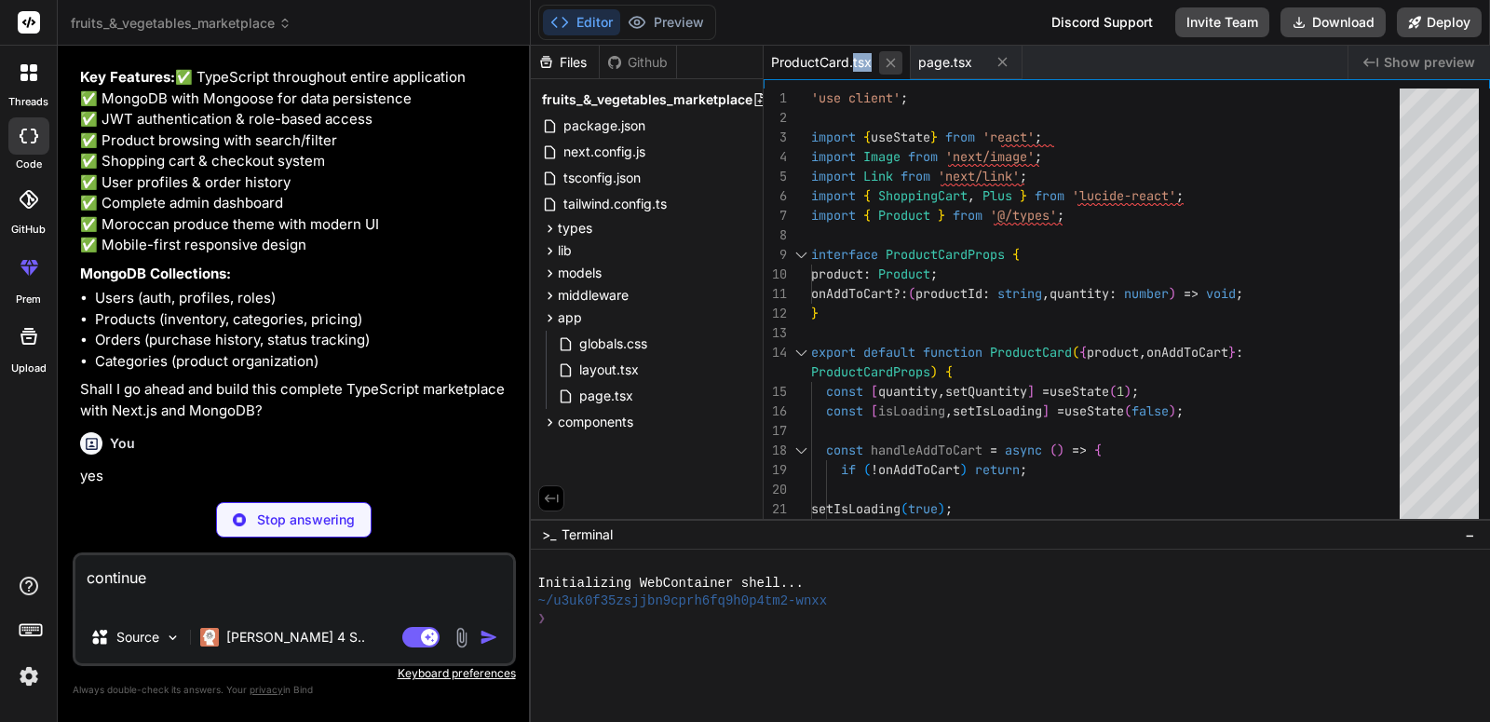
click at [880, 58] on button at bounding box center [890, 62] width 23 height 23
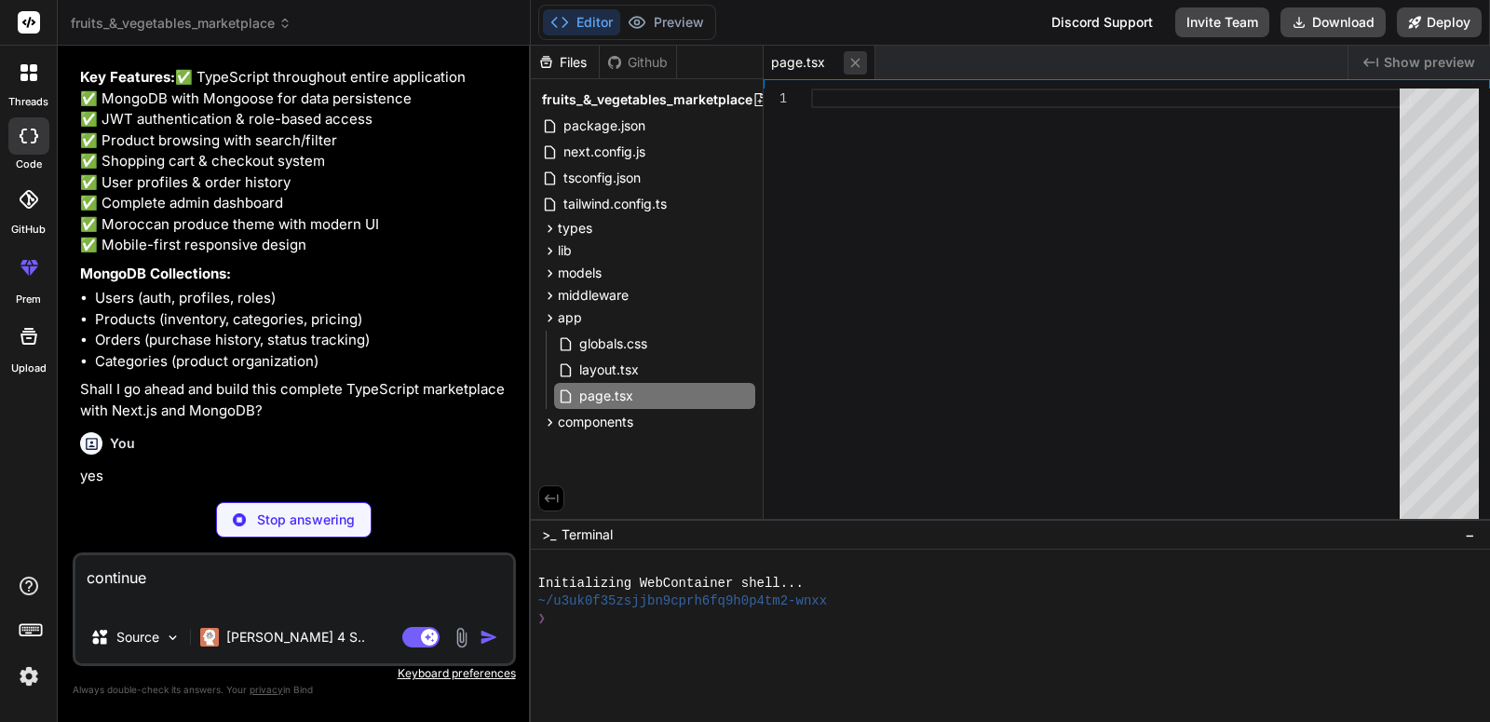
click at [860, 57] on icon at bounding box center [856, 63] width 16 height 16
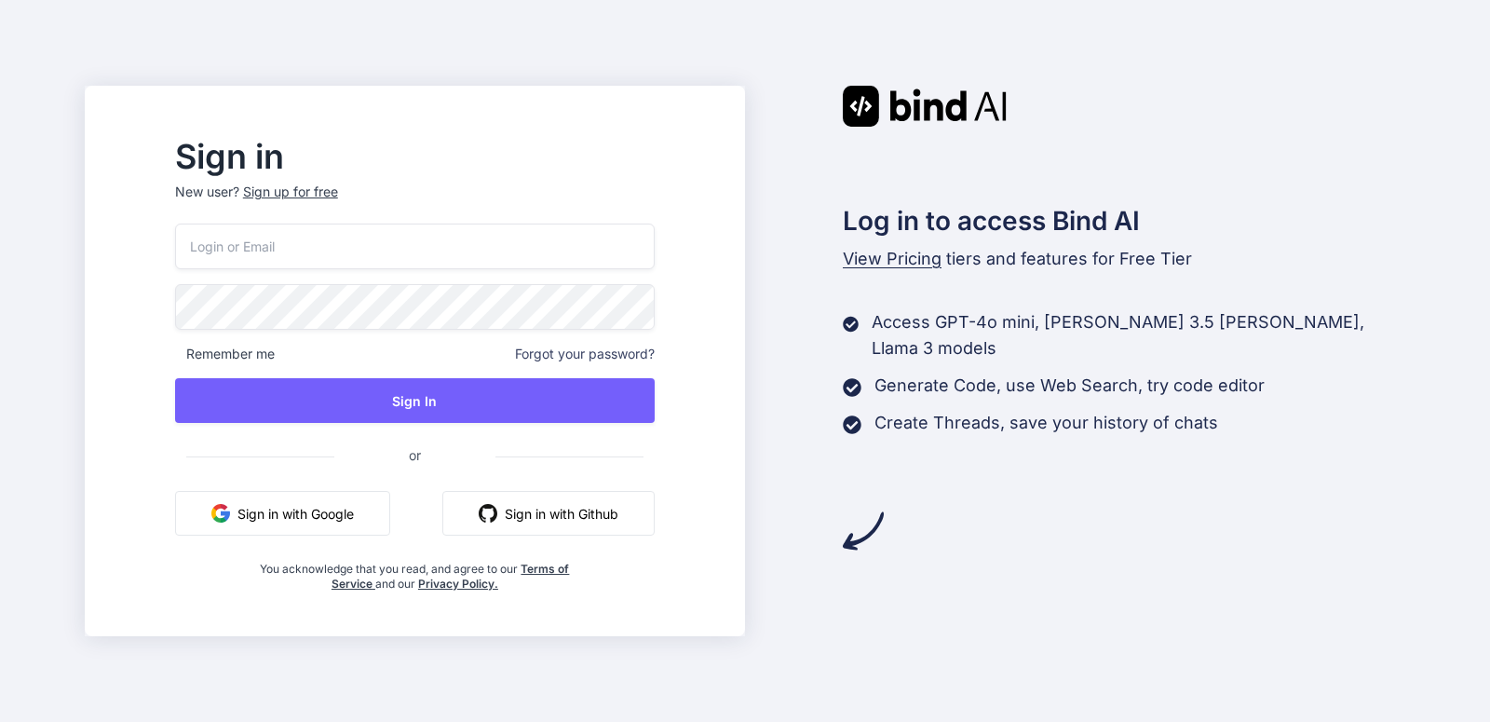
click at [379, 522] on button "Sign in with Google" at bounding box center [282, 513] width 215 height 45
click at [331, 514] on button "Sign in with Google" at bounding box center [282, 513] width 215 height 45
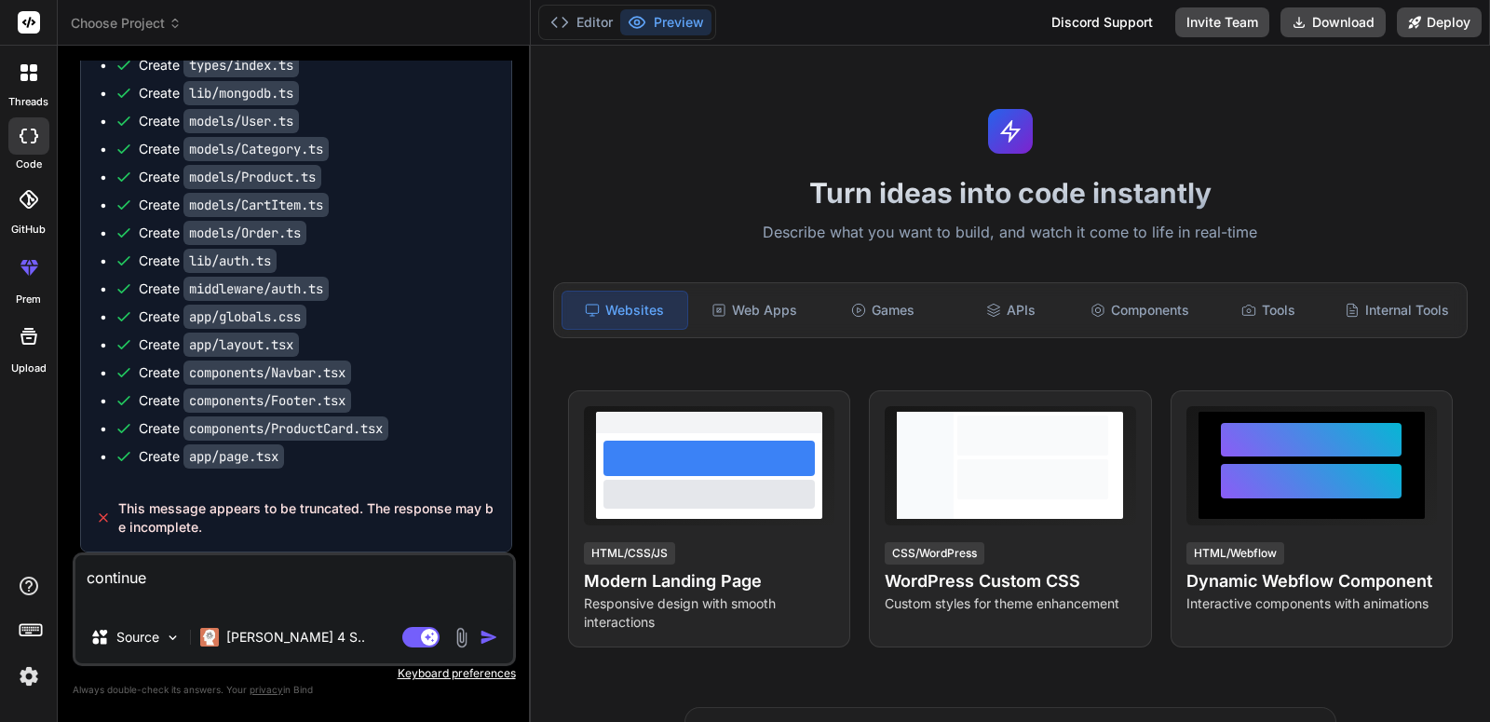
scroll to position [5155, 0]
click at [491, 638] on img "button" at bounding box center [489, 637] width 19 height 19
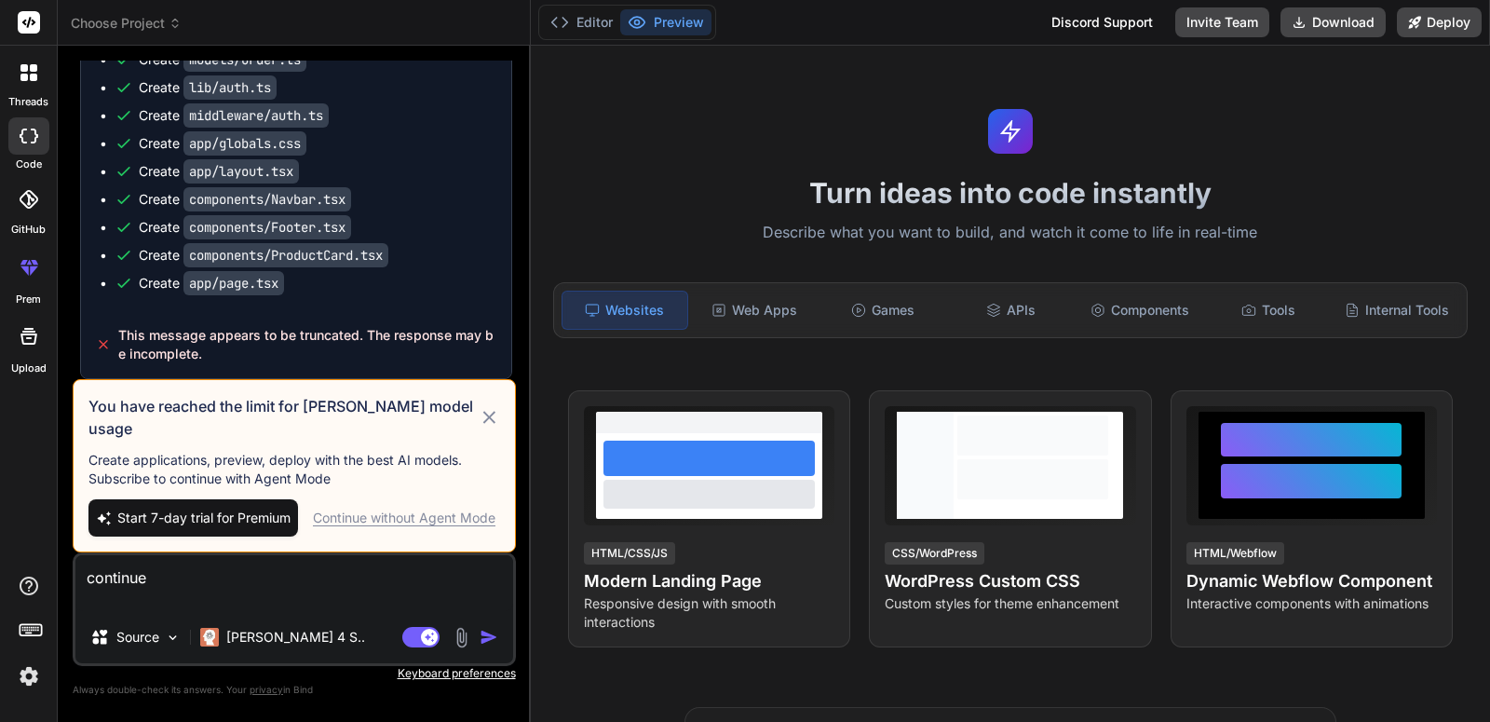
click at [438, 519] on div "Continue without Agent Mode" at bounding box center [404, 518] width 183 height 19
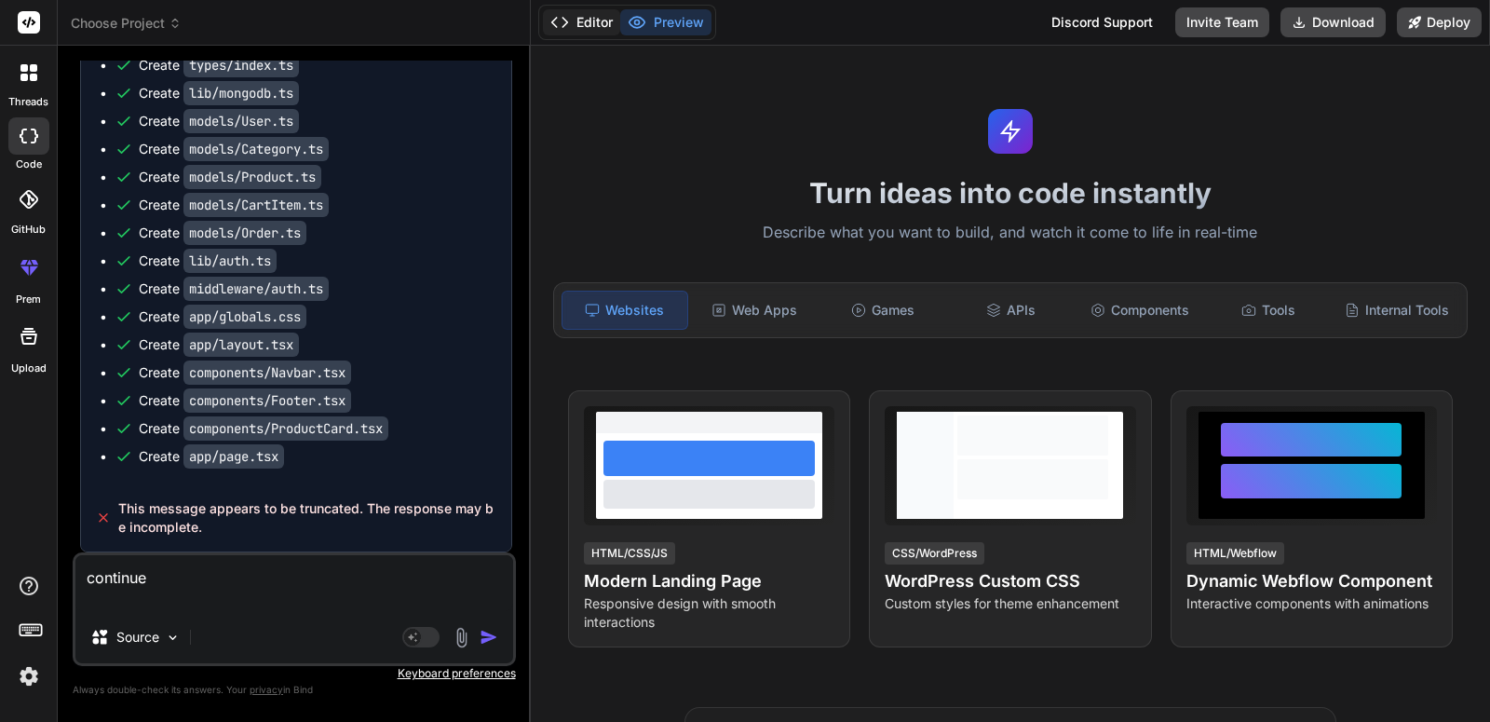
click at [593, 33] on button "Editor" at bounding box center [581, 22] width 77 height 26
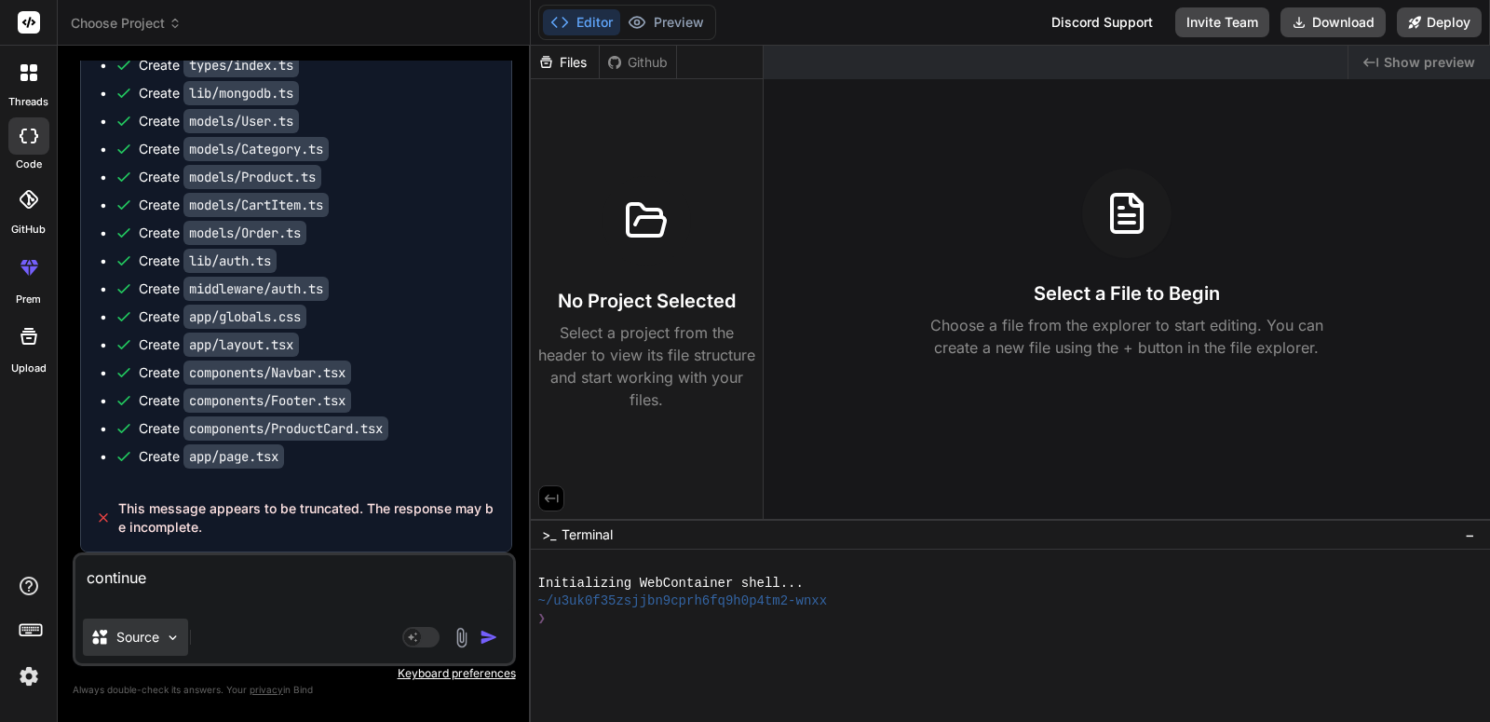
click at [131, 638] on p "Source" at bounding box center [137, 637] width 43 height 19
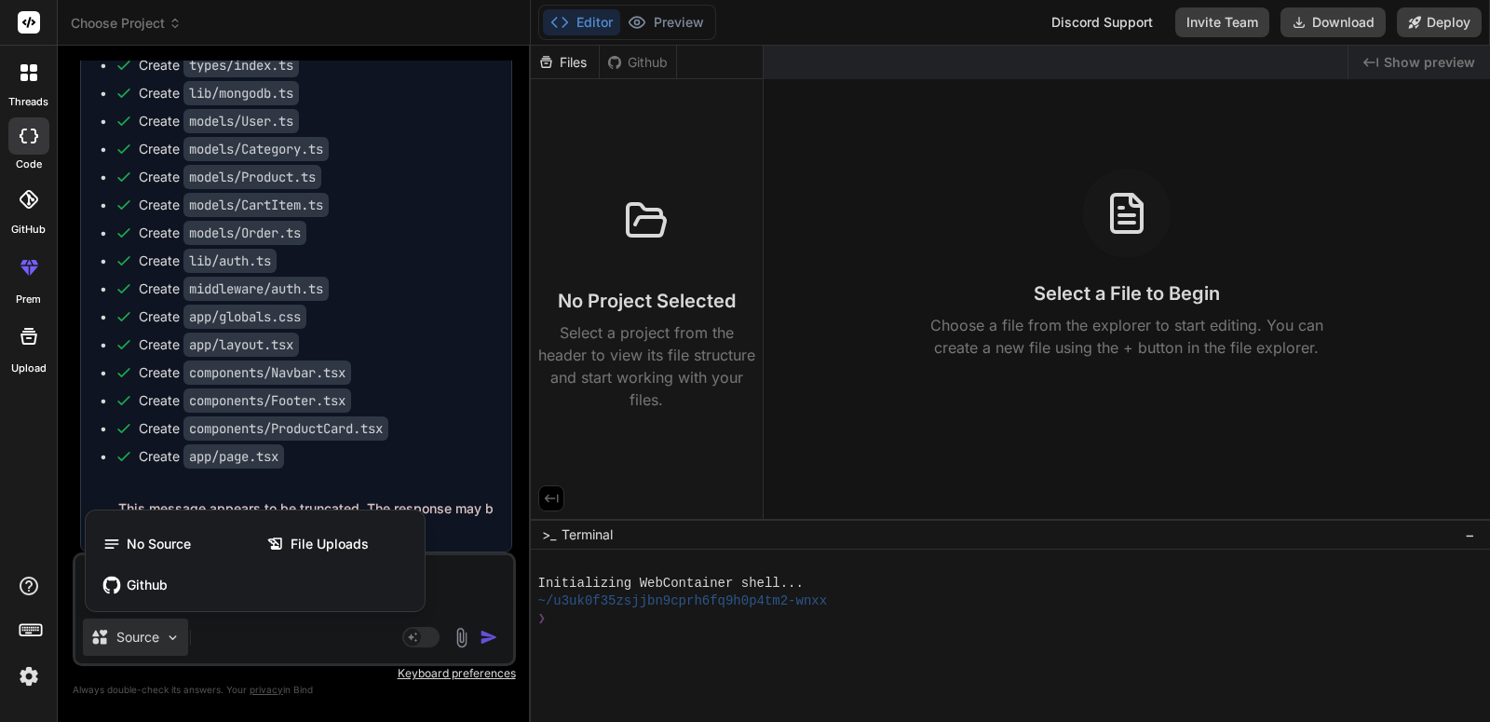
click at [266, 634] on div at bounding box center [745, 361] width 1490 height 722
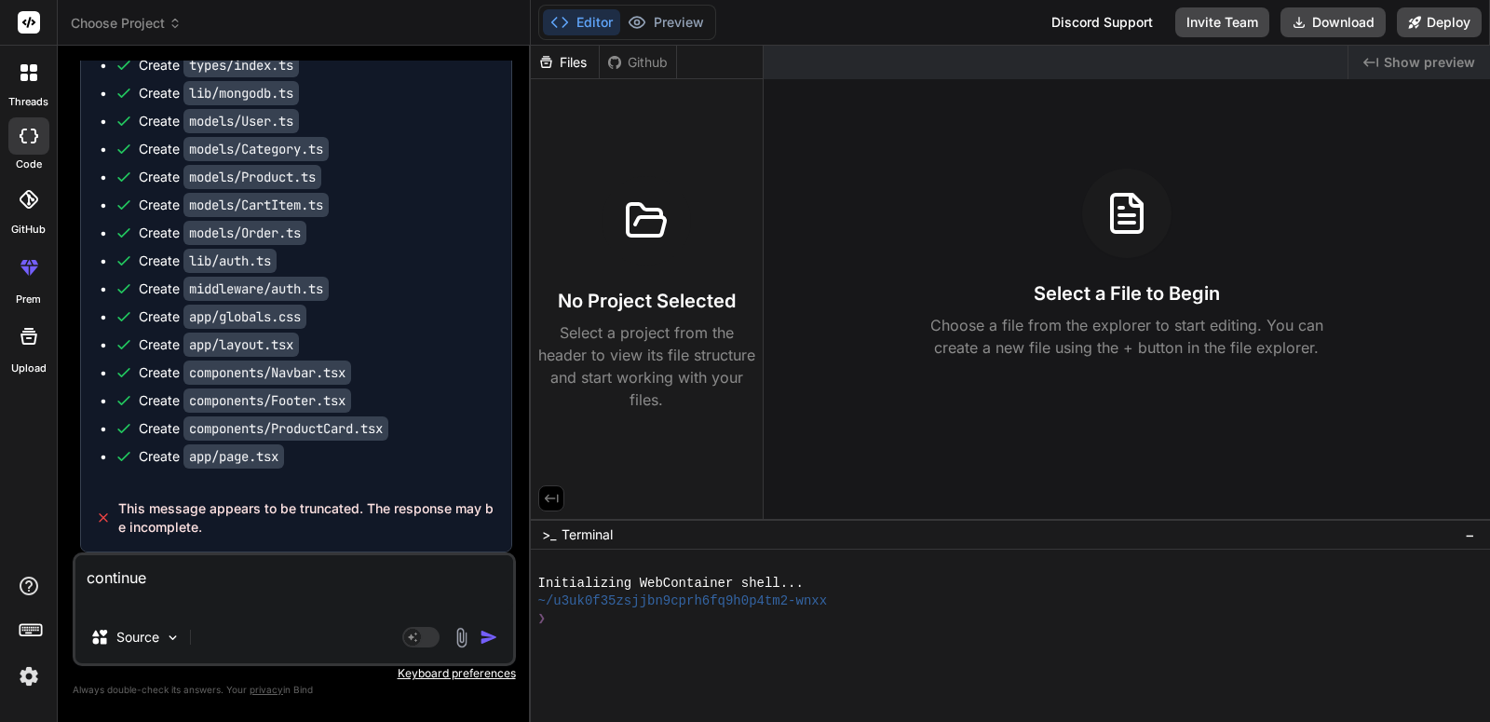
click at [487, 644] on img "button" at bounding box center [489, 637] width 19 height 19
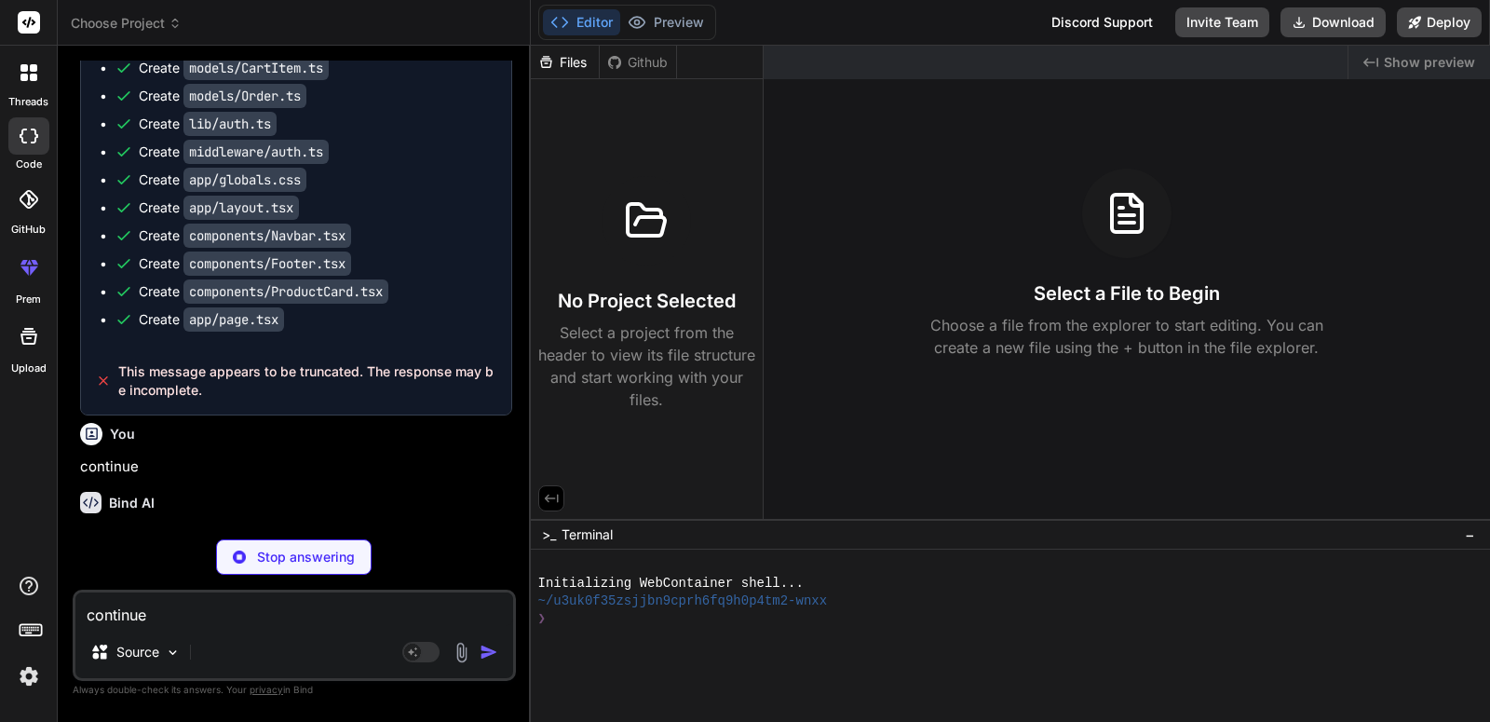
scroll to position [5292, 0]
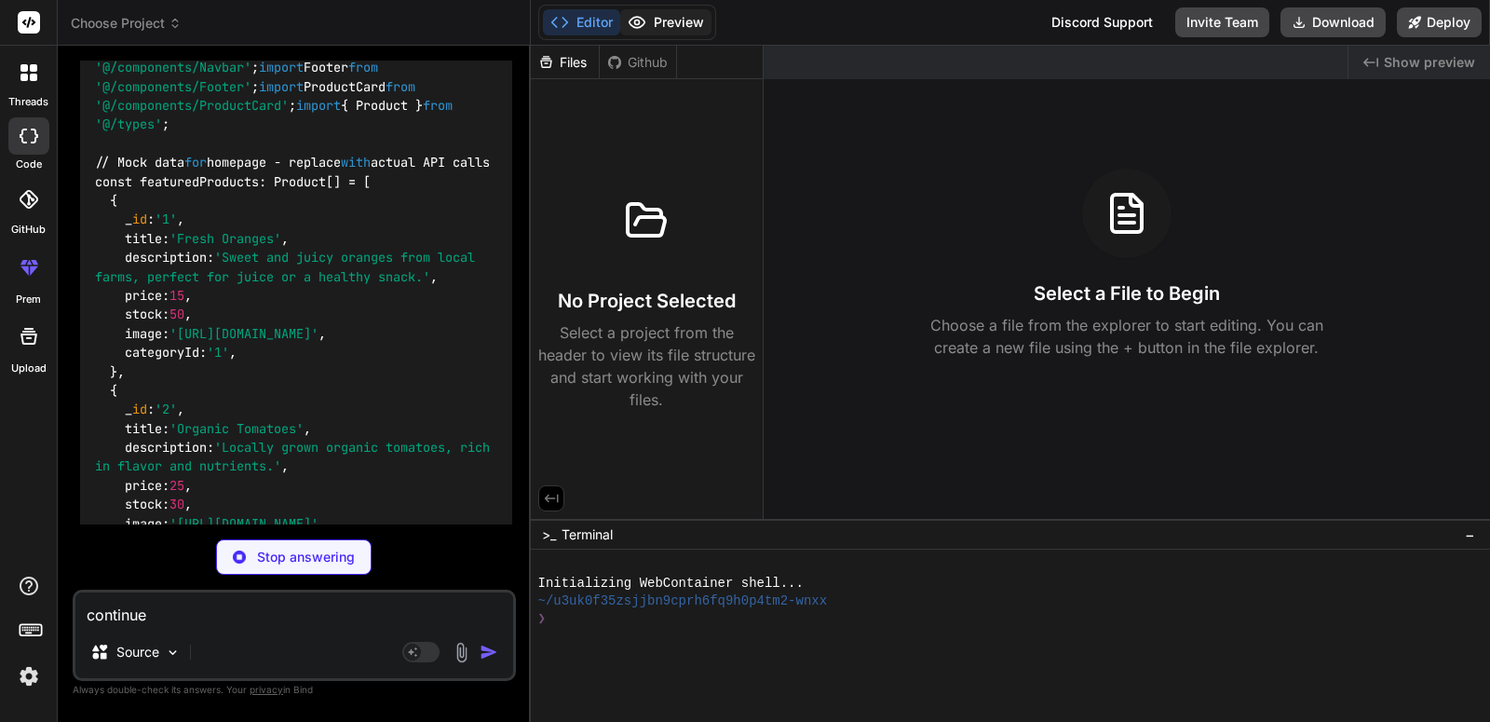
click at [662, 24] on button "Preview" at bounding box center [665, 22] width 91 height 26
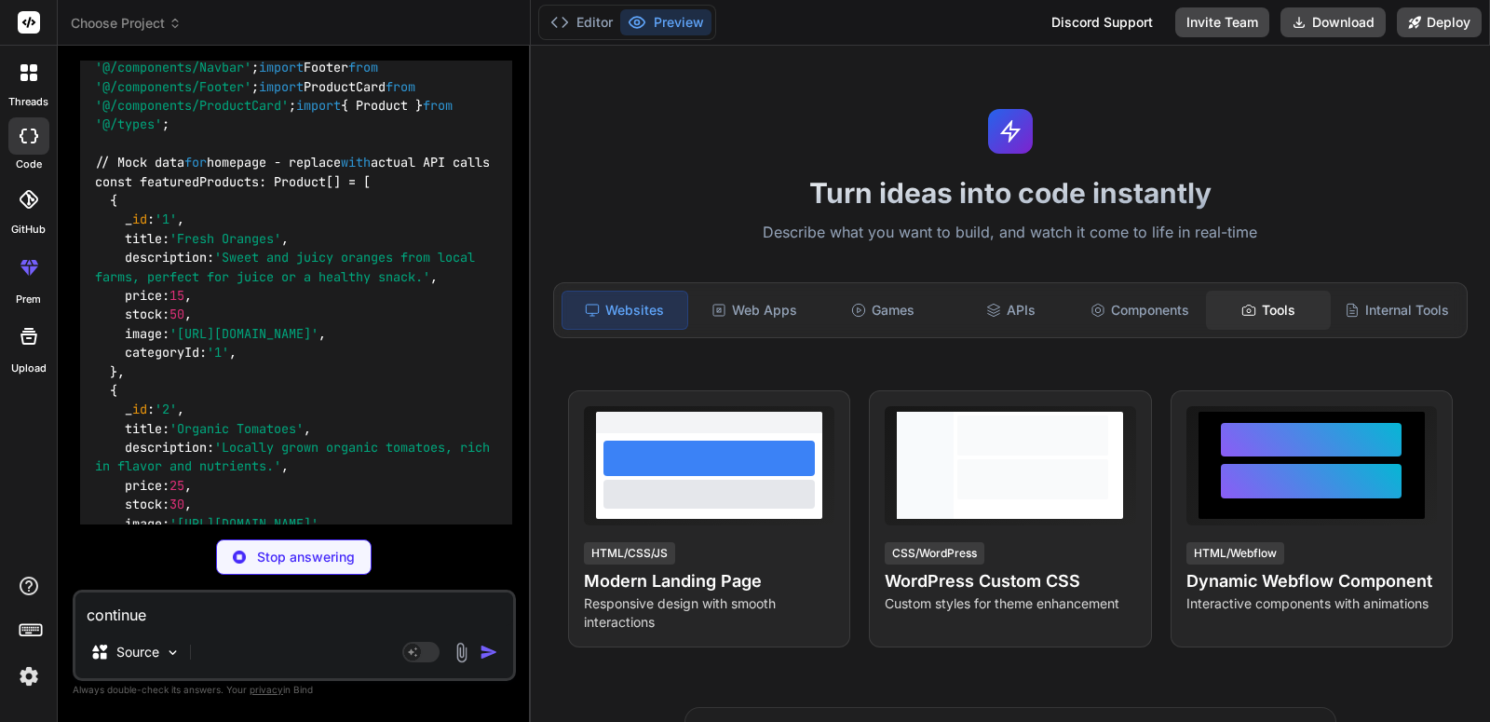
click at [1251, 293] on div "Tools" at bounding box center [1268, 310] width 125 height 39
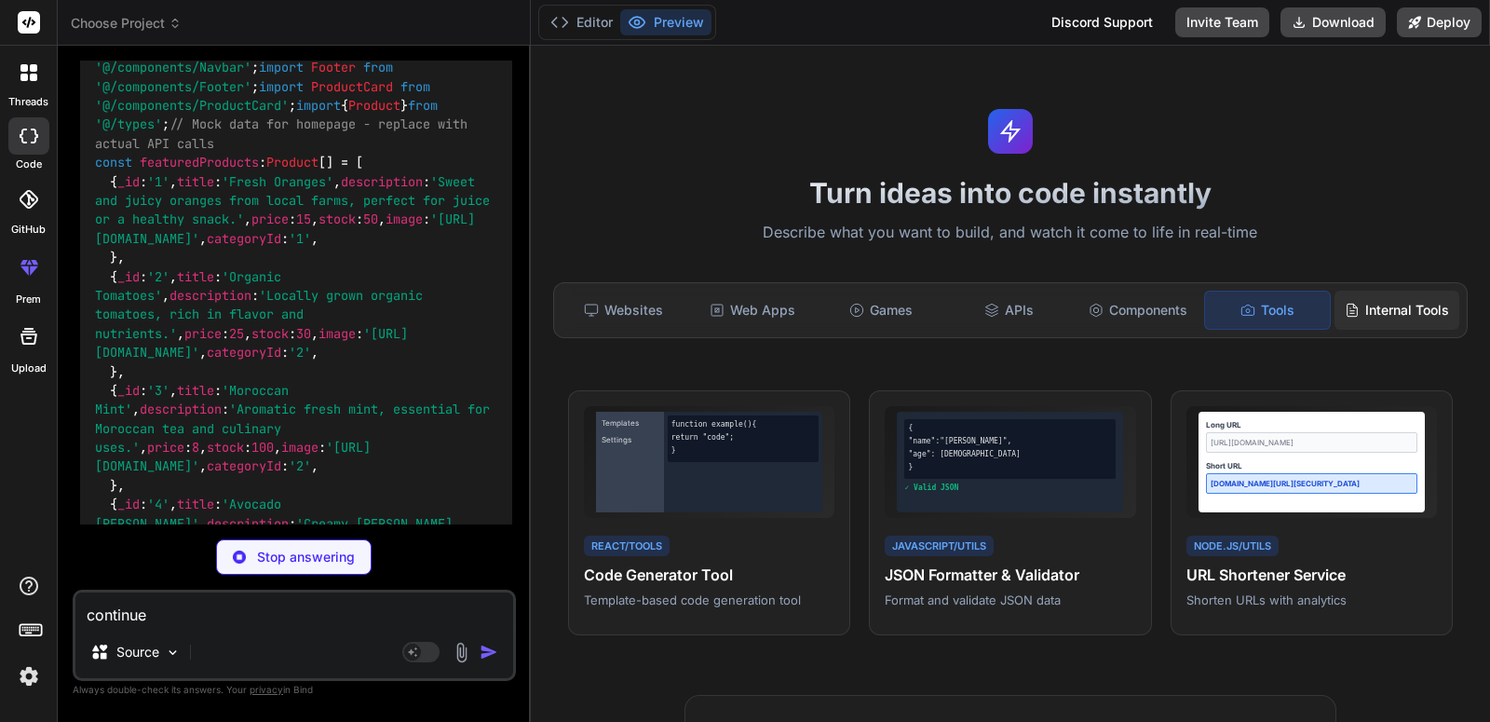
click at [1365, 310] on div "Internal Tools" at bounding box center [1397, 310] width 125 height 39
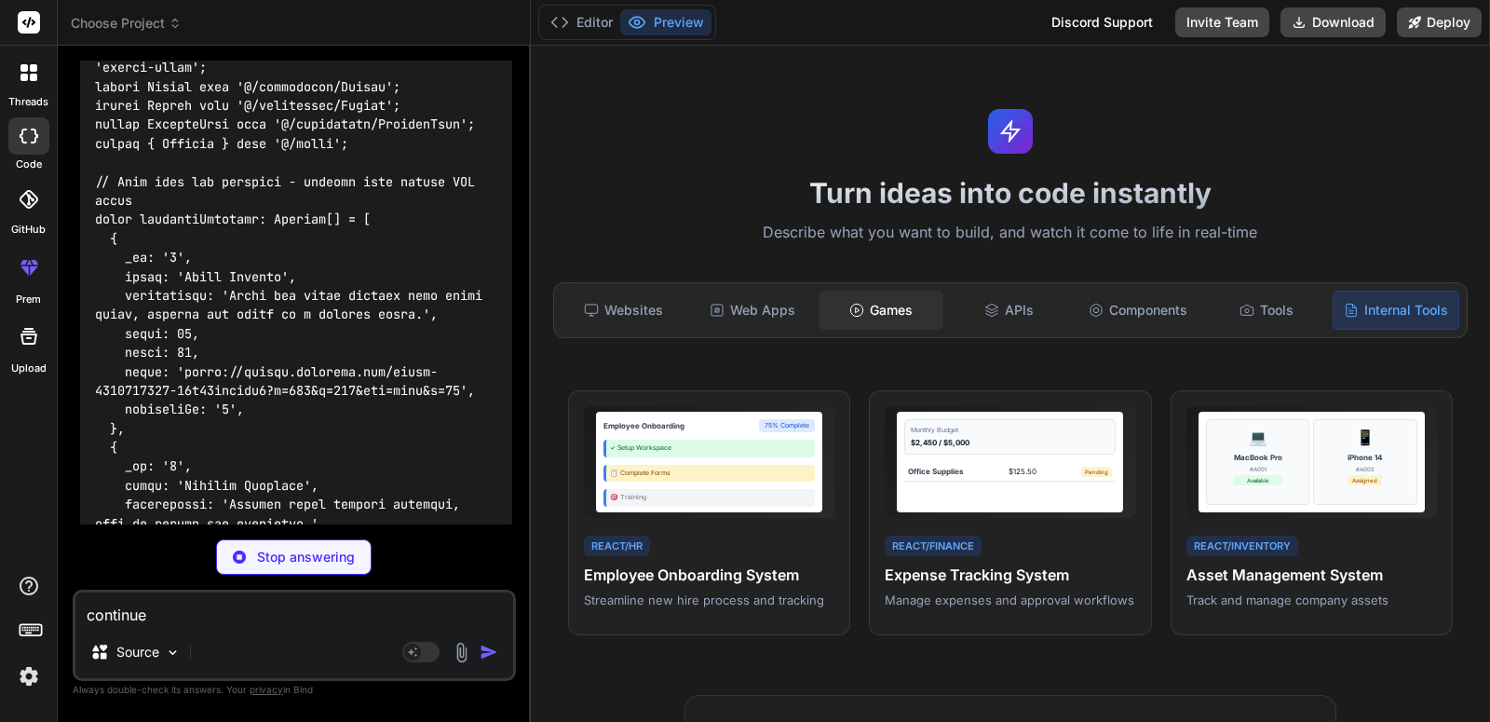
click at [904, 310] on div "Games" at bounding box center [881, 310] width 125 height 39
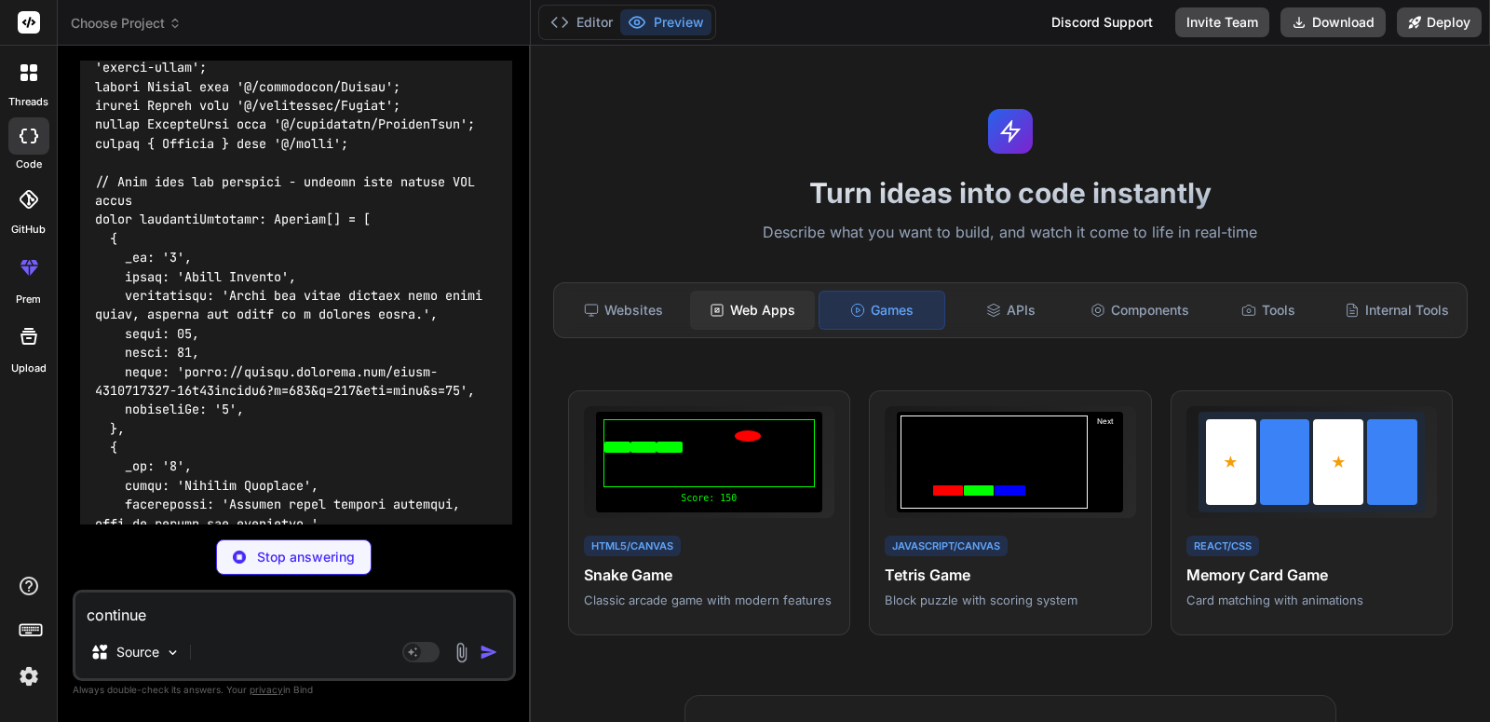
click at [782, 306] on div "Web Apps" at bounding box center [752, 310] width 125 height 39
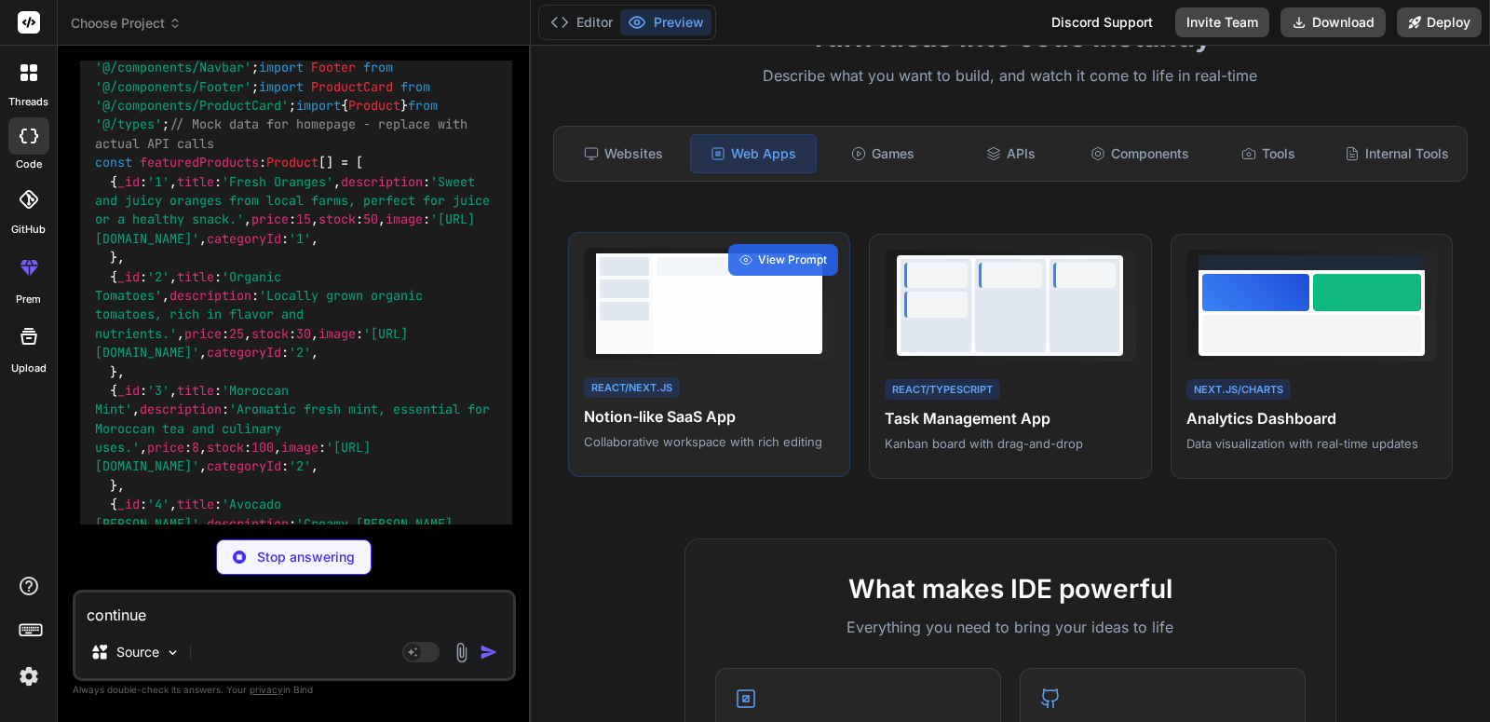
scroll to position [0, 0]
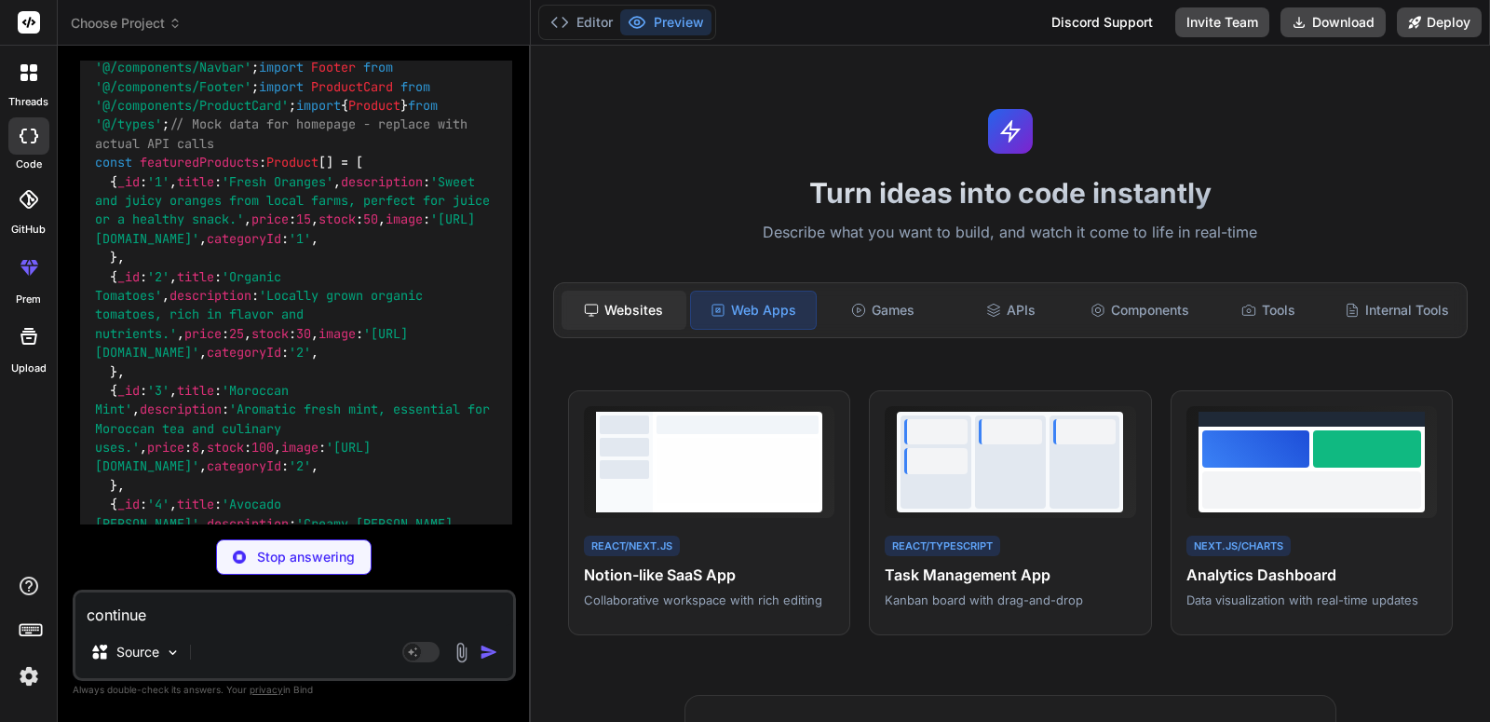
click at [621, 300] on div "Websites" at bounding box center [624, 310] width 125 height 39
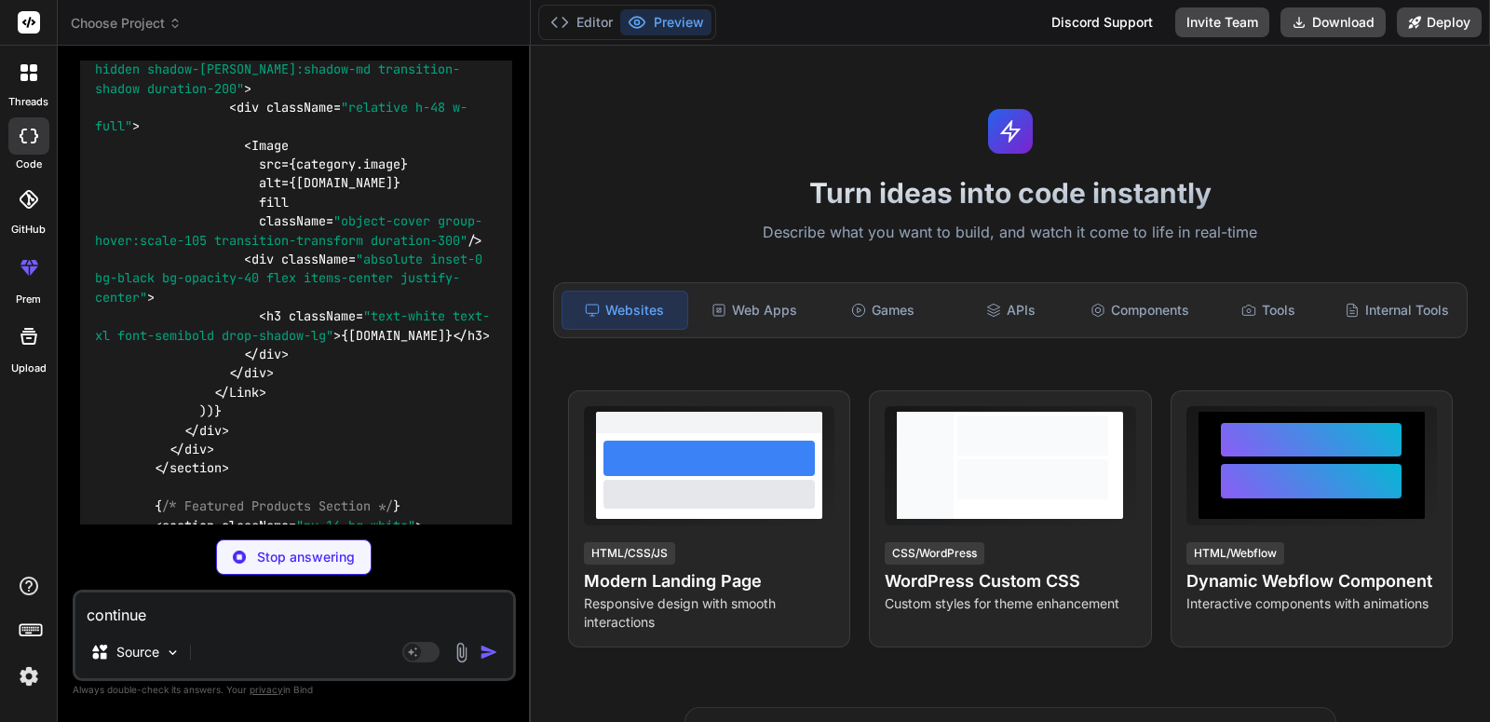
scroll to position [8507, 0]
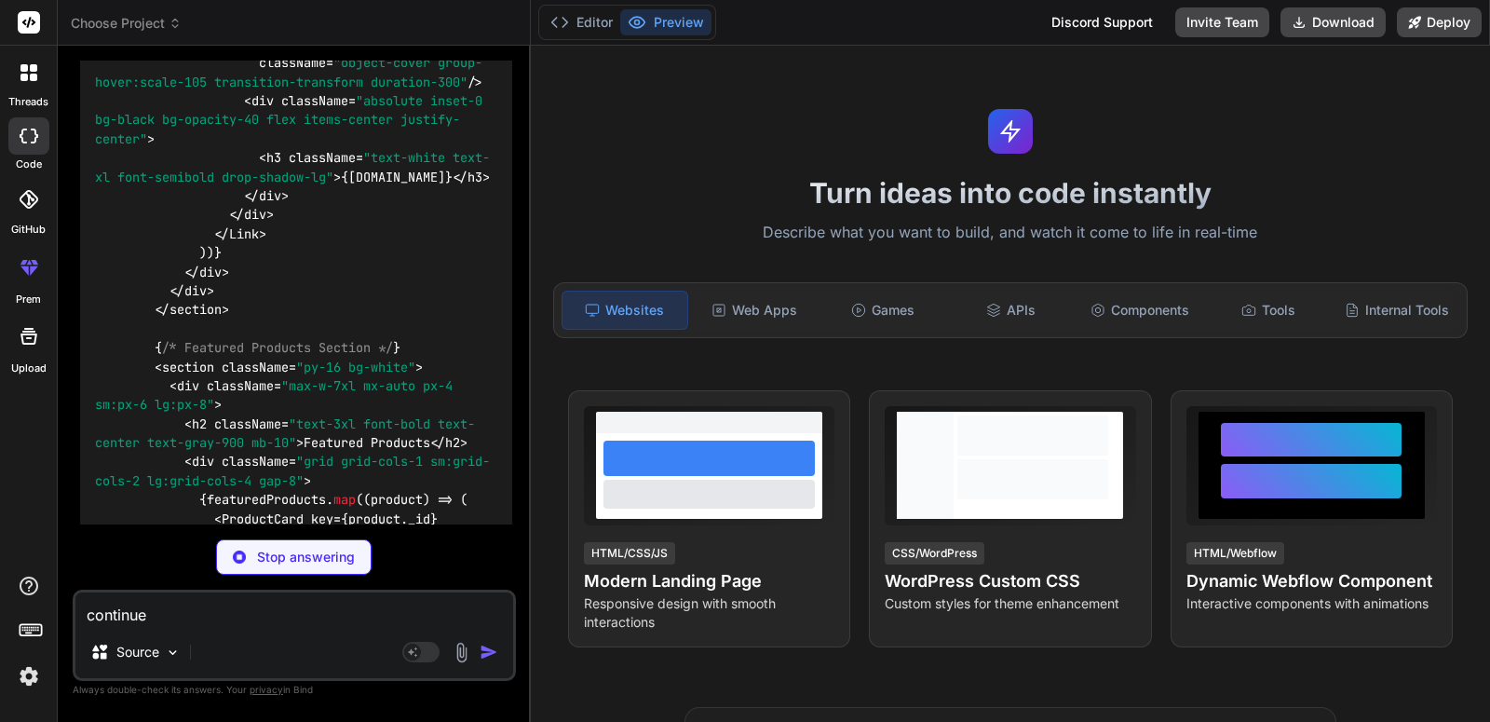
click at [17, 33] on div at bounding box center [28, 23] width 57 height 46
click at [25, 688] on img at bounding box center [29, 676] width 32 height 32
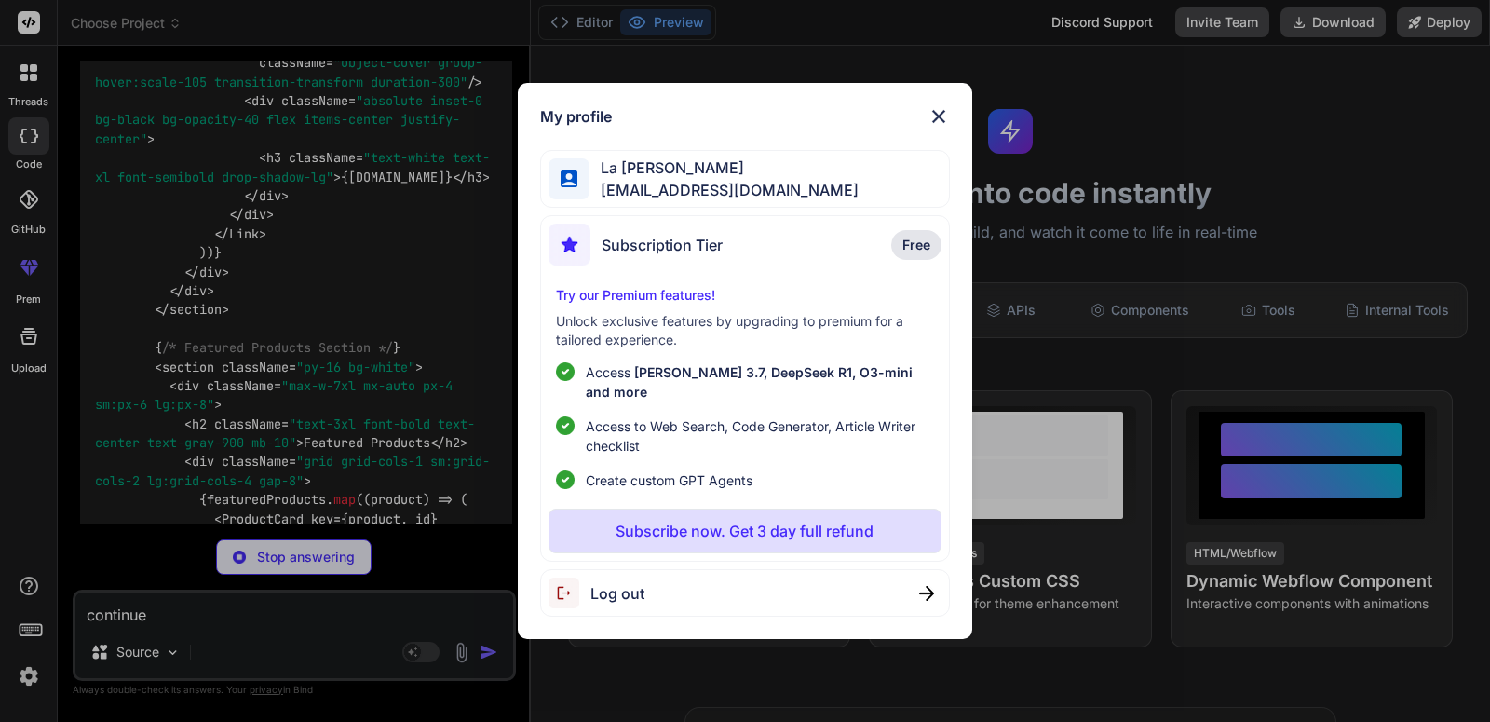
click at [29, 684] on div "My profile La hsen Smira lahsensmira@gmail.com Subscription Tier Free Try our P…" at bounding box center [745, 361] width 1490 height 722
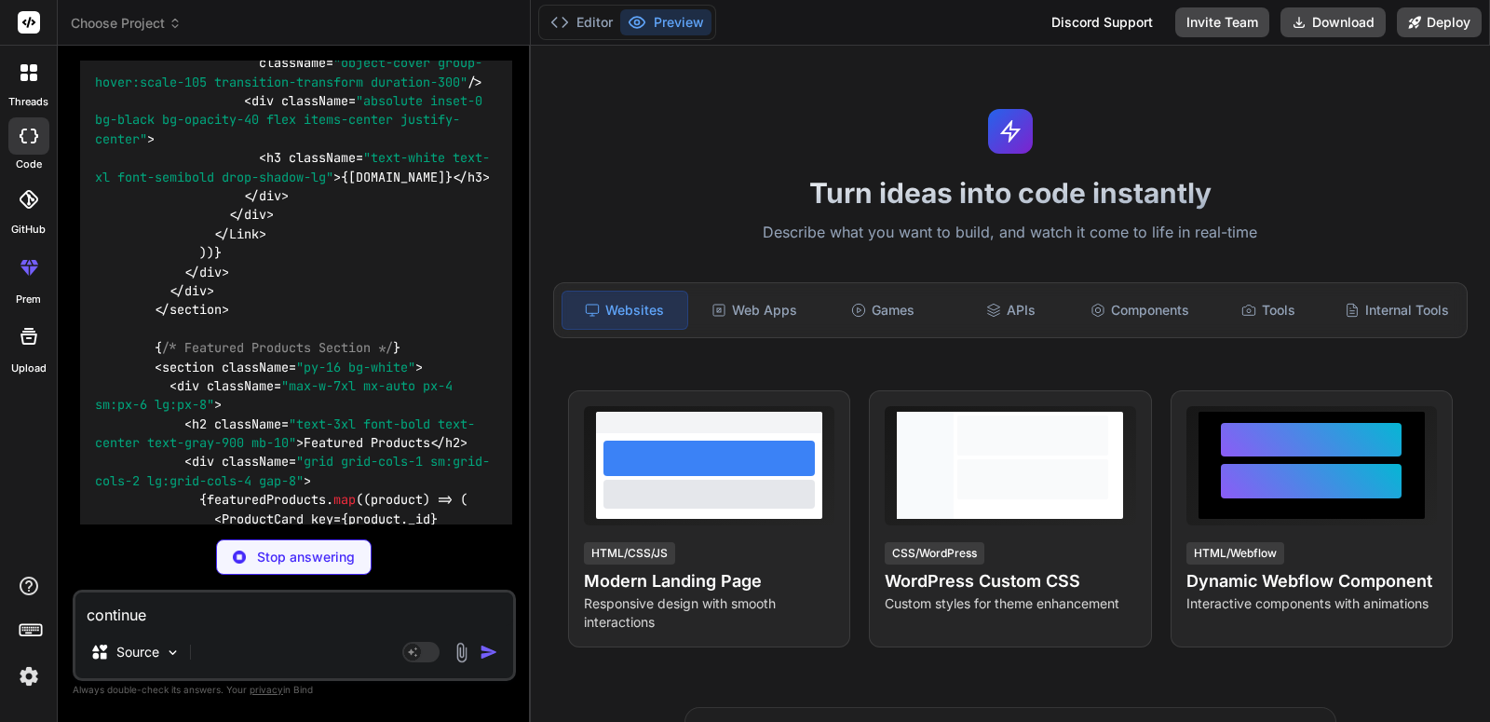
click at [29, 684] on img at bounding box center [29, 676] width 32 height 32
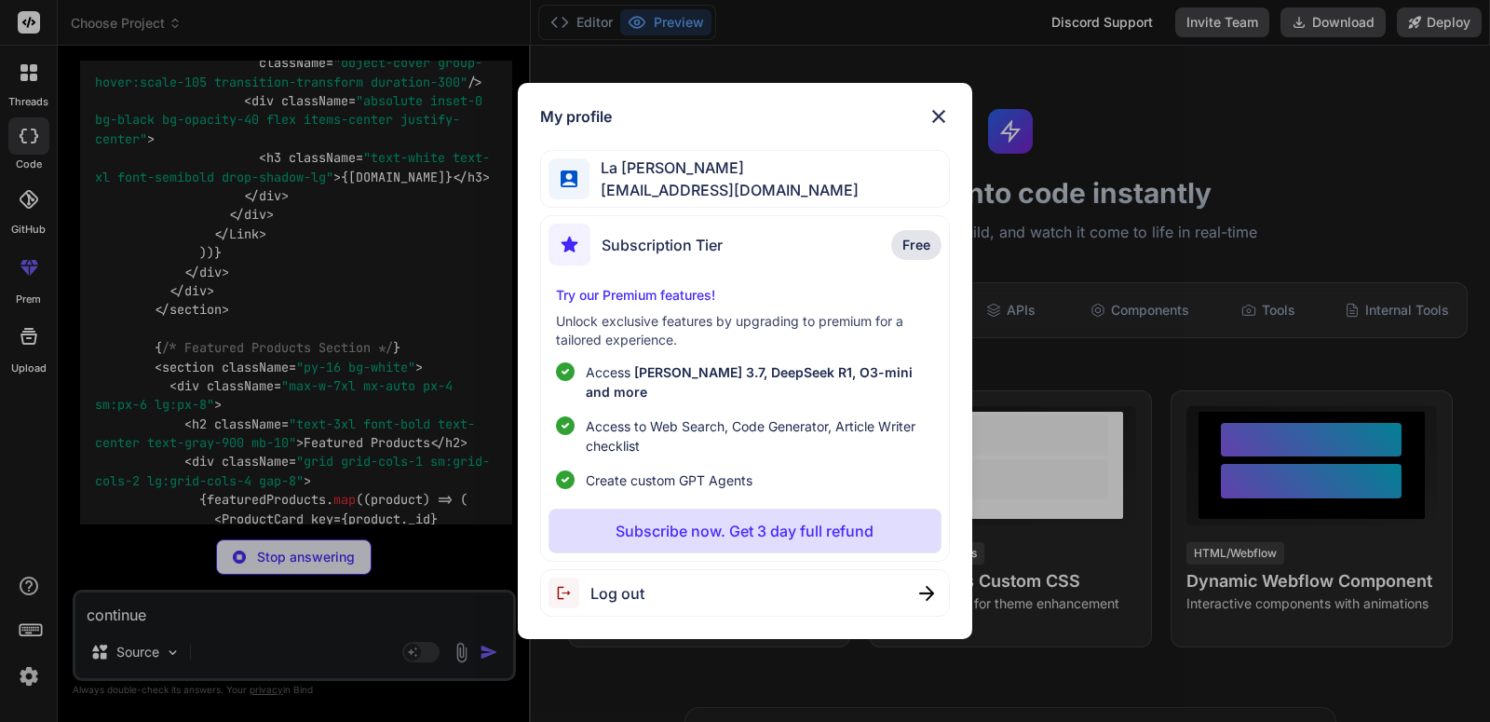
click at [1134, 186] on div "My profile La hsen Smira lahsensmira@gmail.com Subscription Tier Free Try our P…" at bounding box center [745, 361] width 1490 height 722
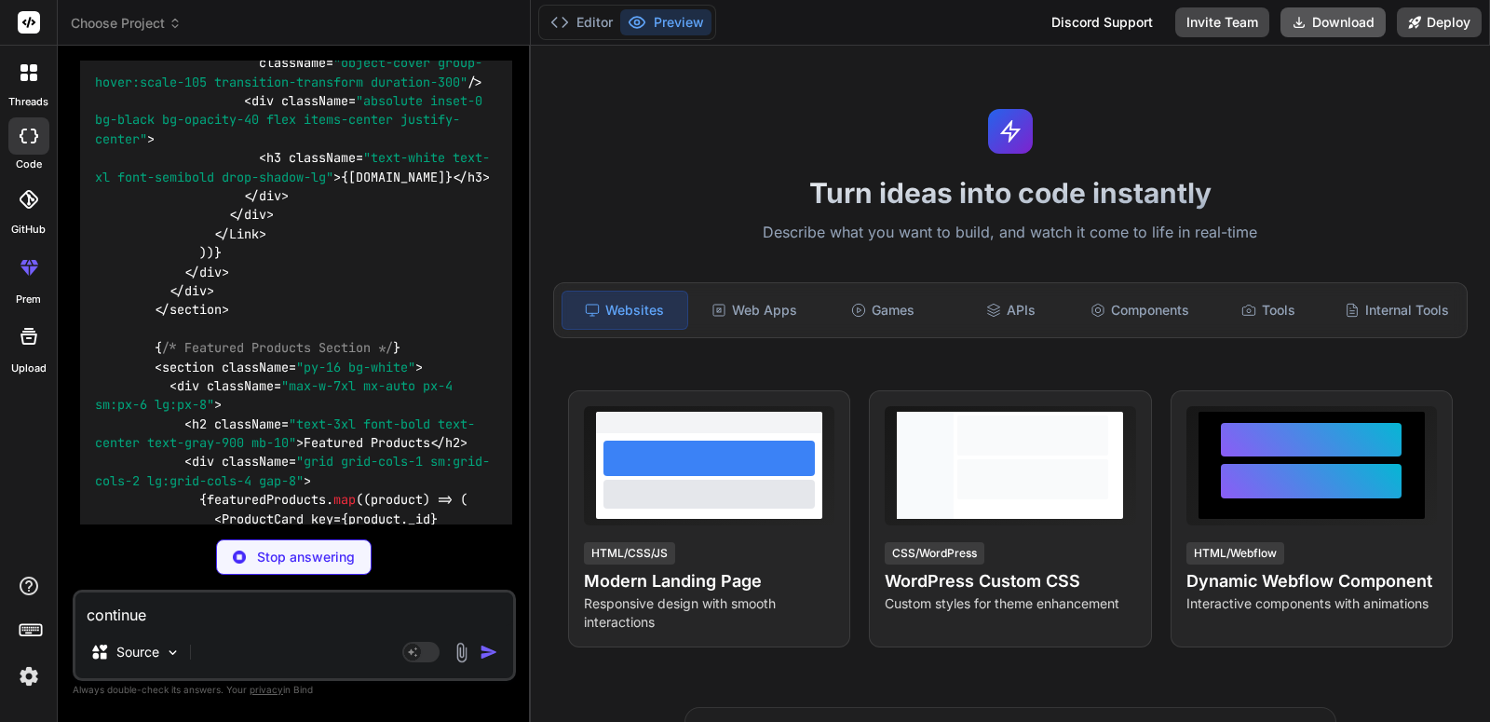
click at [1316, 14] on button "Download" at bounding box center [1333, 22] width 105 height 30
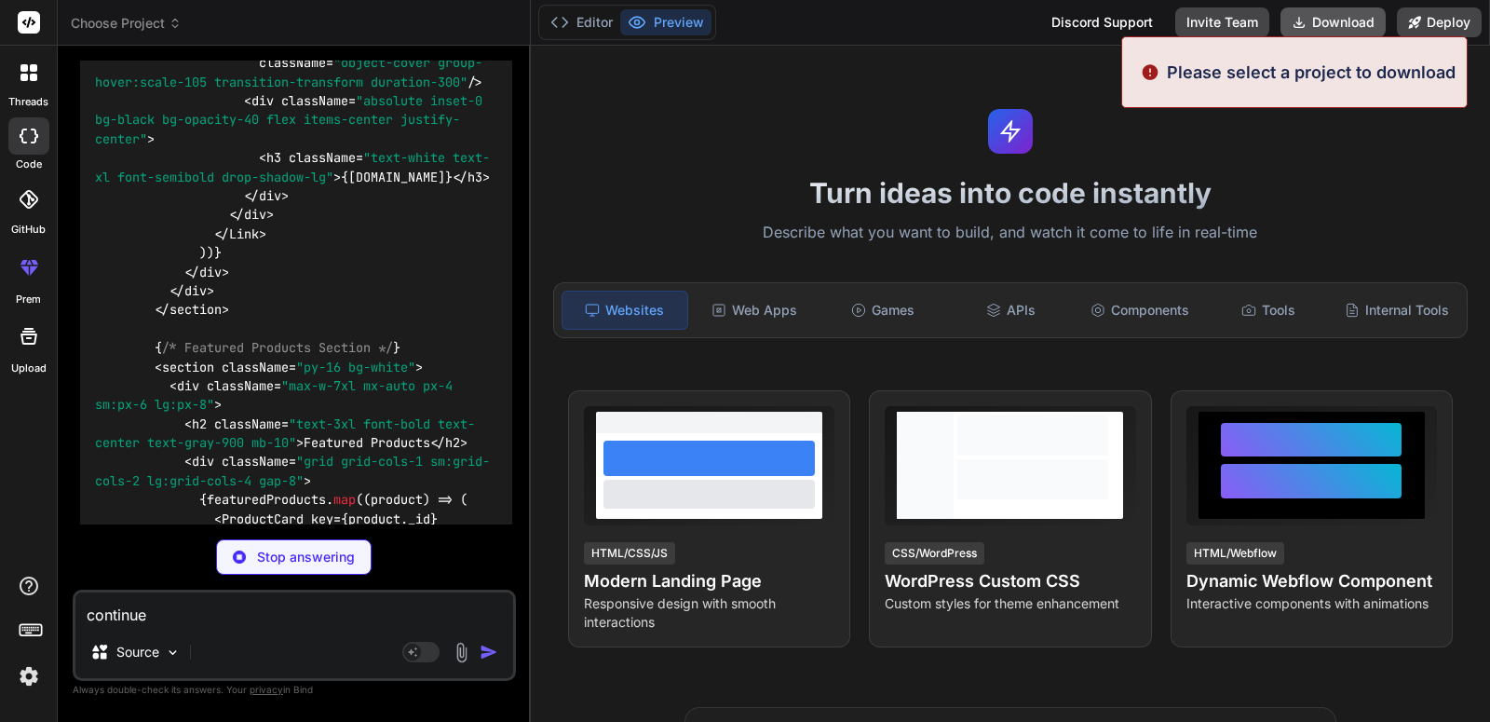
click at [1316, 14] on button "Download" at bounding box center [1333, 22] width 105 height 30
click at [591, 39] on div "Editor Preview" at bounding box center [627, 22] width 178 height 35
click at [602, 30] on button "Editor" at bounding box center [581, 22] width 77 height 26
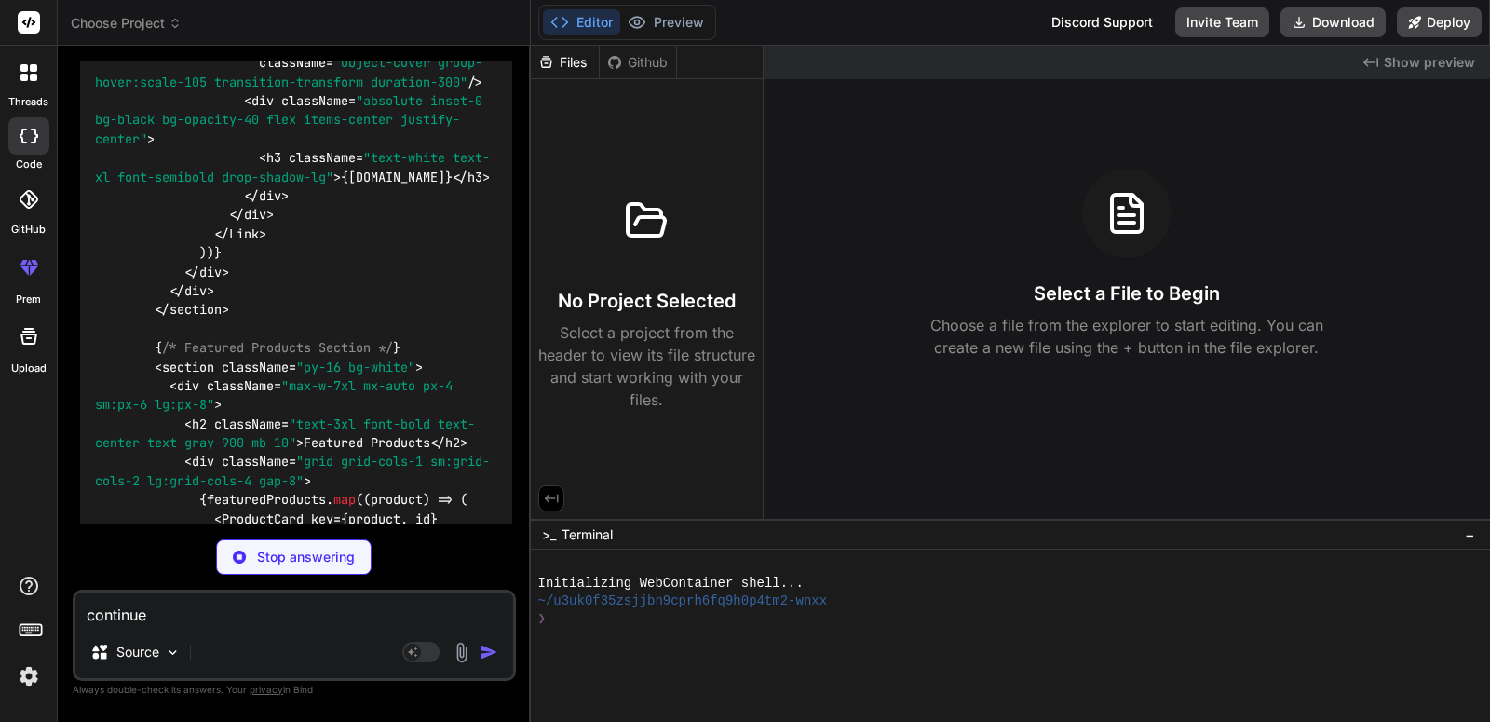
click at [649, 220] on icon at bounding box center [646, 220] width 45 height 45
click at [28, 203] on icon at bounding box center [28, 199] width 19 height 19
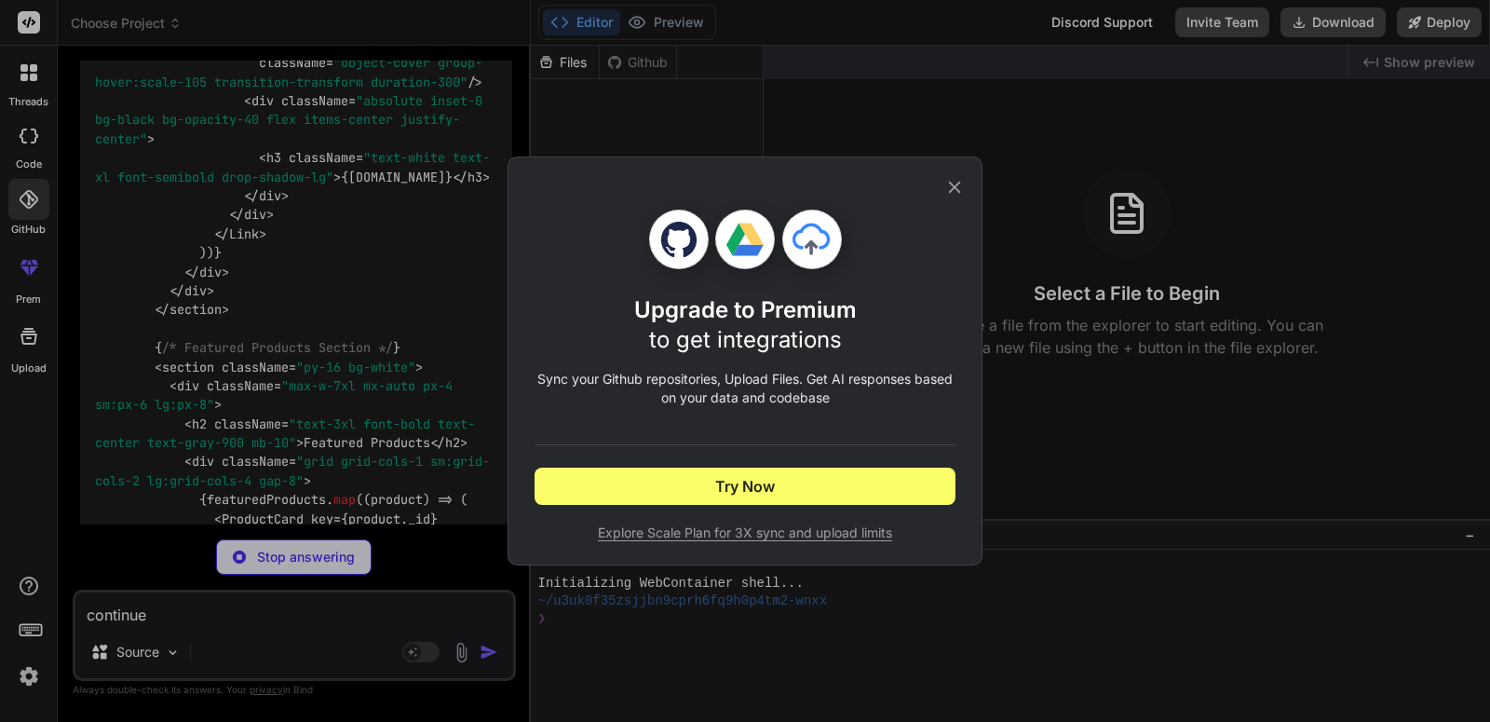
click at [961, 192] on icon at bounding box center [954, 187] width 20 height 20
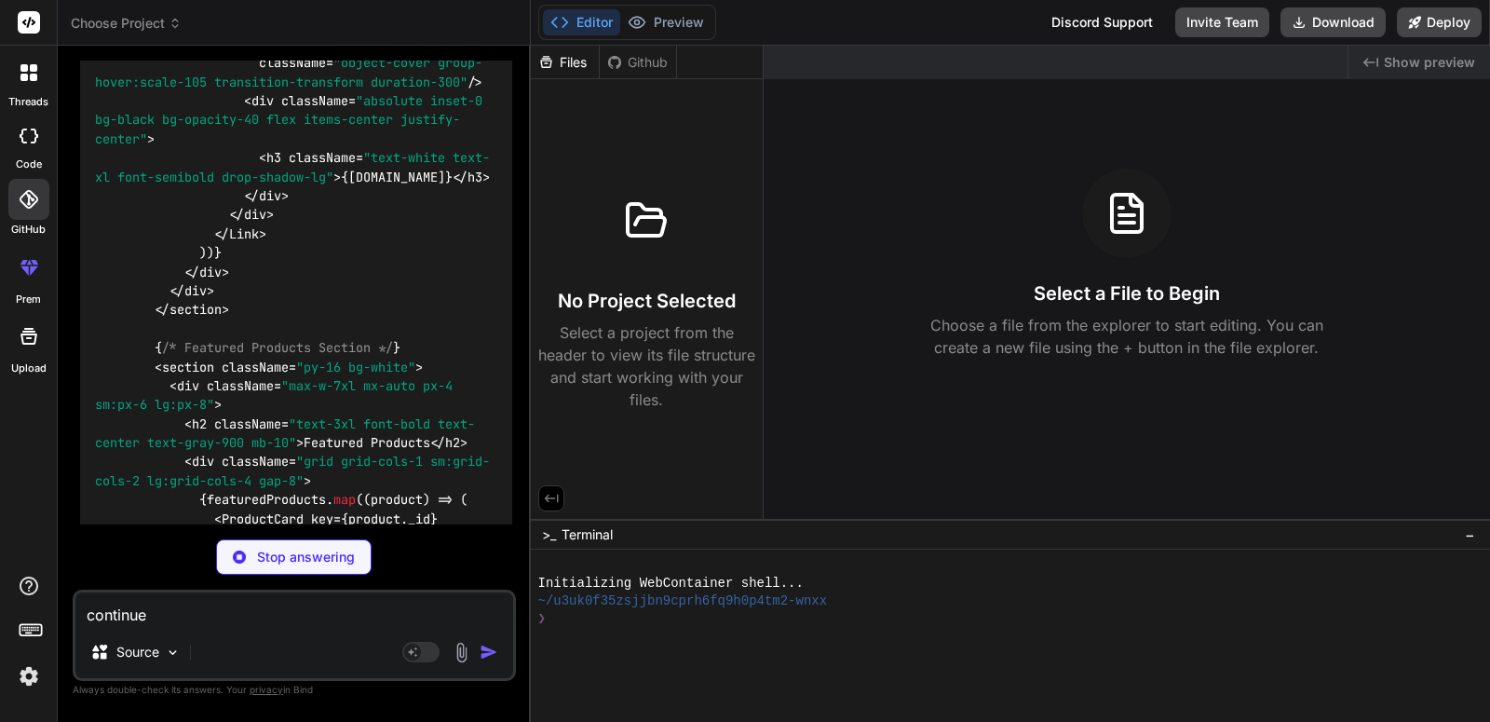
click at [53, 92] on div "threads" at bounding box center [28, 78] width 57 height 64
click at [17, 141] on div at bounding box center [28, 135] width 41 height 37
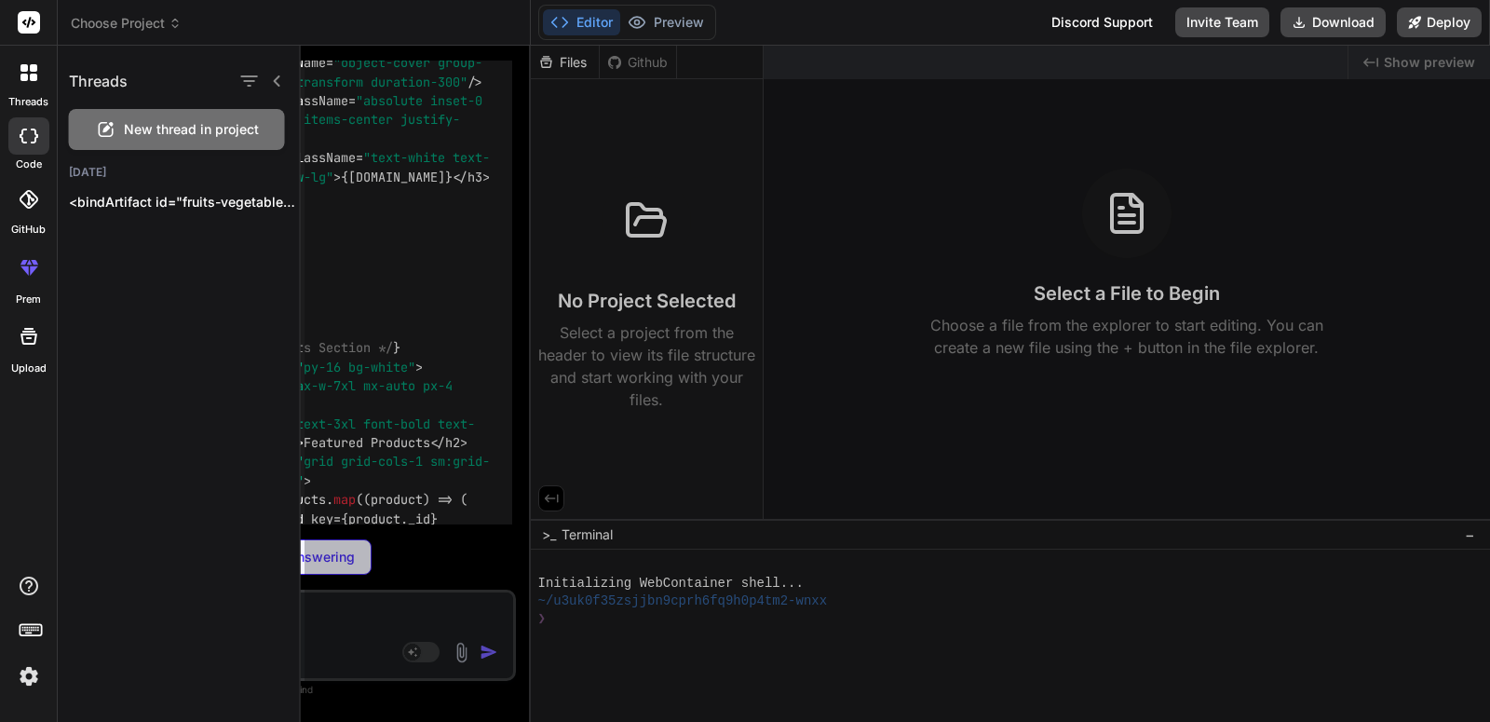
click at [21, 95] on label "threads" at bounding box center [28, 102] width 40 height 16
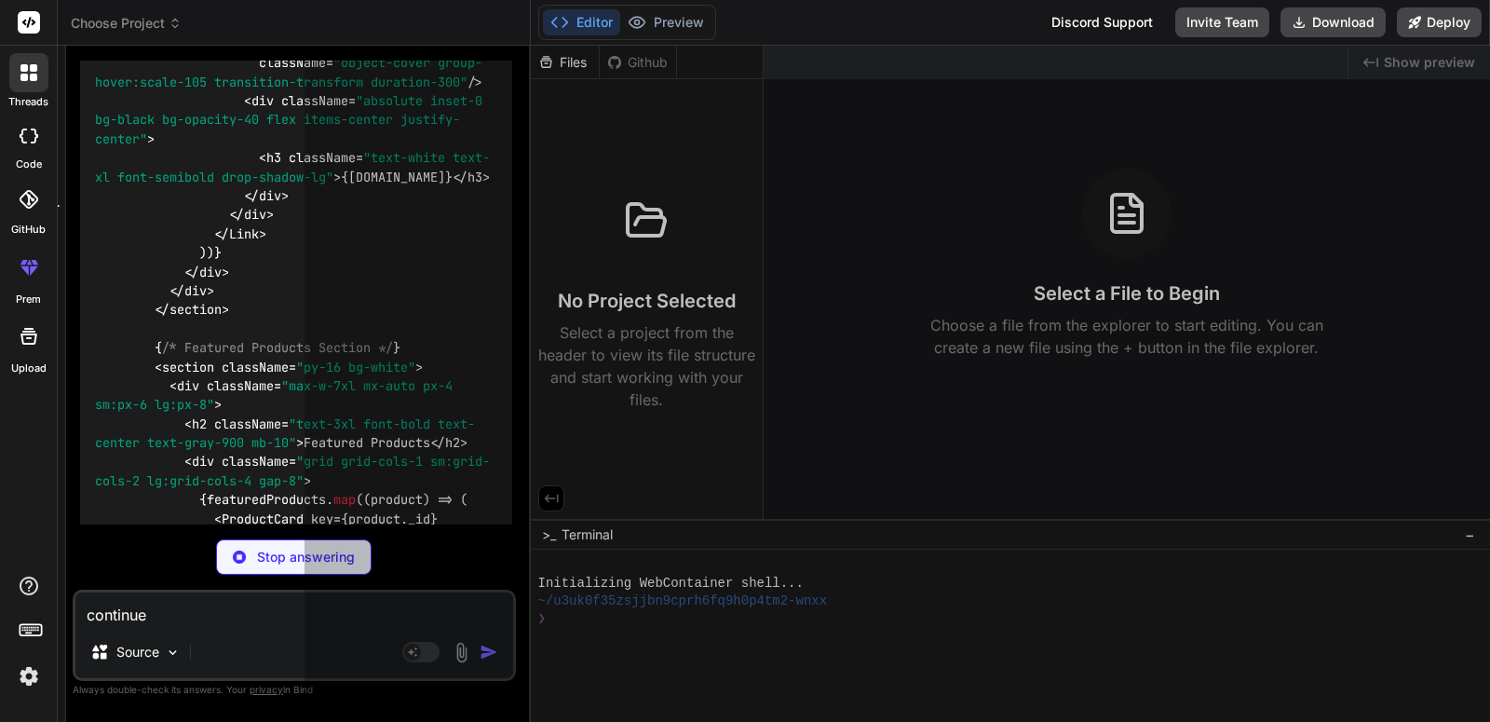
click at [24, 92] on div "threads" at bounding box center [28, 78] width 57 height 64
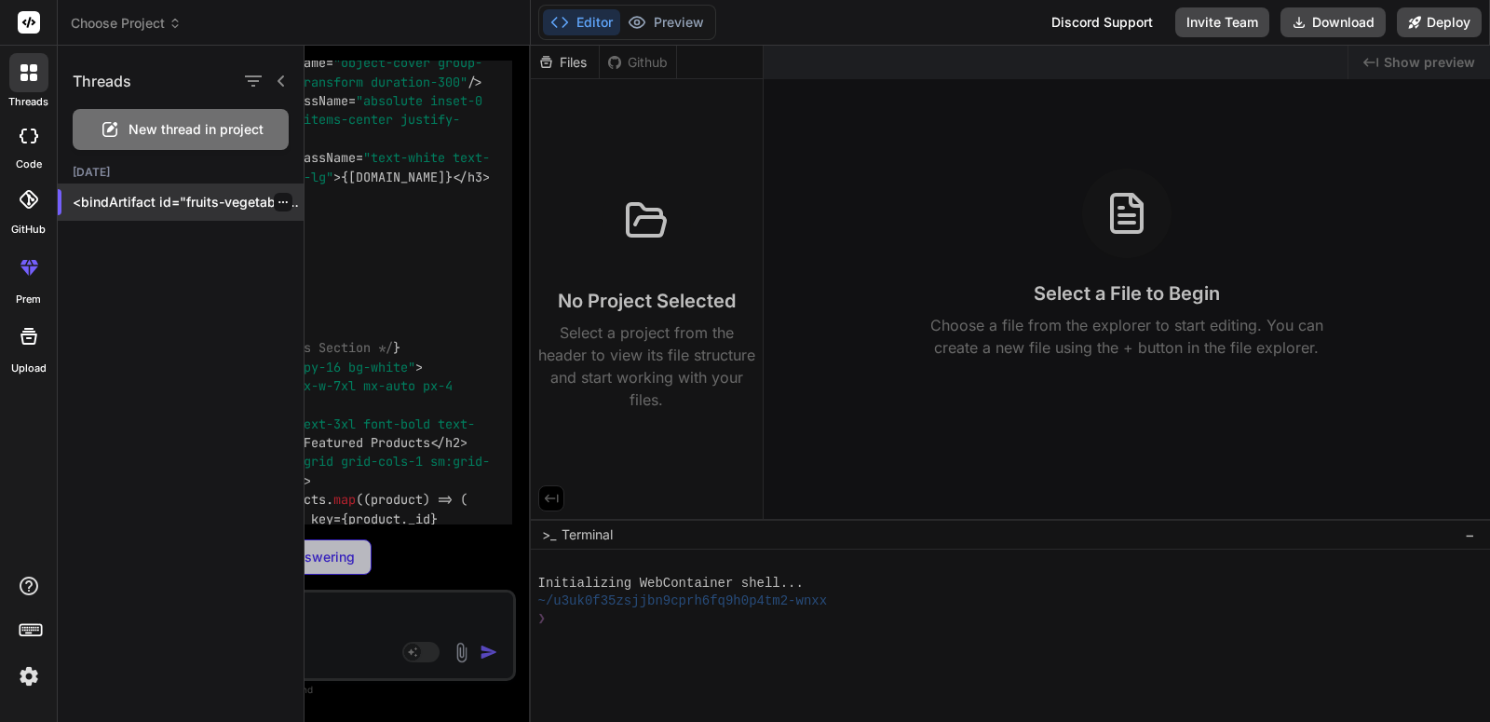
click at [124, 198] on p "<bindArtifact id="fruits-vegetables-marketplace" title="Fruits & Vegetables Mar…" at bounding box center [188, 202] width 231 height 19
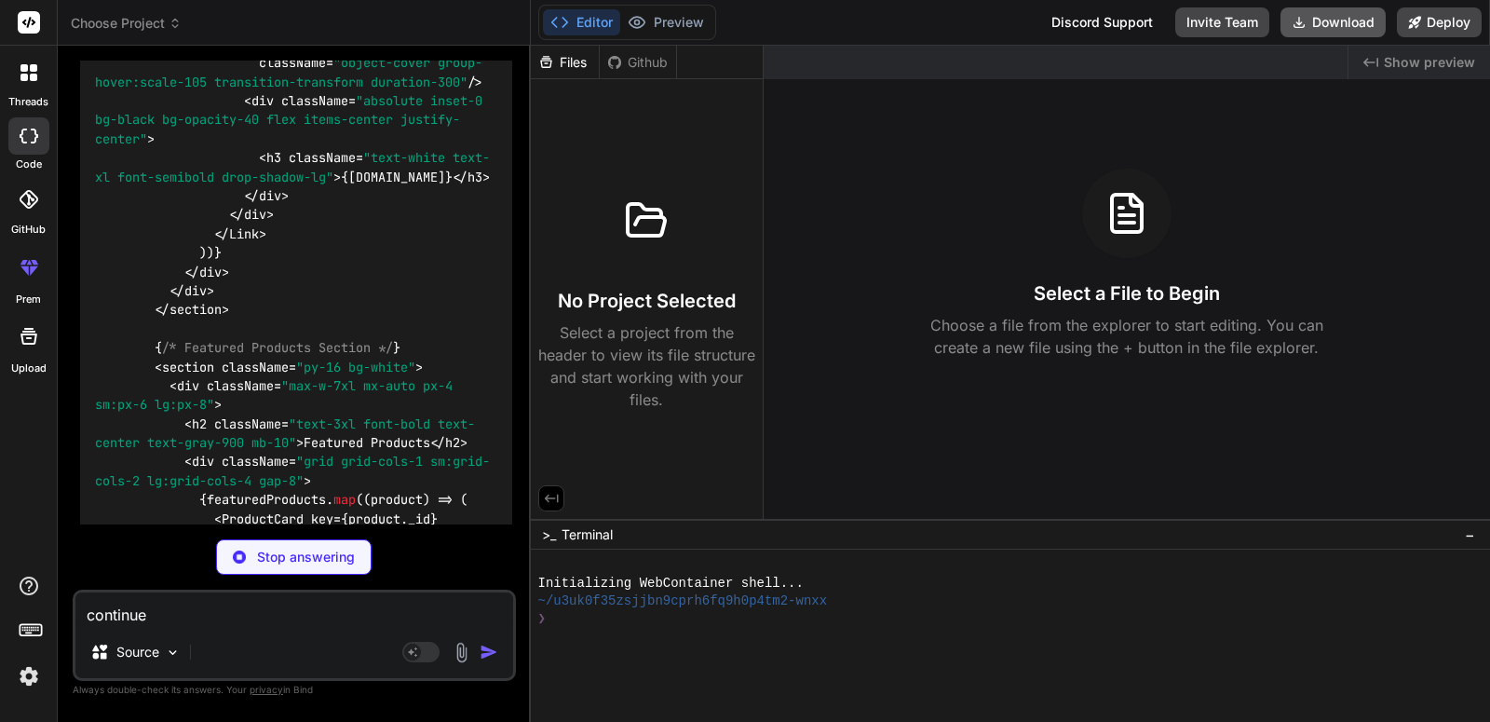
click at [1312, 21] on button "Download" at bounding box center [1333, 22] width 105 height 30
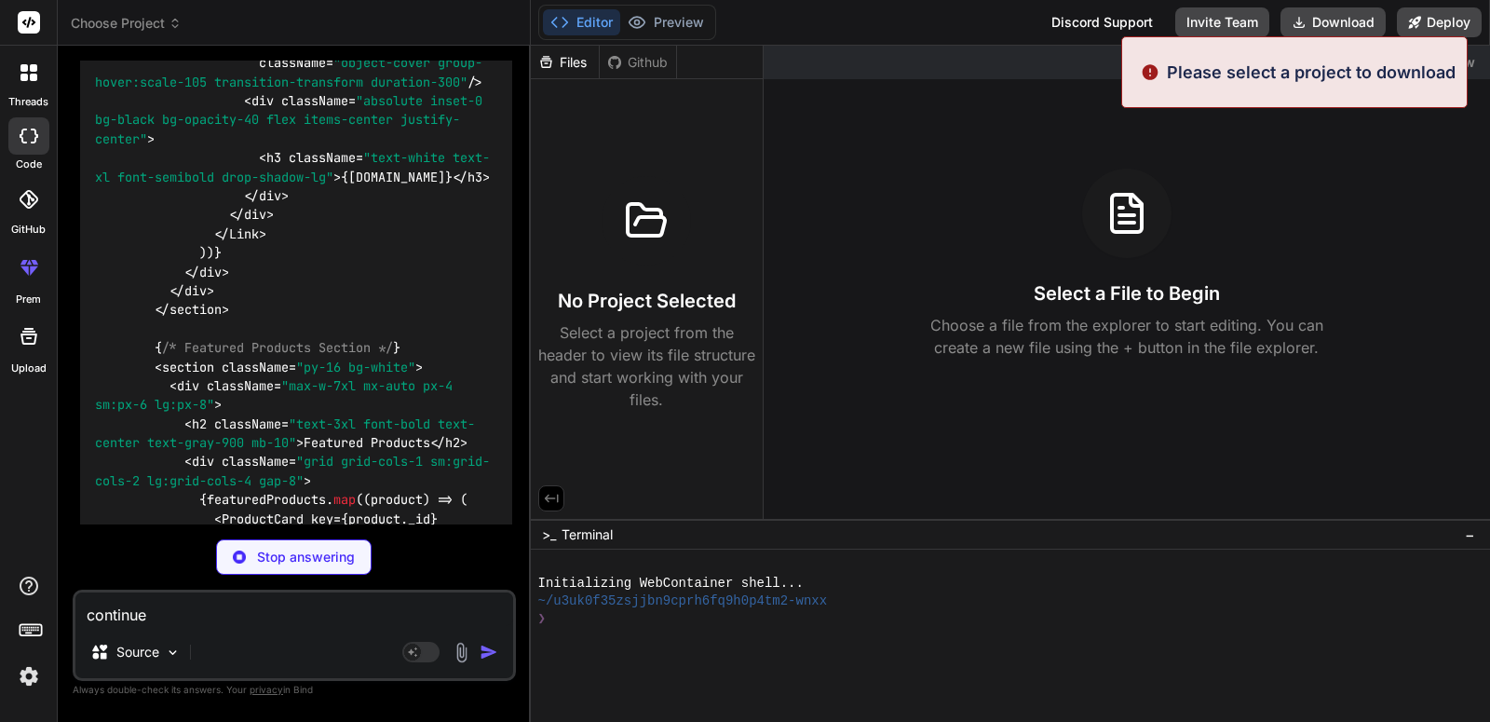
click at [652, 68] on div "Github" at bounding box center [638, 62] width 76 height 19
click at [560, 54] on div "Files" at bounding box center [565, 62] width 68 height 19
click at [681, 31] on button "Preview" at bounding box center [665, 22] width 91 height 26
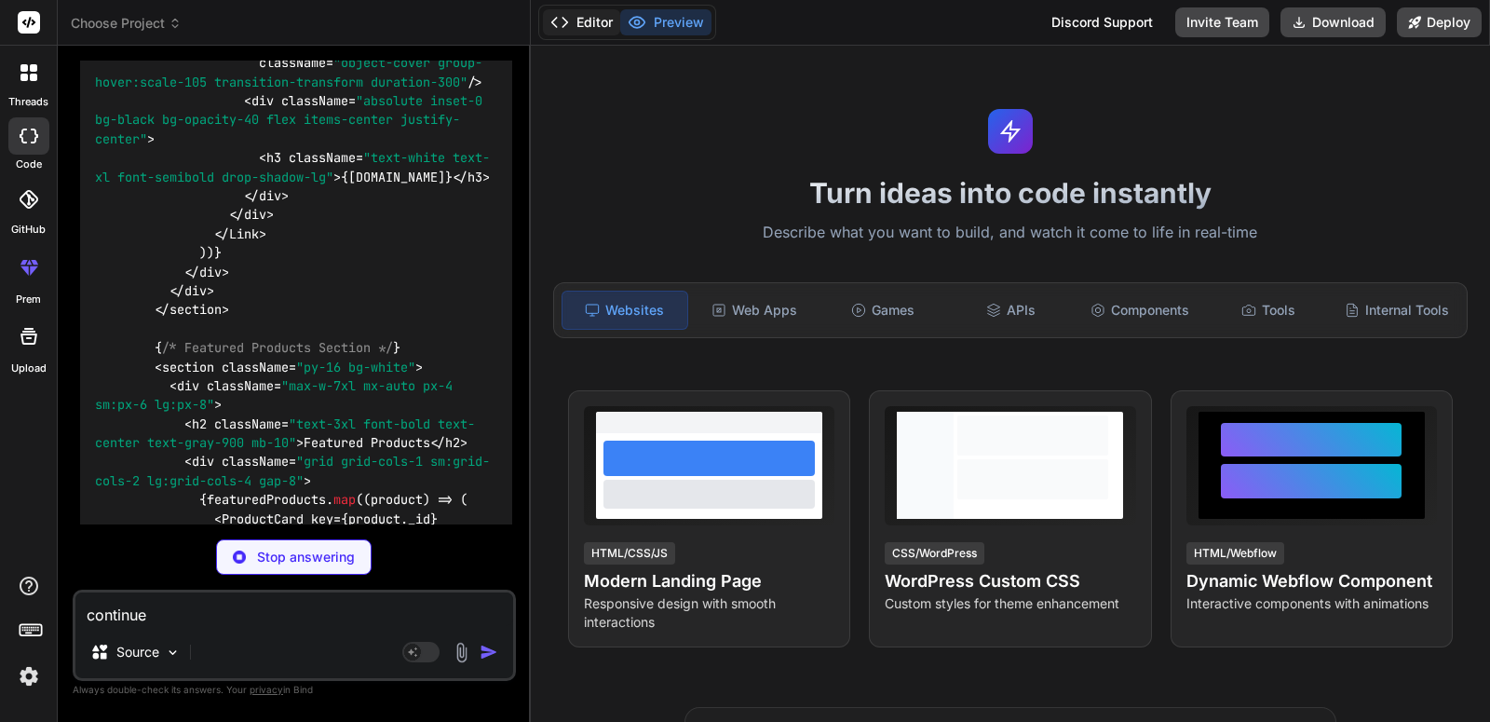
click at [584, 30] on button "Editor" at bounding box center [581, 22] width 77 height 26
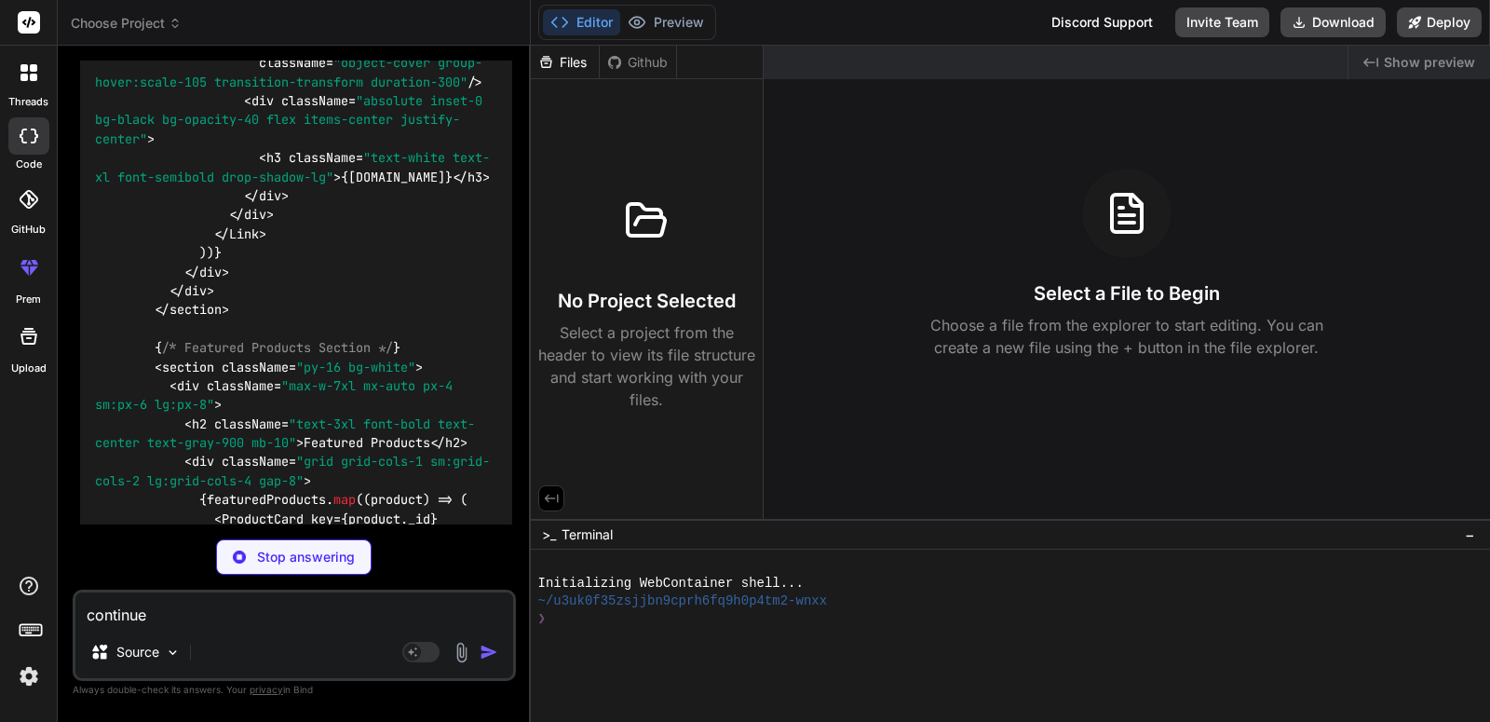
click at [289, 553] on p "Stop answering" at bounding box center [306, 557] width 98 height 19
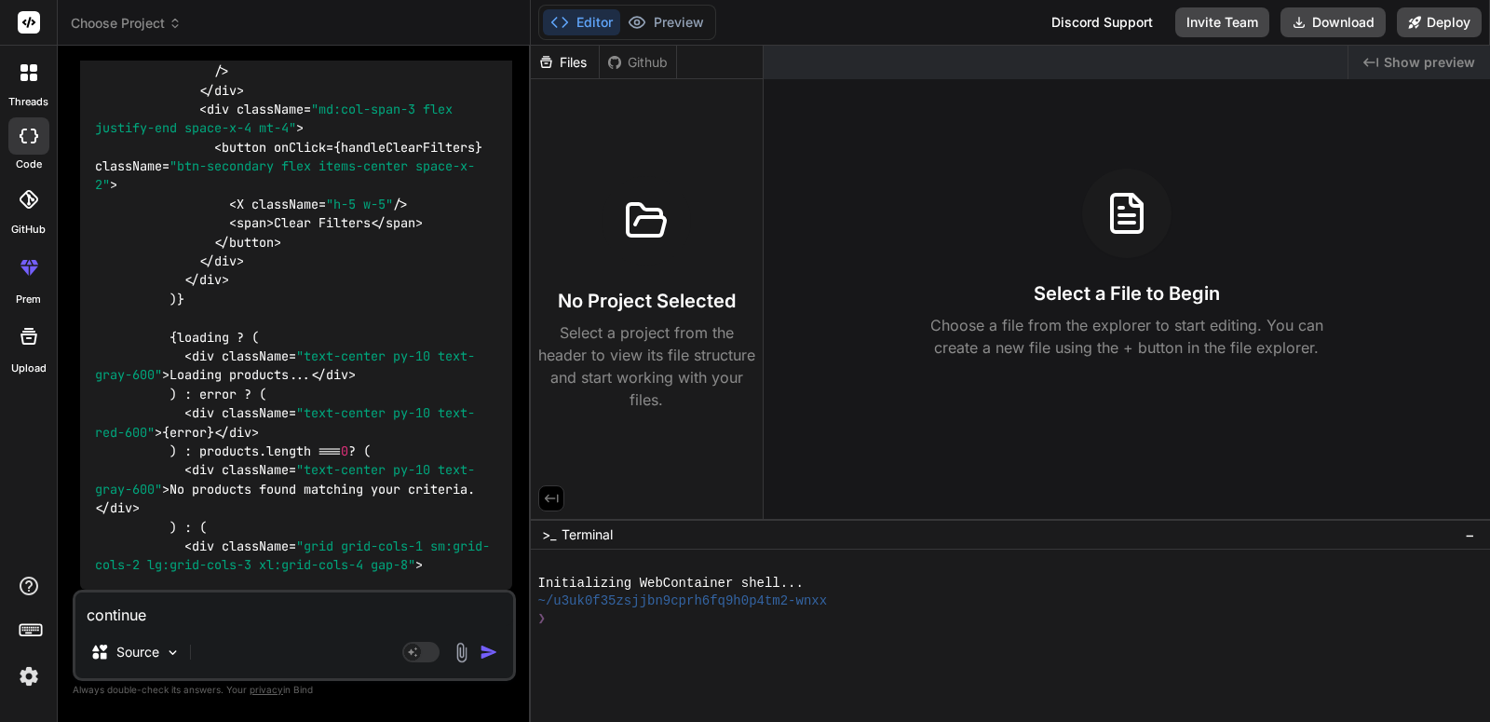
scroll to position [42484, 0]
click at [622, 61] on div "Github" at bounding box center [638, 62] width 76 height 19
click at [566, 55] on div "Files" at bounding box center [565, 62] width 68 height 19
click at [677, 25] on button "Preview" at bounding box center [665, 22] width 91 height 26
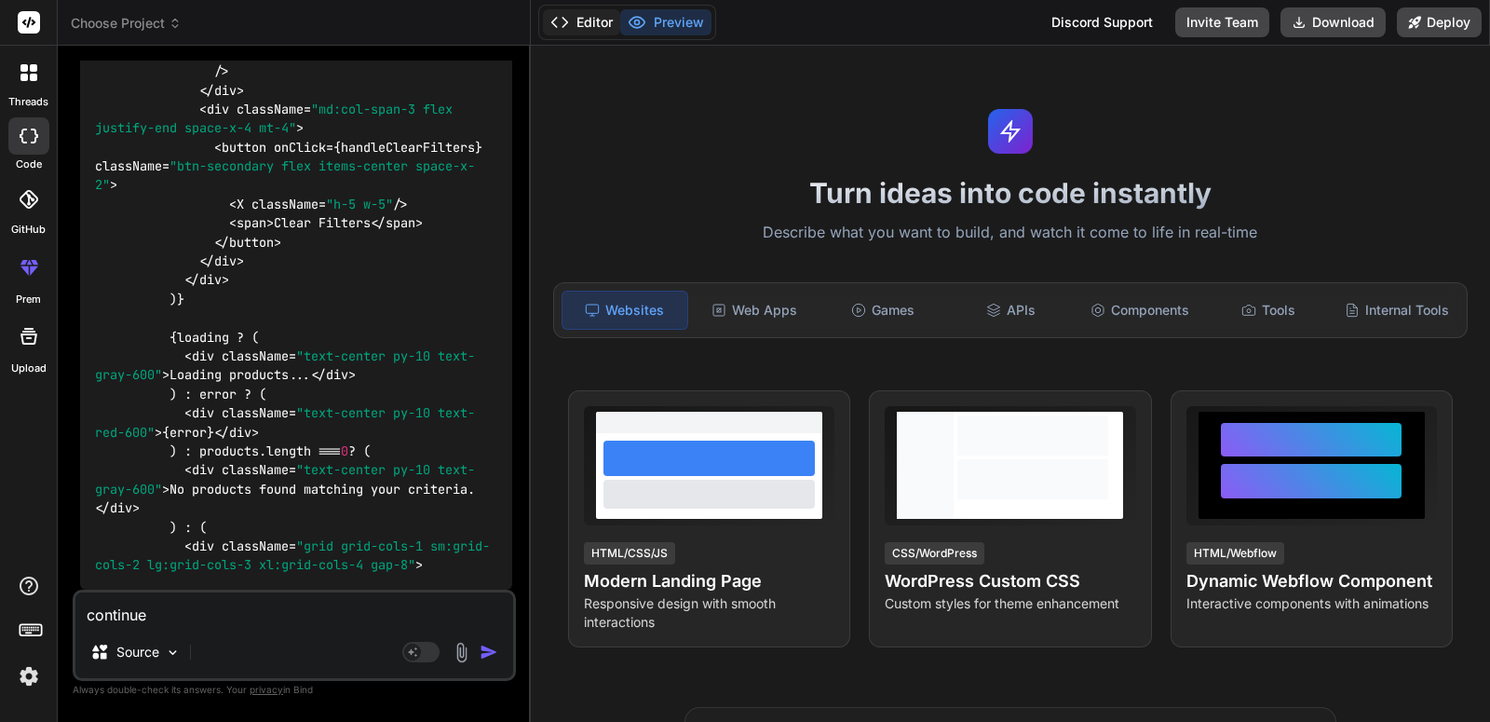
click at [607, 20] on button "Editor" at bounding box center [581, 22] width 77 height 26
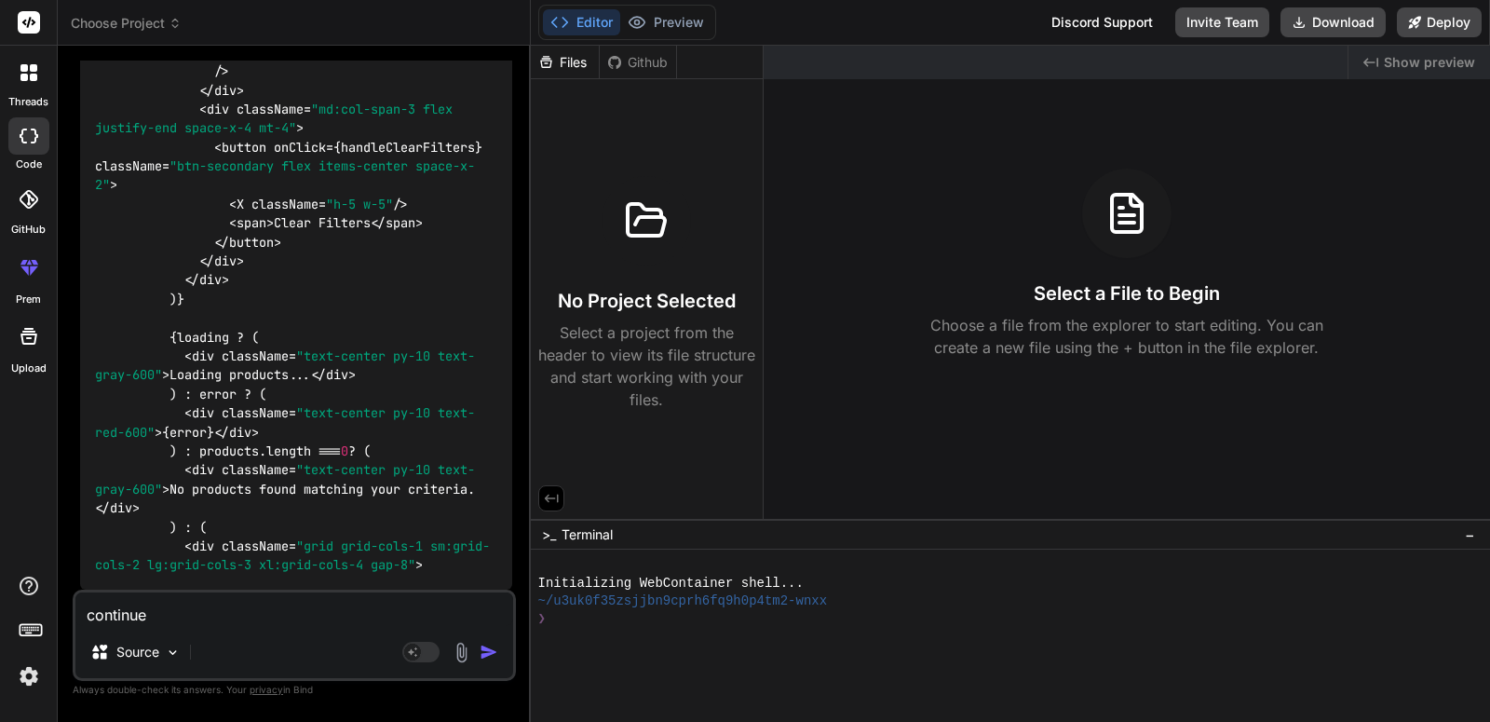
click at [33, 203] on icon at bounding box center [29, 199] width 19 height 19
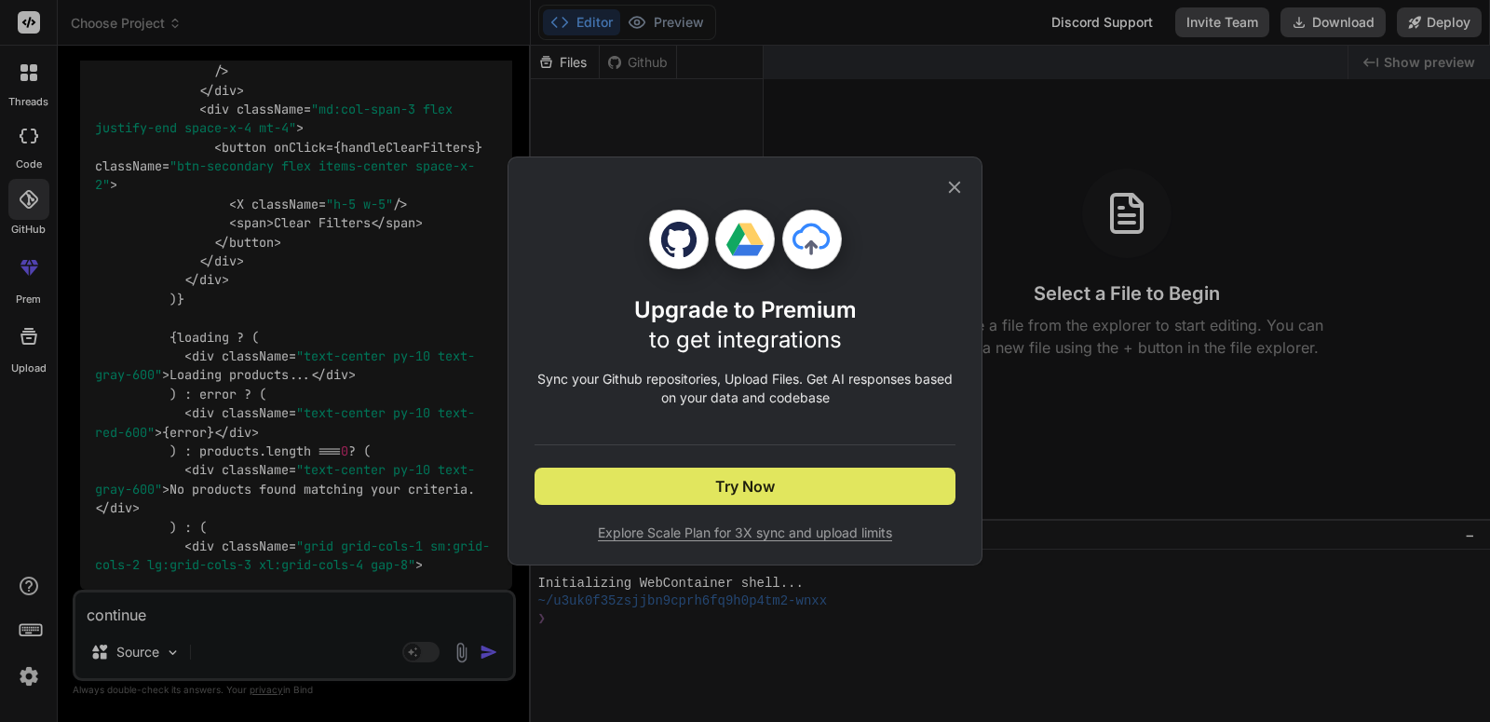
click at [809, 495] on button "Try Now" at bounding box center [745, 486] width 421 height 37
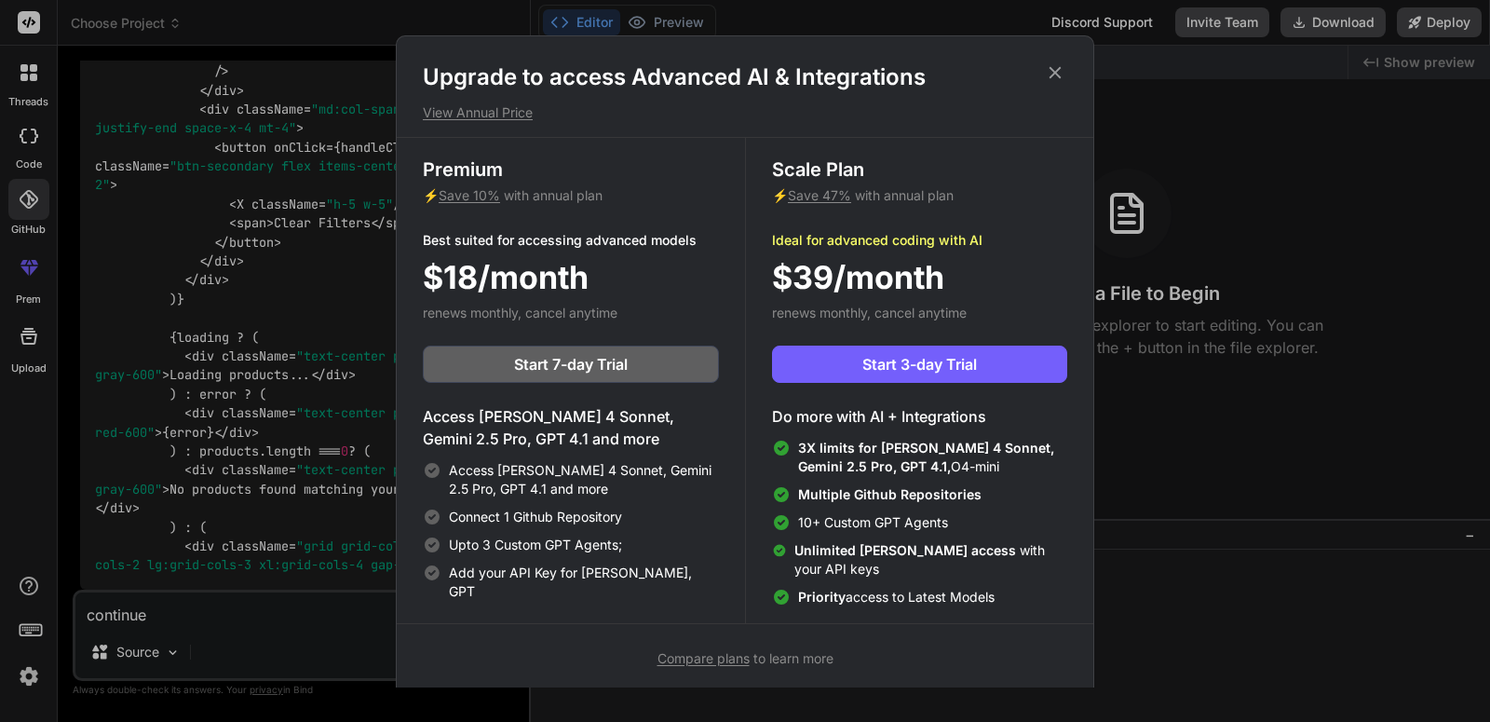
scroll to position [8, 0]
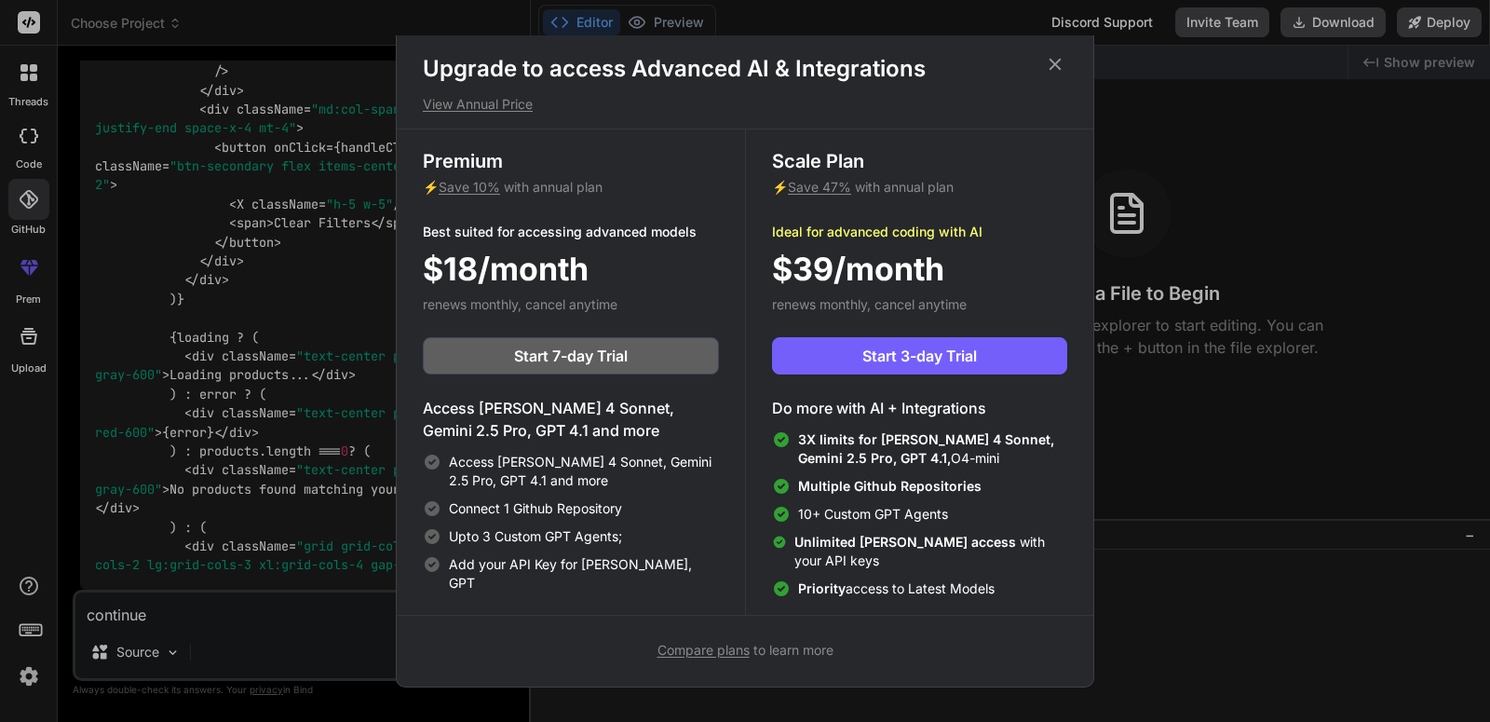
click at [1042, 69] on h1 "Upgrade to access Advanced AI & Integrations" at bounding box center [745, 69] width 645 height 30
click at [1056, 65] on icon at bounding box center [1056, 64] width 12 height 12
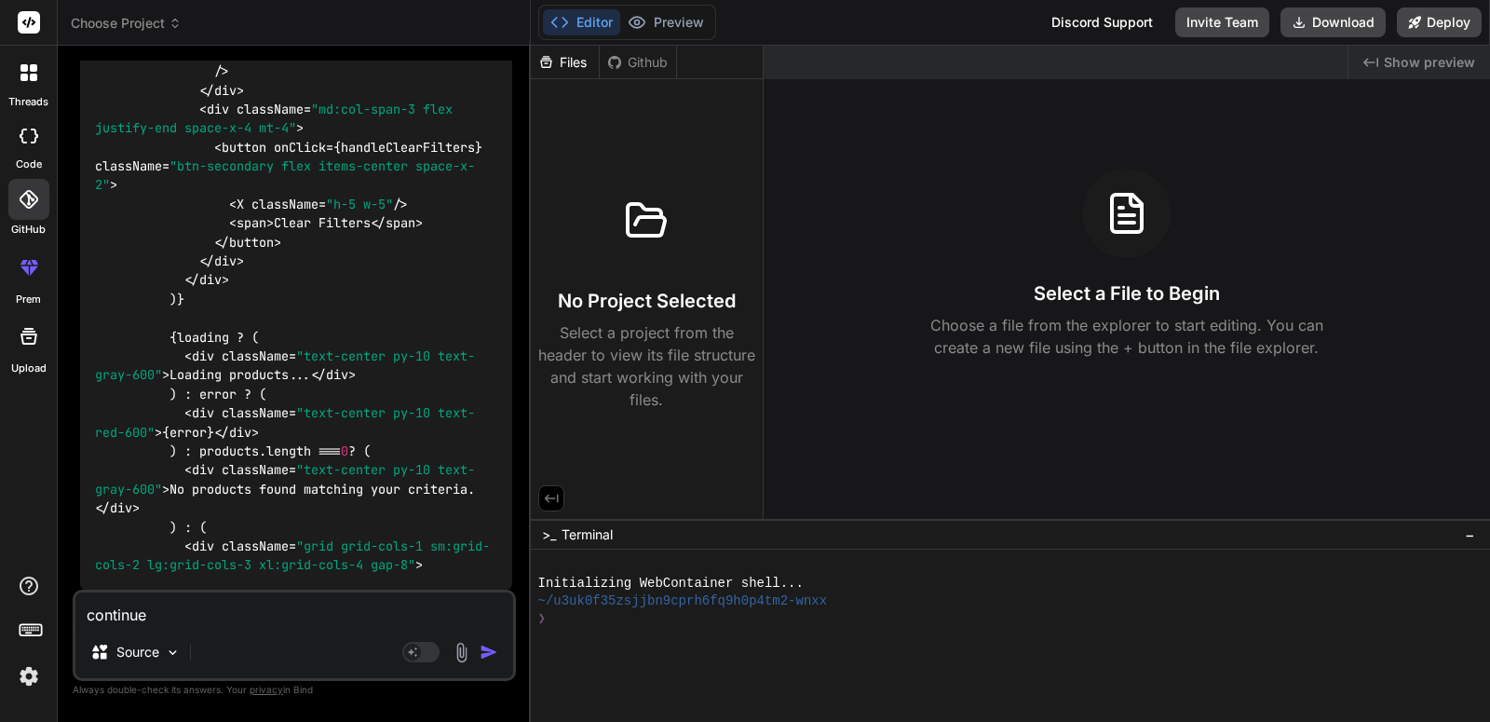
click at [34, 383] on div "threads code GitHub prem Upload" at bounding box center [29, 361] width 58 height 722
click at [29, 355] on div at bounding box center [29, 336] width 45 height 45
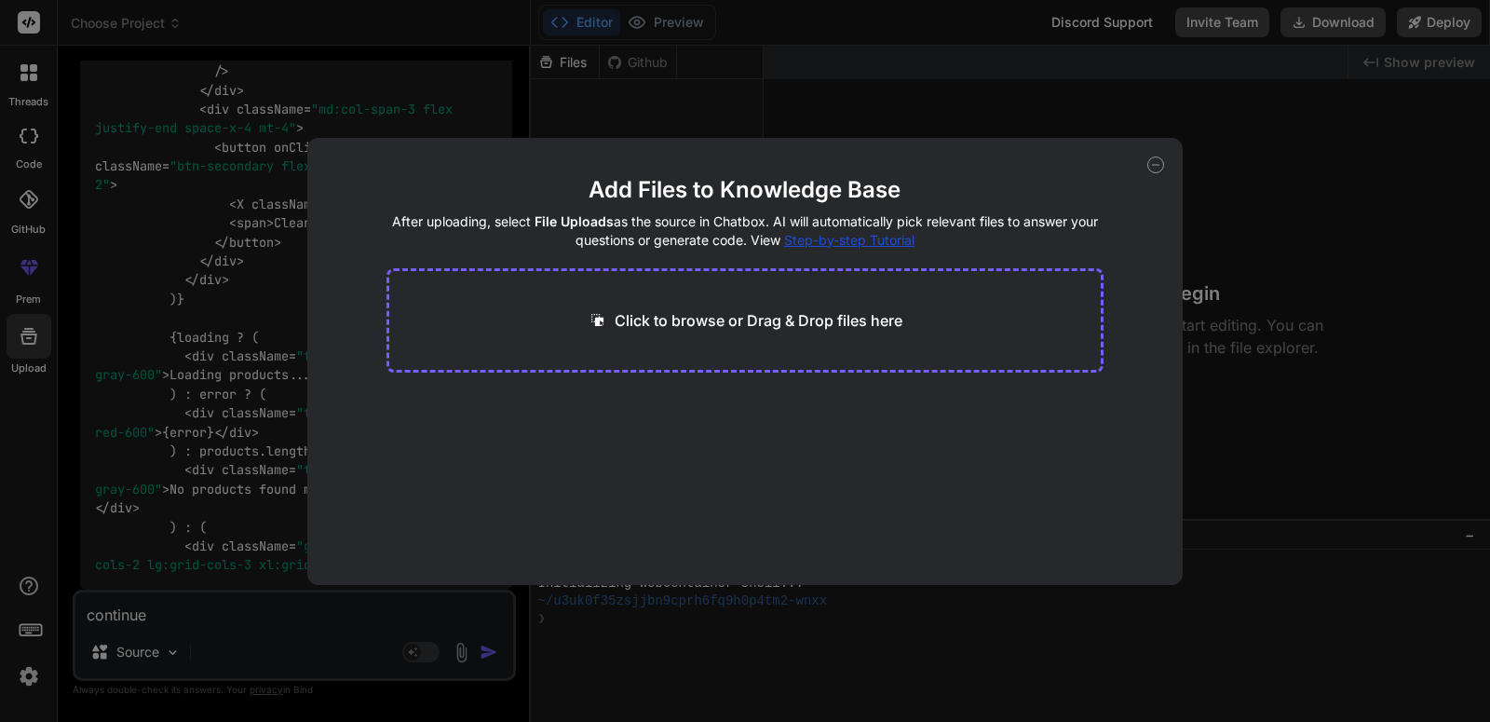
click at [155, 332] on div "Add Files to Knowledge Base After uploading, select File Uploads as the source …" at bounding box center [745, 361] width 1490 height 722
type textarea "x"
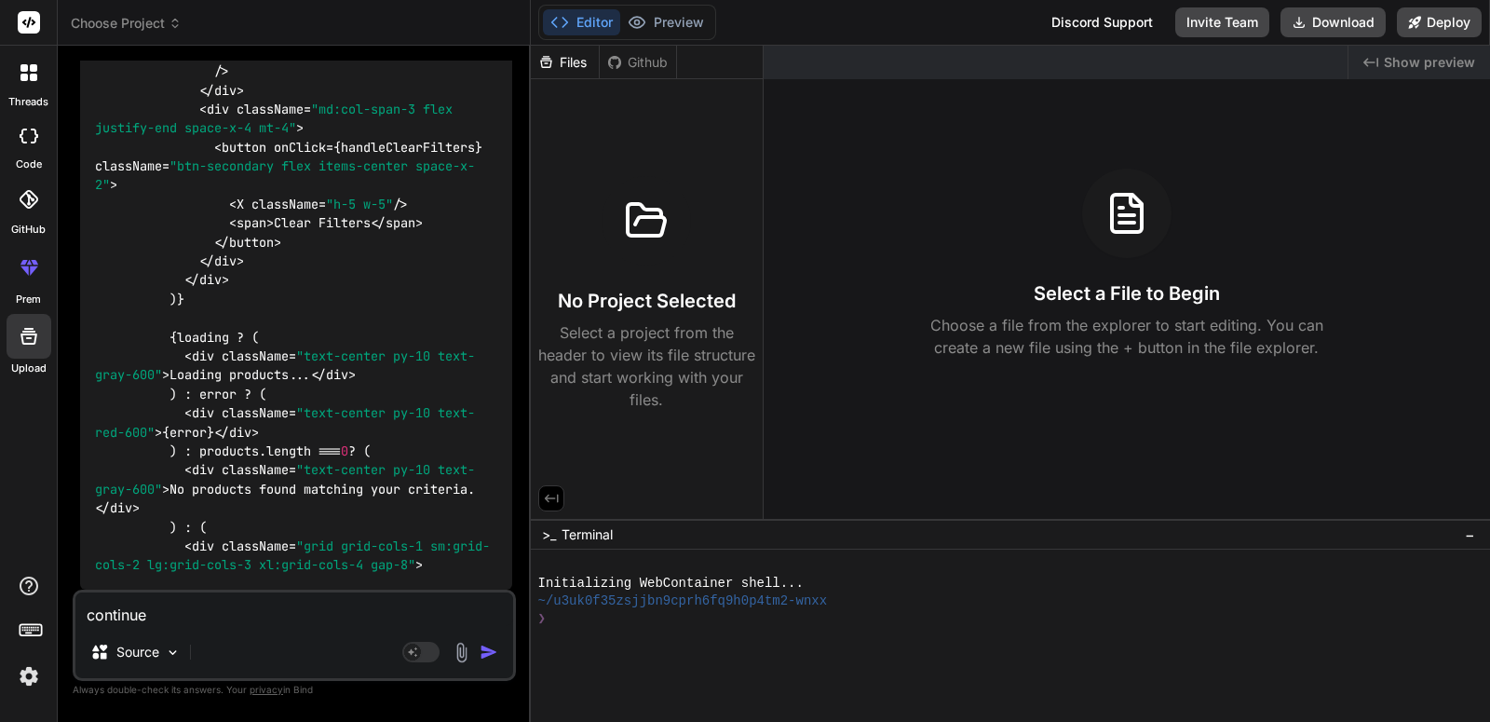
click at [16, 668] on img at bounding box center [29, 676] width 32 height 32
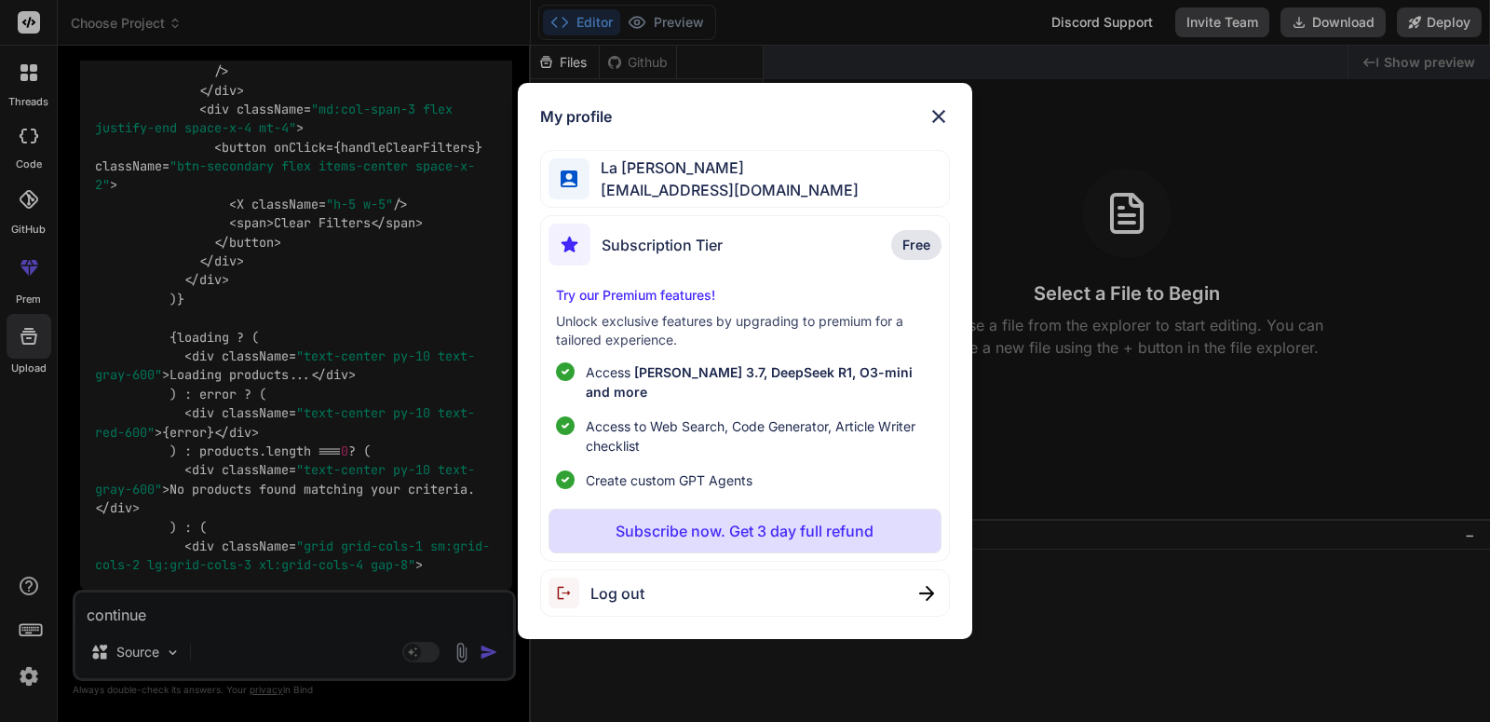
click at [21, 676] on div "My profile La hsen Smira lahsensmira@gmail.com Subscription Tier Free Try our P…" at bounding box center [745, 361] width 1490 height 722
click at [21, 676] on img at bounding box center [29, 676] width 32 height 32
click at [730, 520] on p "Subscribe now. Get 3 day full refund" at bounding box center [745, 531] width 258 height 22
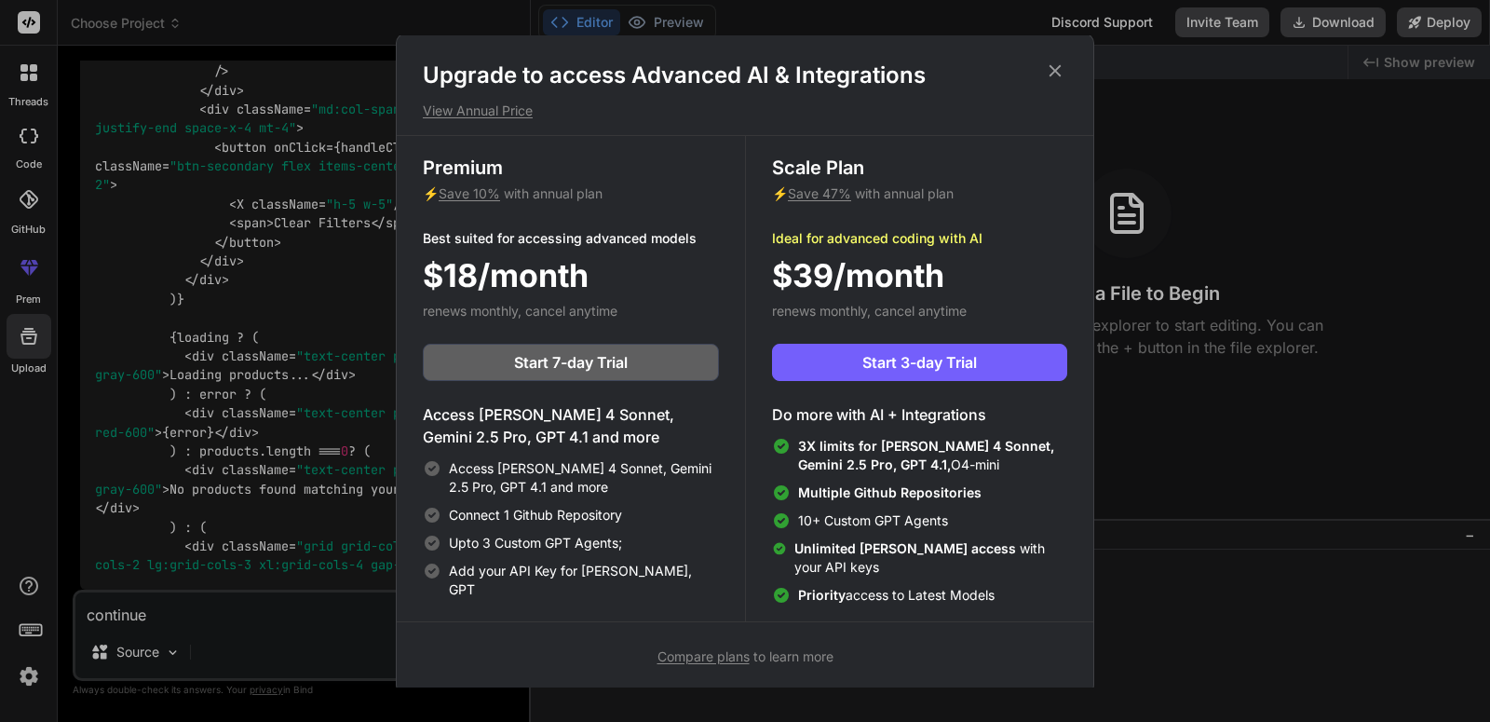
scroll to position [0, 0]
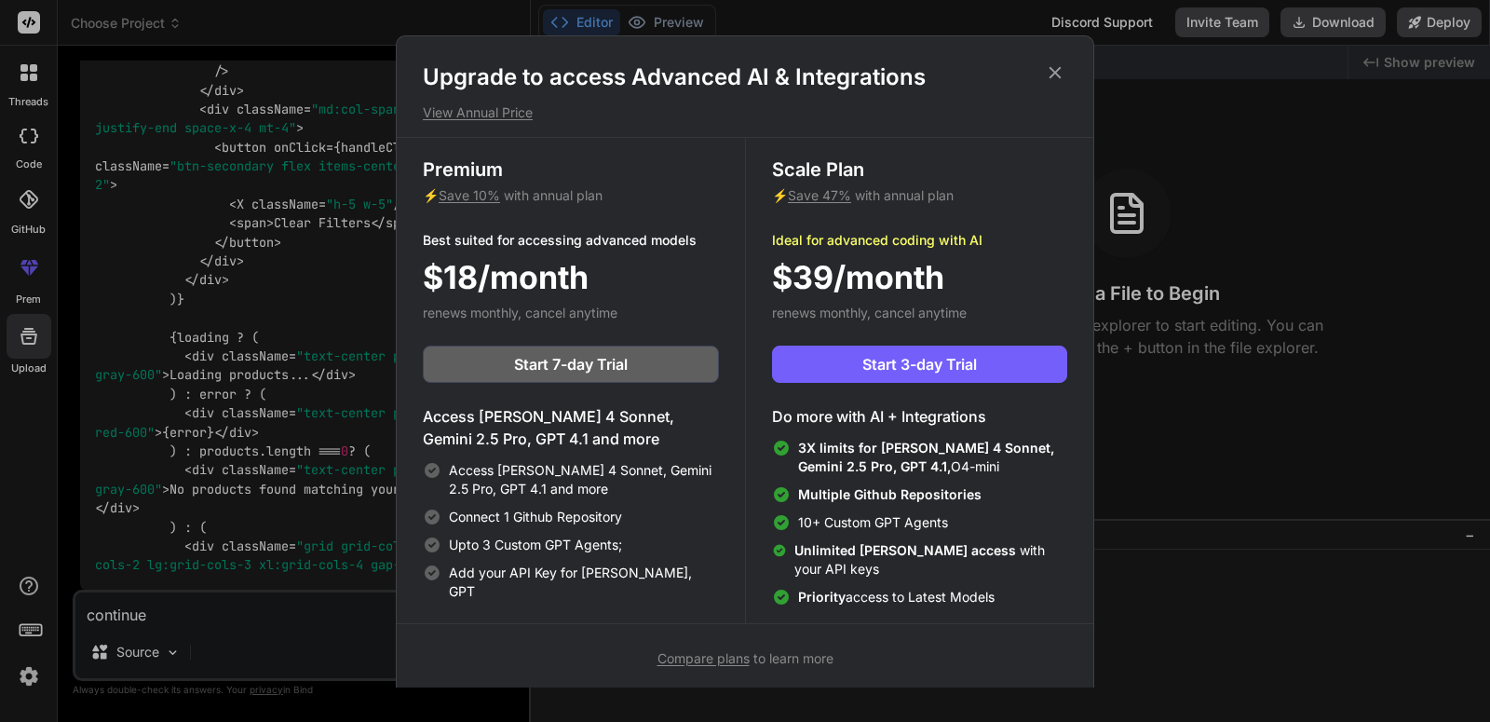
click at [1054, 73] on icon at bounding box center [1056, 72] width 12 height 12
